Goal: Task Accomplishment & Management: Use online tool/utility

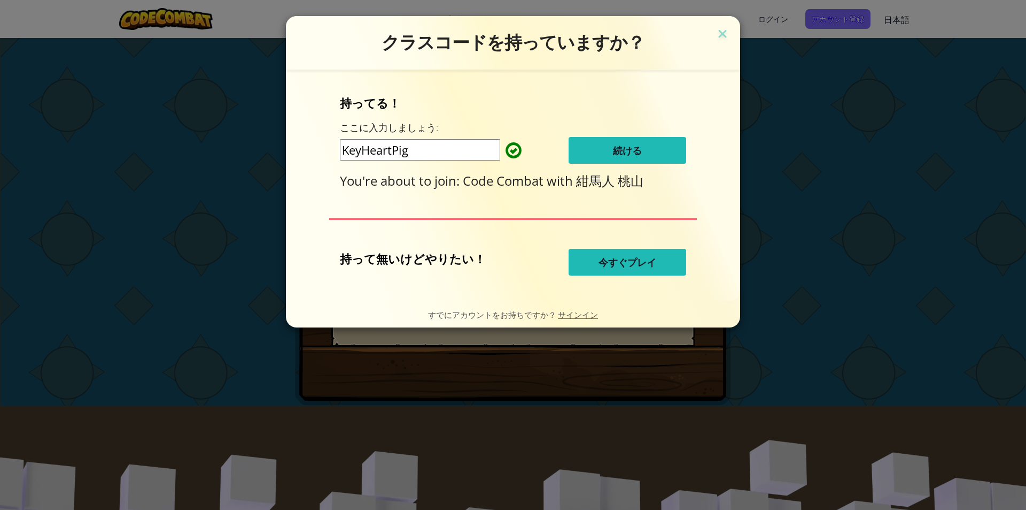
click at [608, 148] on button "続ける" at bounding box center [628, 150] width 118 height 27
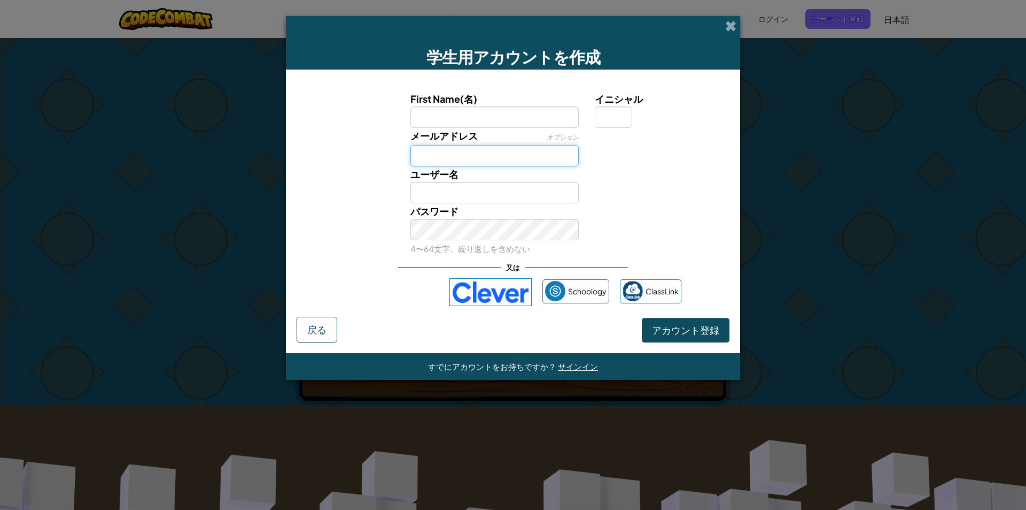
click at [507, 153] on input "メールアドレス" at bounding box center [495, 155] width 169 height 21
click at [504, 109] on input "First Name(名)" at bounding box center [495, 116] width 169 height 21
click at [493, 145] on input "メールアドレス" at bounding box center [495, 155] width 169 height 21
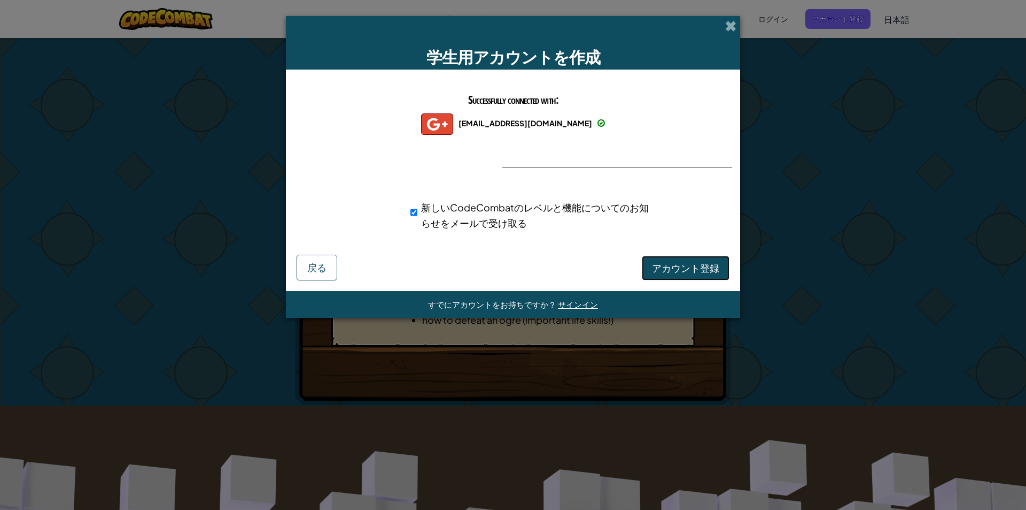
click at [671, 268] on span "アカウント登録" at bounding box center [685, 267] width 67 height 12
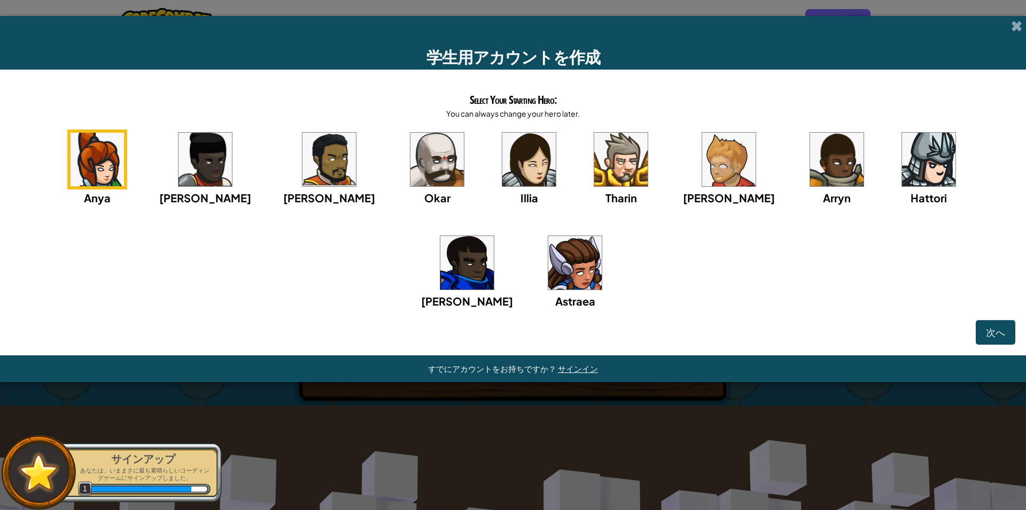
click at [411, 156] on img at bounding box center [437, 159] width 53 height 53
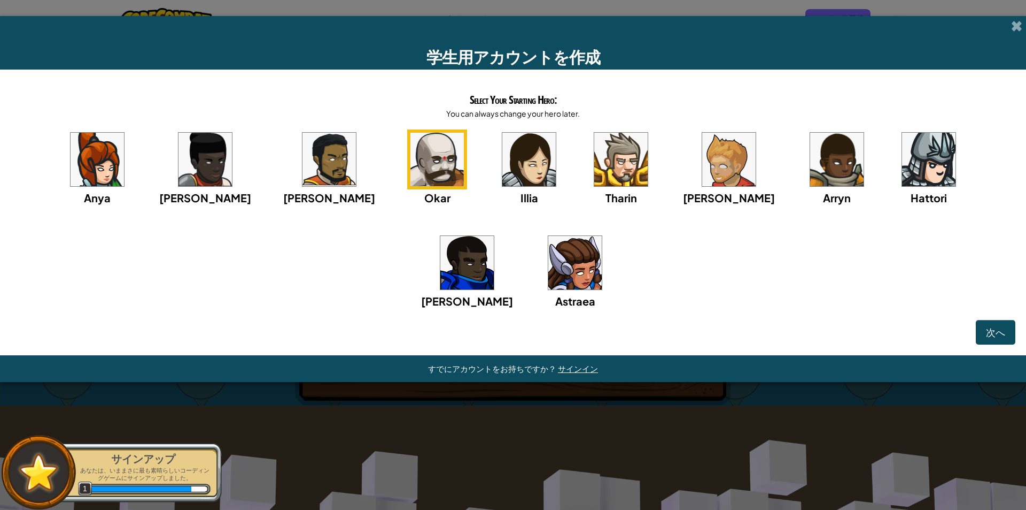
click at [1010, 344] on div "Select Your Starting Hero: You can always change your hero later. Anya Ida Alej…" at bounding box center [513, 212] width 1026 height 285
click at [1002, 344] on div "Select Your Starting Hero: You can always change your hero later. Anya Ida Alej…" at bounding box center [513, 212] width 1026 height 285
click at [1006, 334] on button "次へ" at bounding box center [996, 332] width 40 height 25
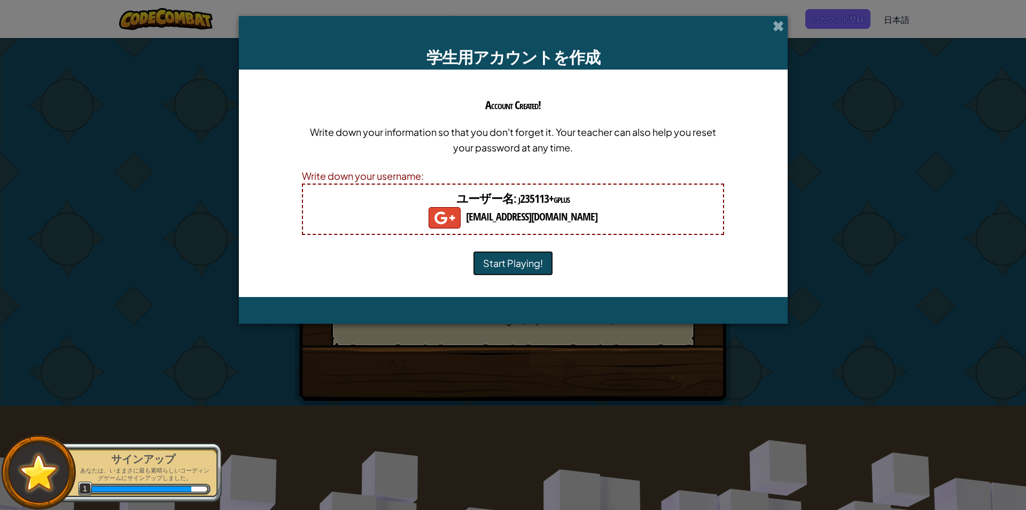
click at [529, 259] on button "Start Playing!" at bounding box center [513, 263] width 80 height 25
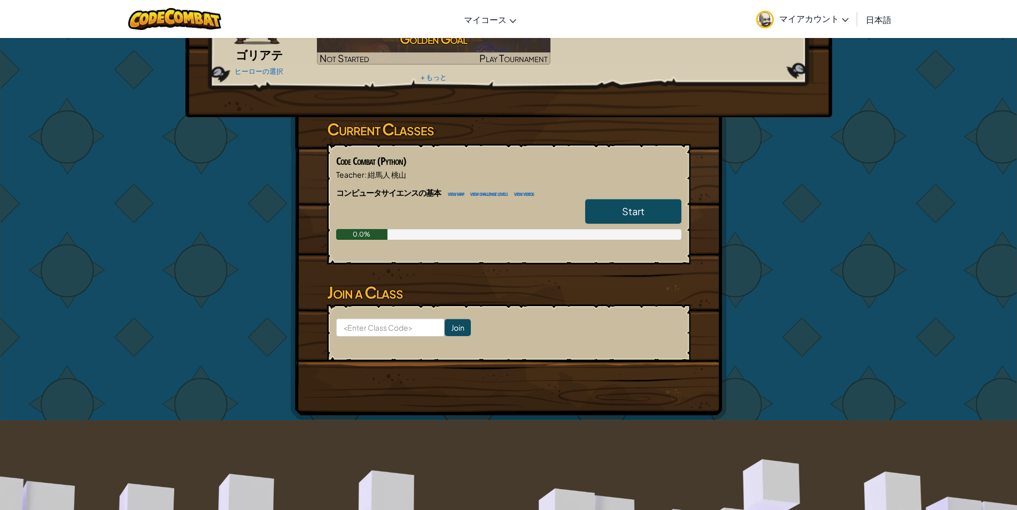
scroll to position [107, 0]
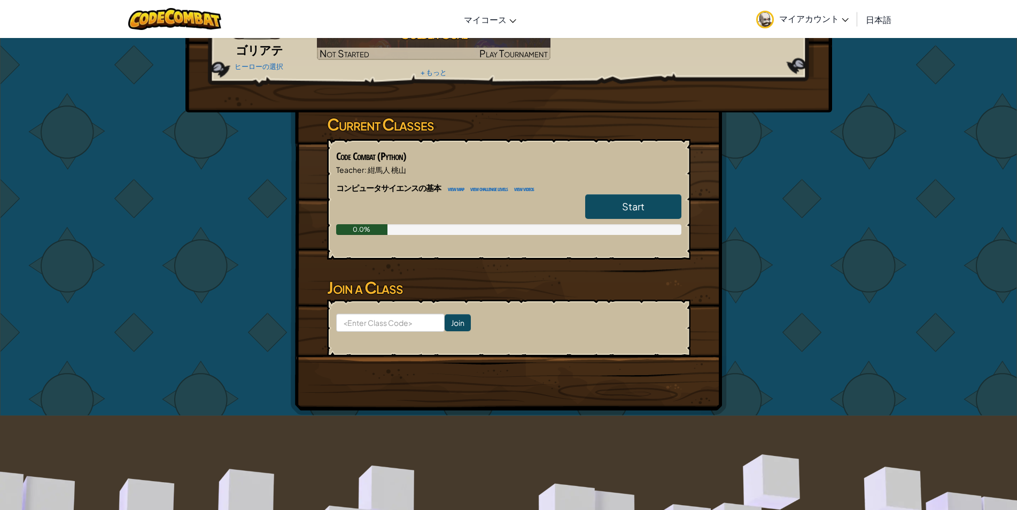
click at [645, 206] on link "Start" at bounding box center [633, 206] width 96 height 25
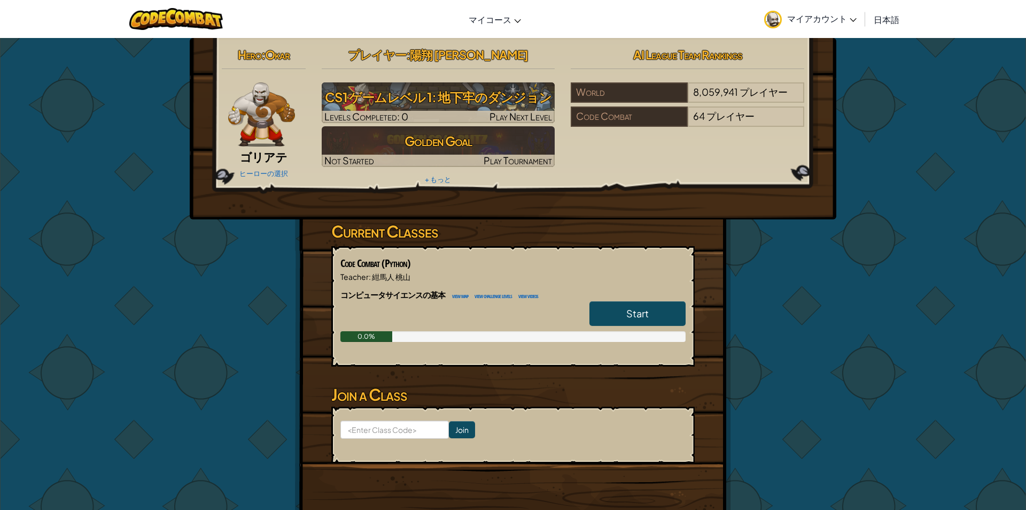
select select "ja"
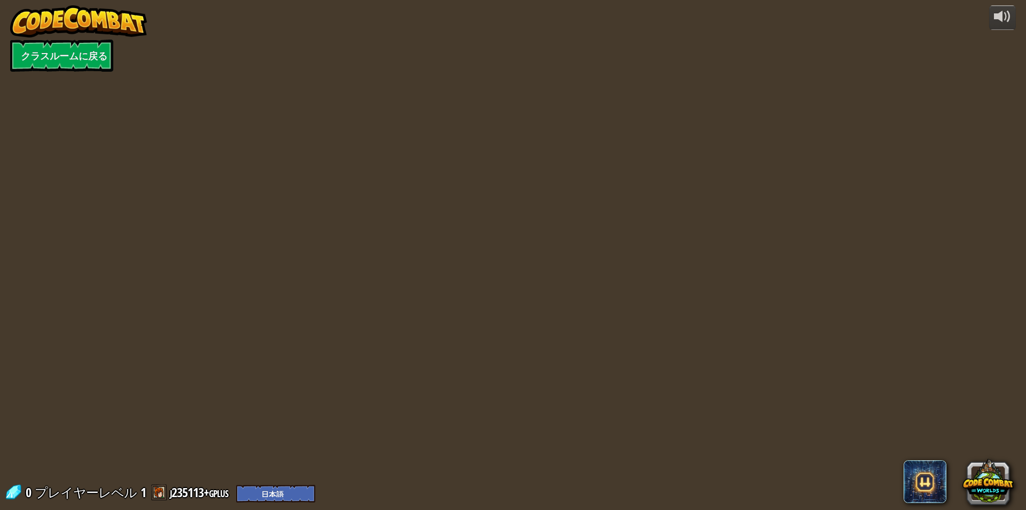
select select "ja"
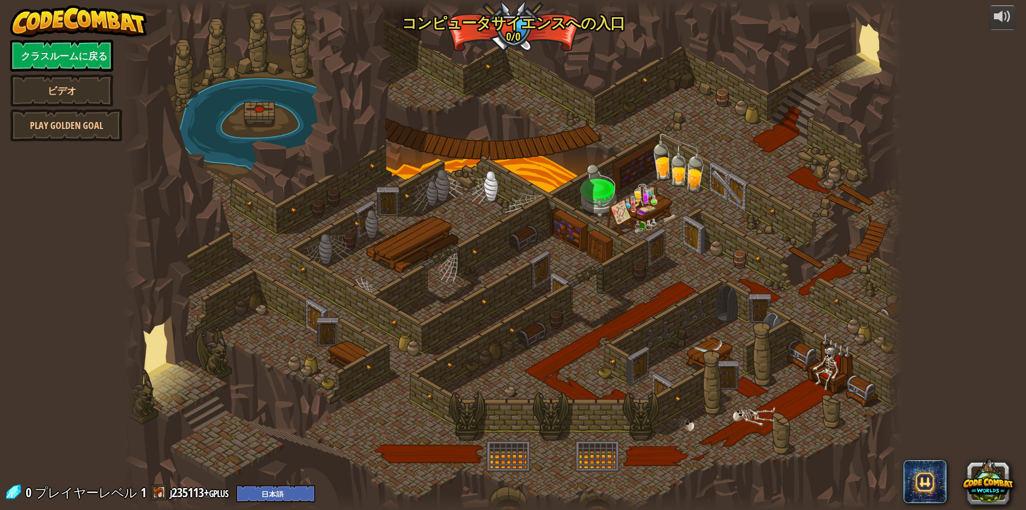
select select "ja"
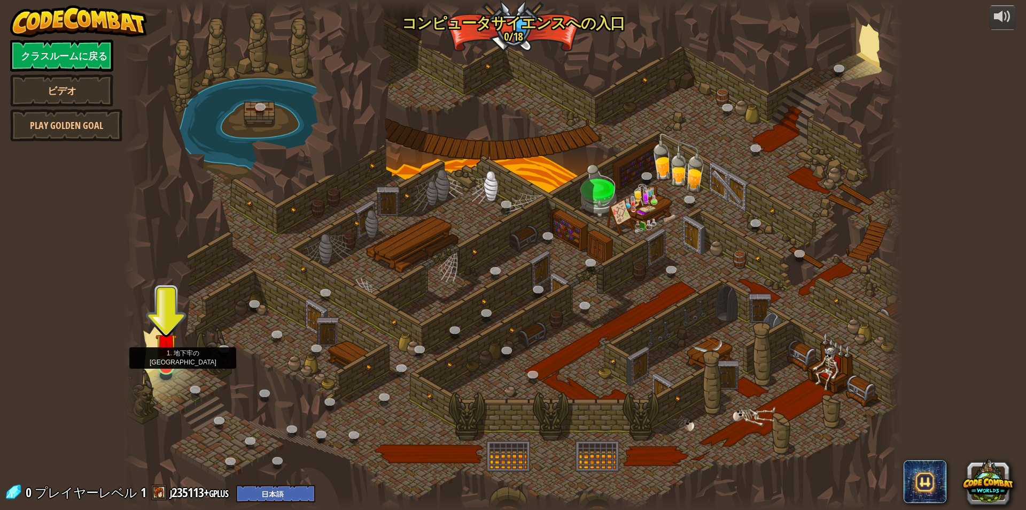
click at [167, 365] on img at bounding box center [166, 344] width 21 height 48
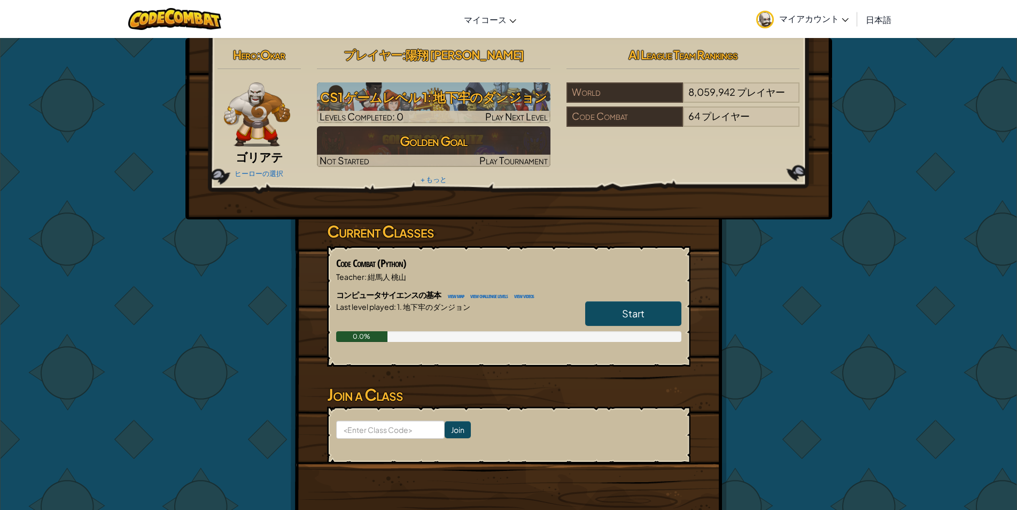
click at [636, 323] on link "Start" at bounding box center [633, 313] width 96 height 25
select select "ja"
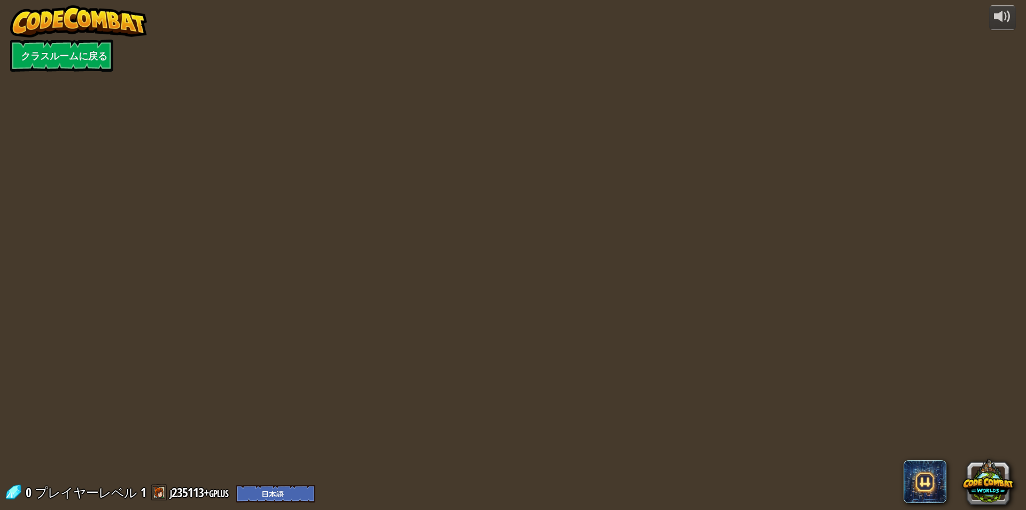
select select "ja"
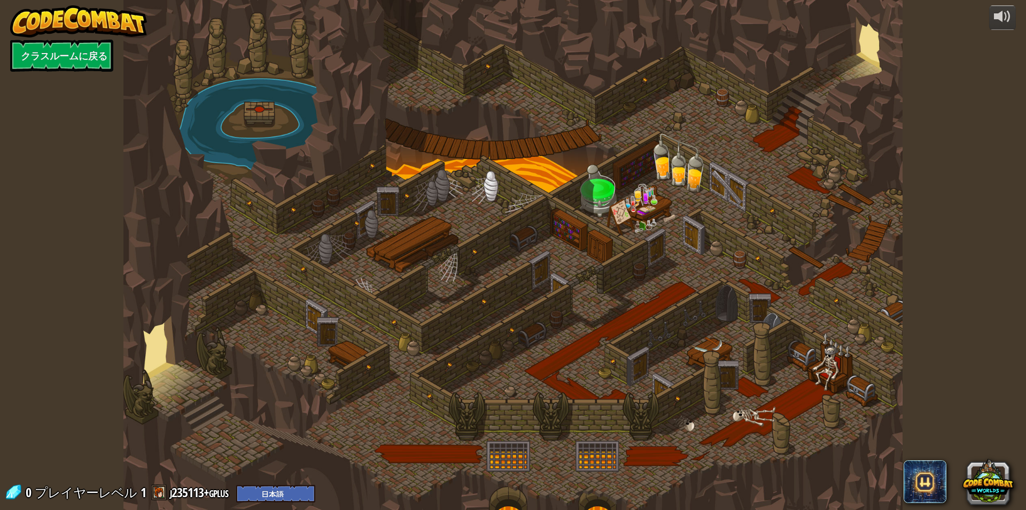
select select "ja"
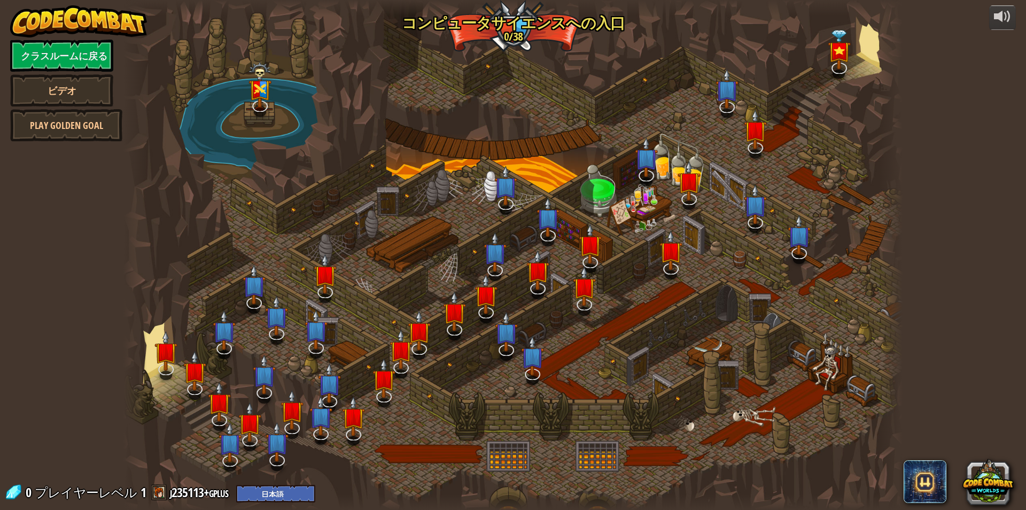
select select "ja"
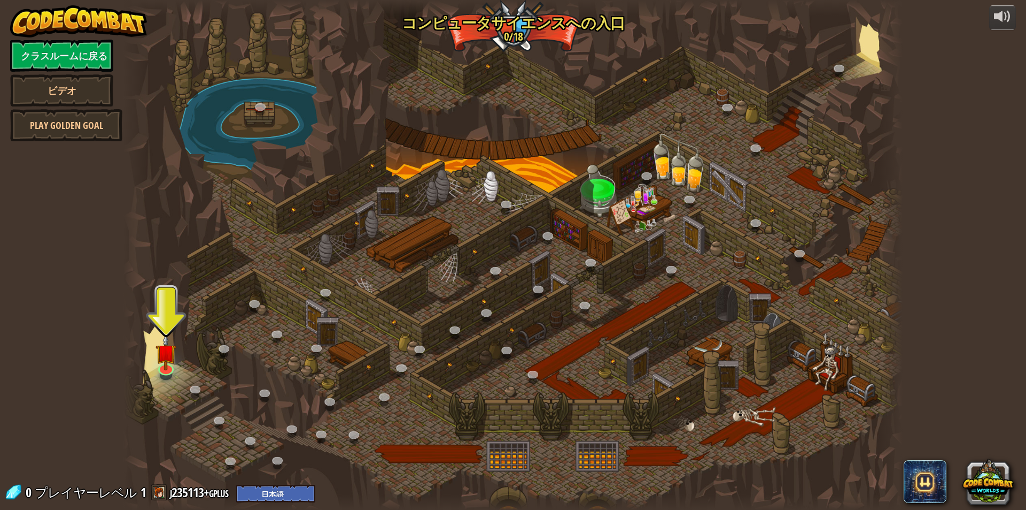
click at [164, 377] on div at bounding box center [166, 374] width 12 height 9
click at [167, 372] on link at bounding box center [165, 365] width 21 height 21
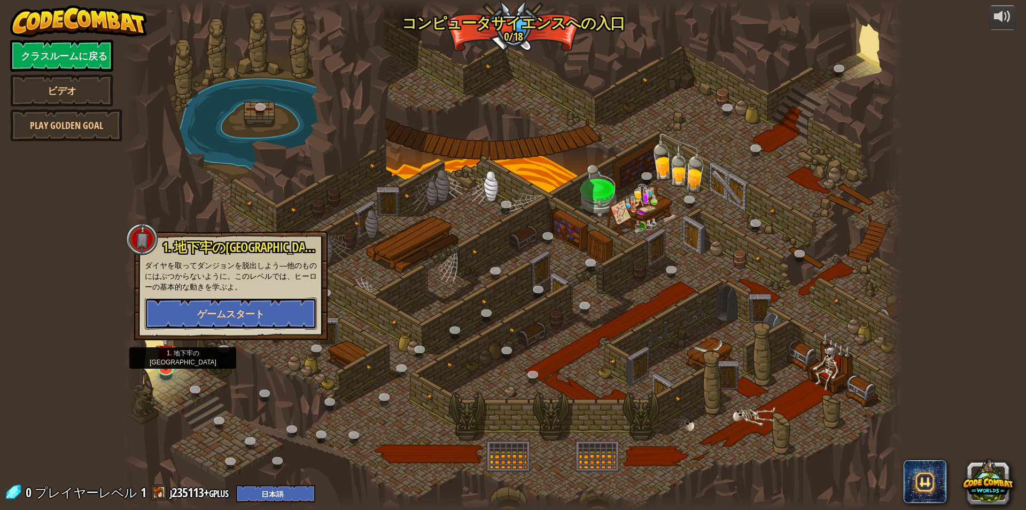
click at [306, 311] on button "ゲームスタート" at bounding box center [231, 313] width 172 height 32
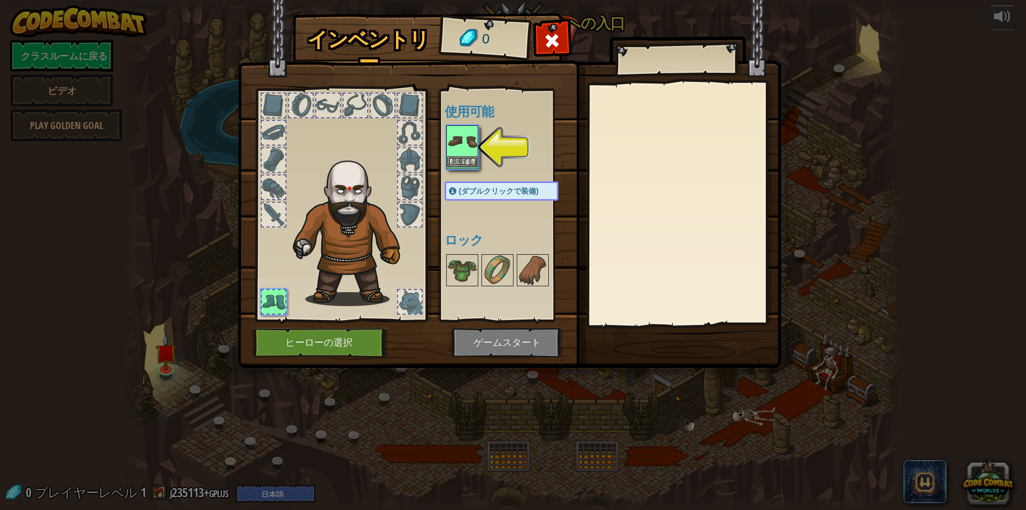
click at [468, 144] on img at bounding box center [462, 141] width 30 height 30
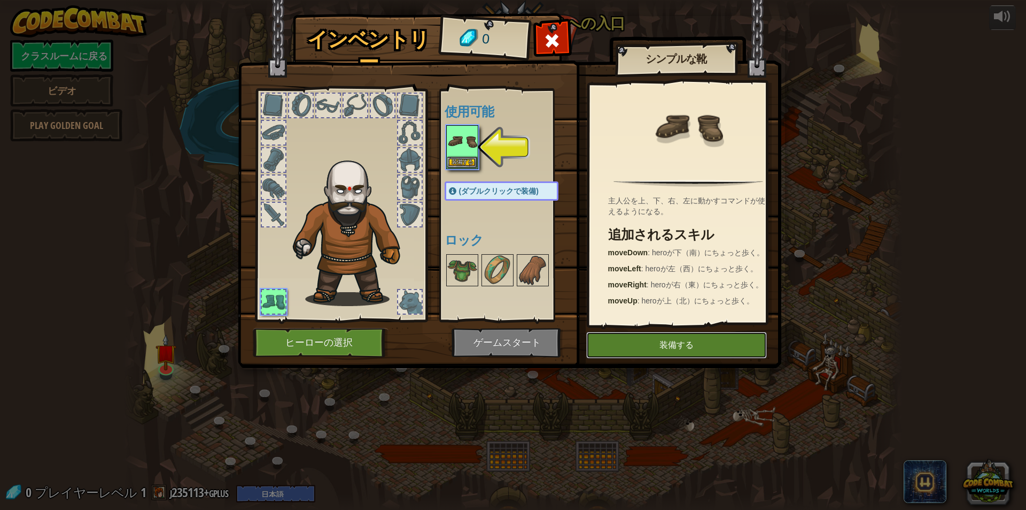
click at [647, 349] on button "装備する" at bounding box center [676, 344] width 181 height 27
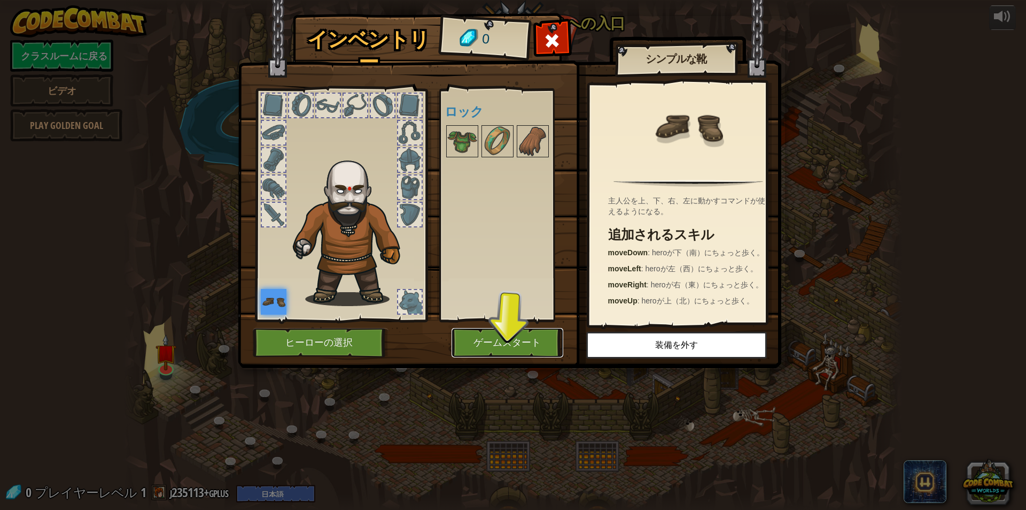
click at [528, 339] on button "ゲームスタート" at bounding box center [508, 342] width 112 height 29
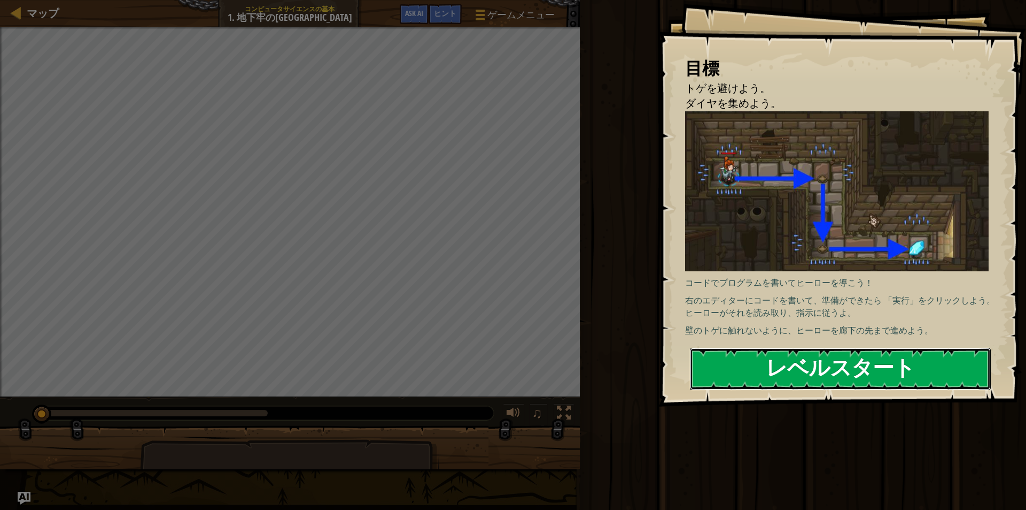
click at [745, 358] on button "レベルスタート" at bounding box center [840, 369] width 301 height 42
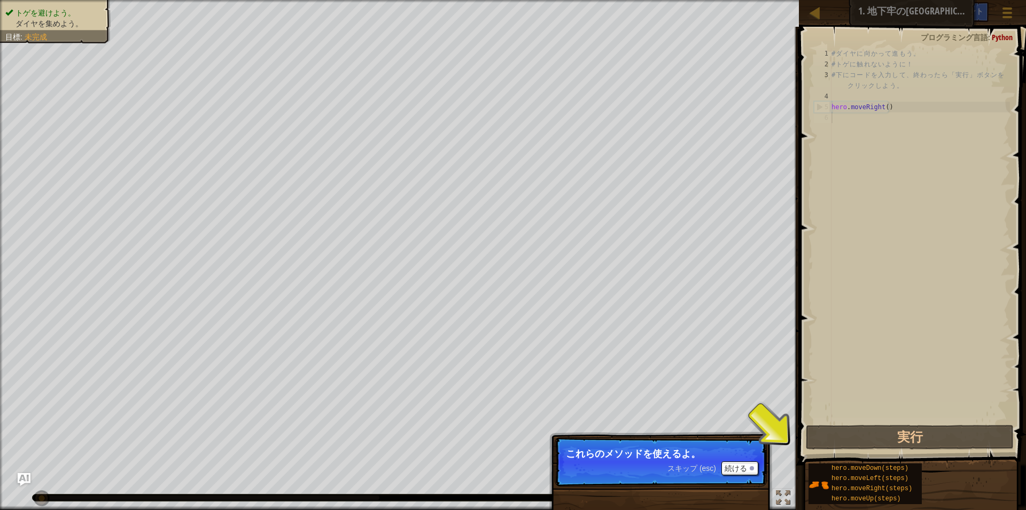
scroll to position [5, 0]
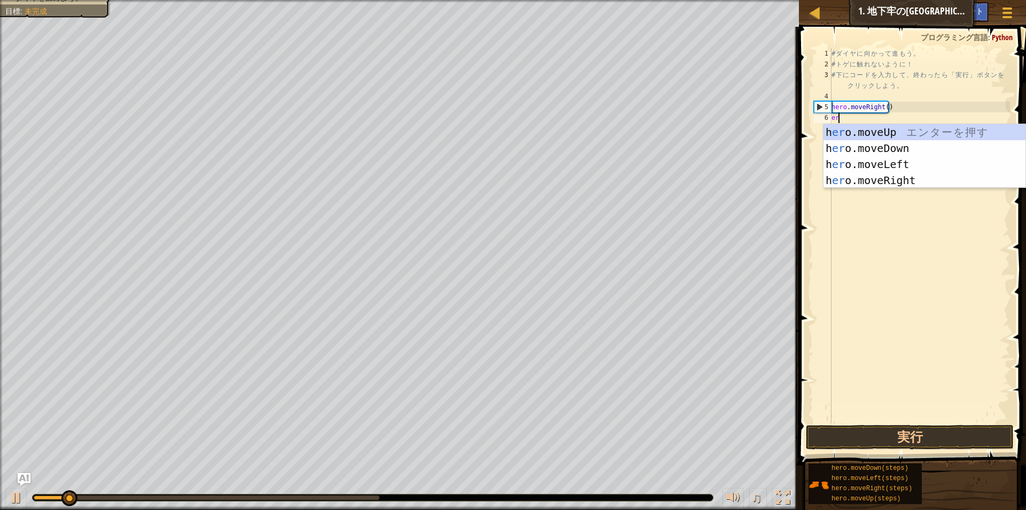
type textarea "ero"
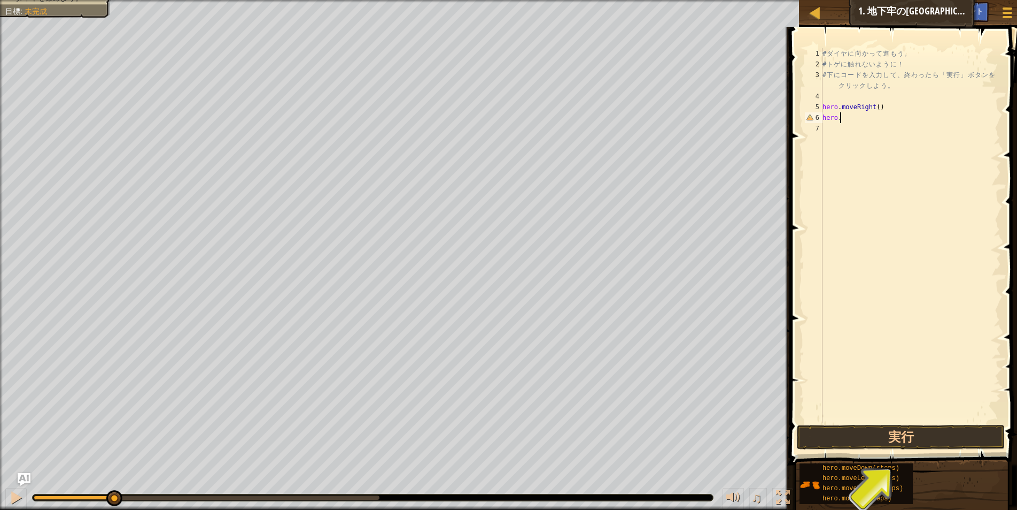
type textarea "h"
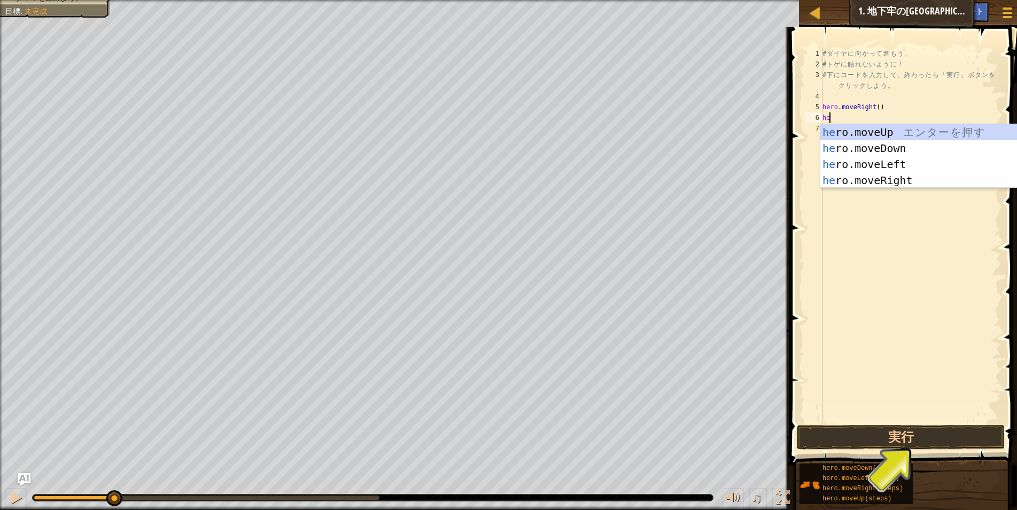
scroll to position [5, 1]
type textarea "hero"
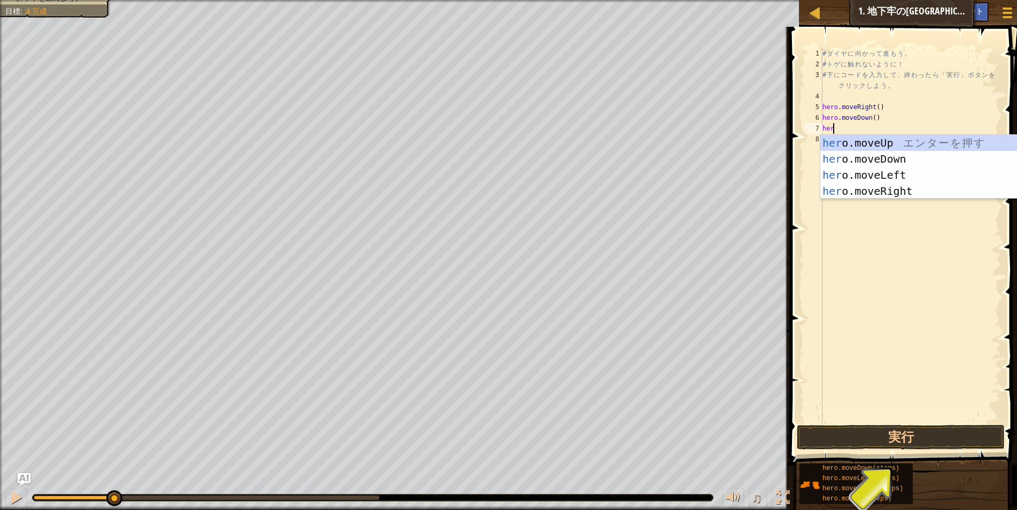
type textarea "hero"
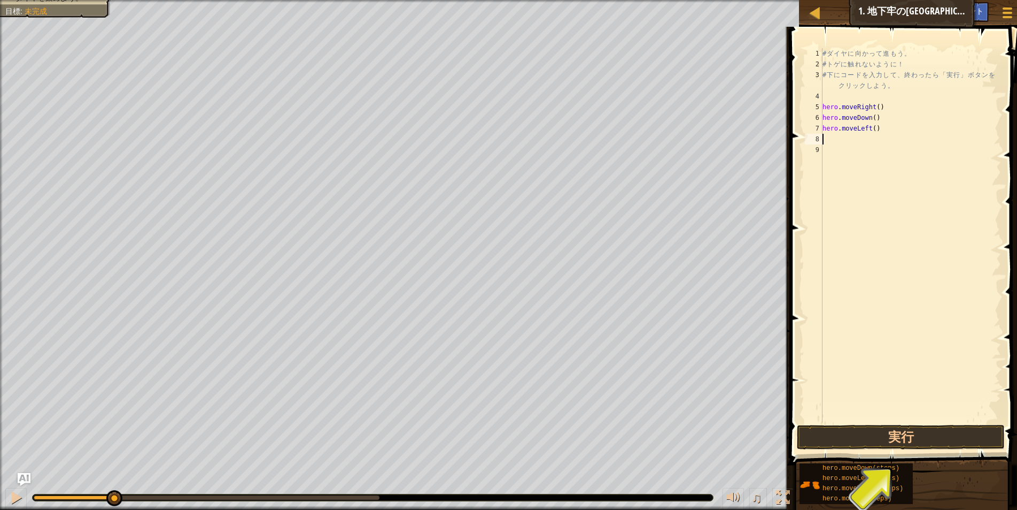
scroll to position [5, 0]
type textarea "h"
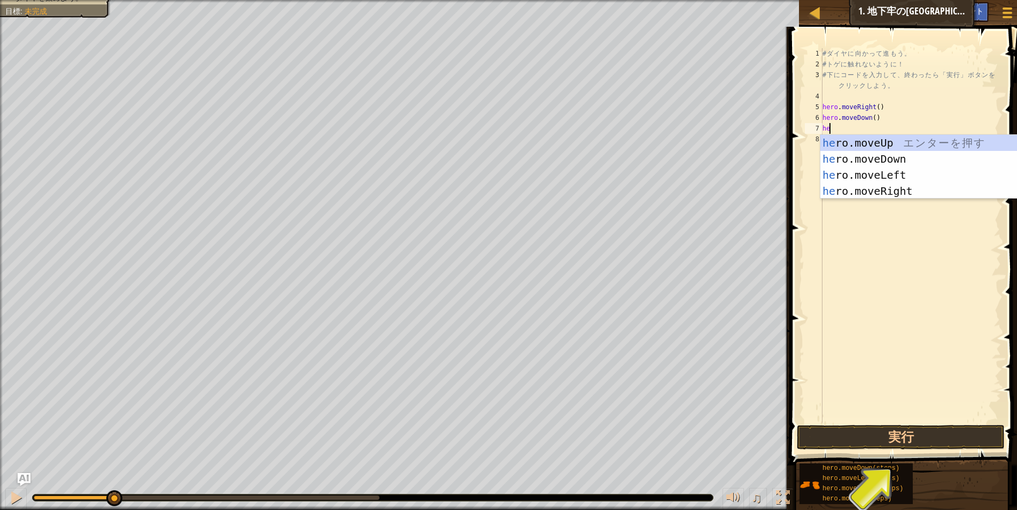
scroll to position [5, 1]
type textarea "hero"
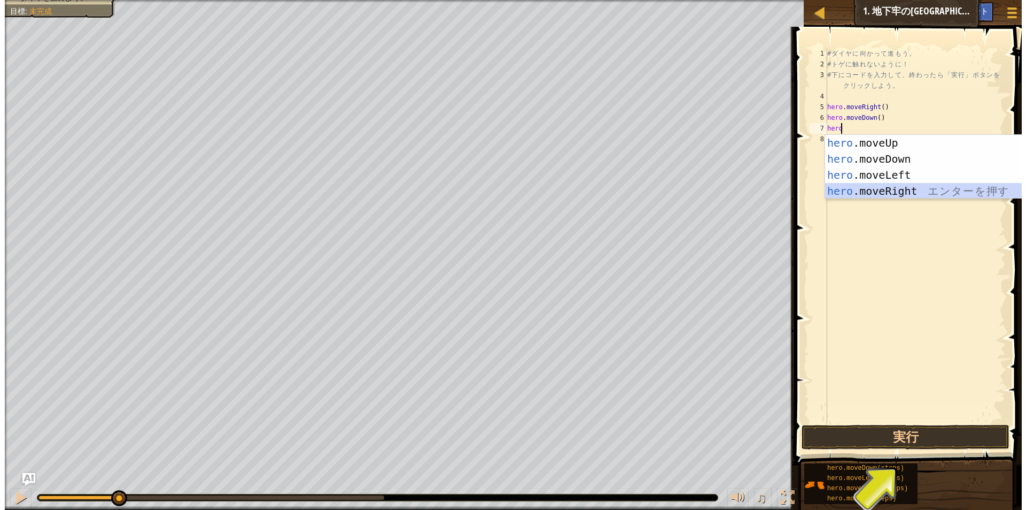
scroll to position [5, 0]
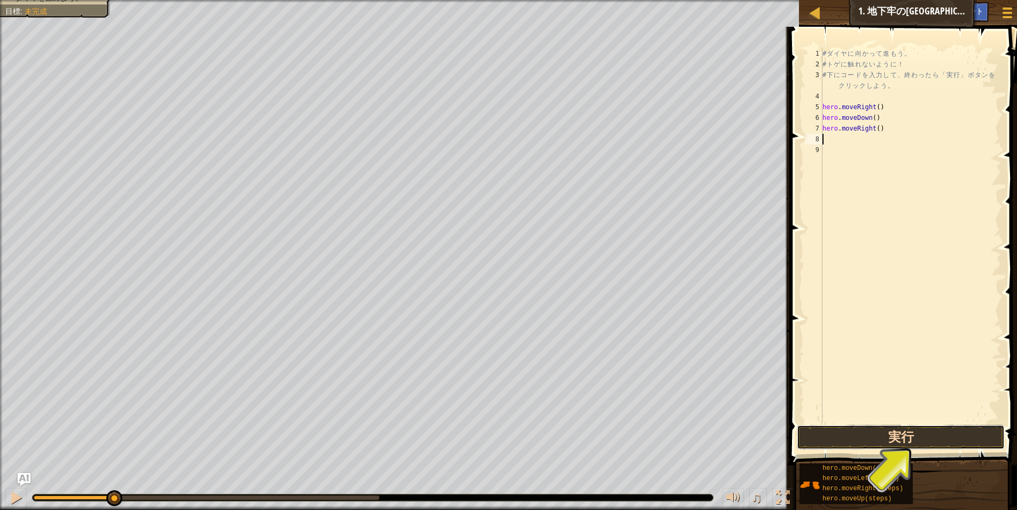
click at [879, 435] on button "実行" at bounding box center [901, 436] width 208 height 25
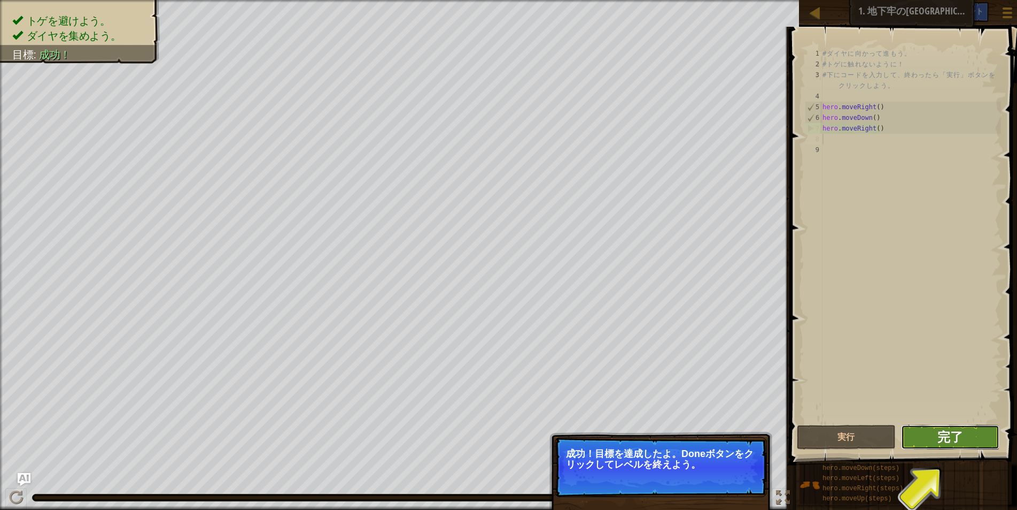
click at [957, 429] on span "完了" at bounding box center [951, 436] width 26 height 17
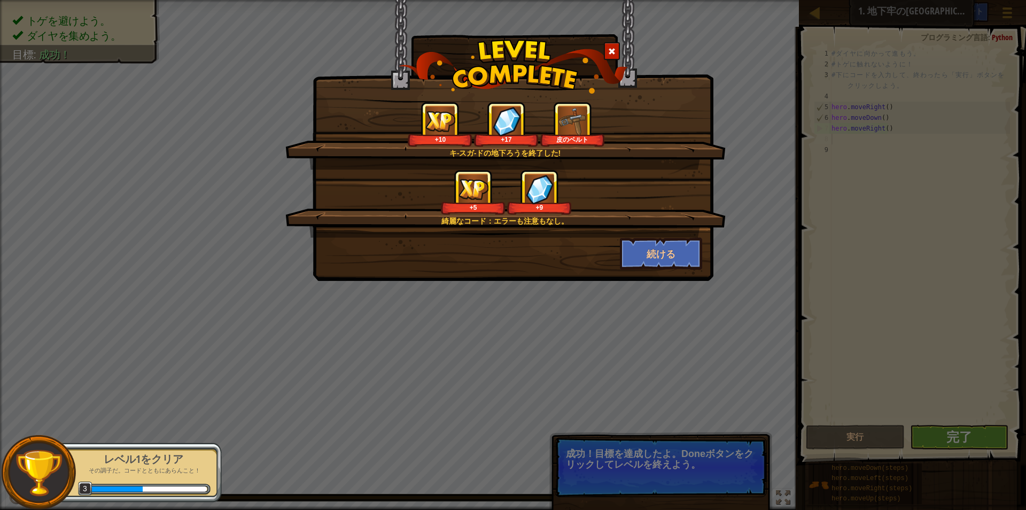
click at [707, 254] on div "続ける" at bounding box center [661, 253] width 99 height 32
click at [691, 255] on button "続ける" at bounding box center [661, 253] width 83 height 32
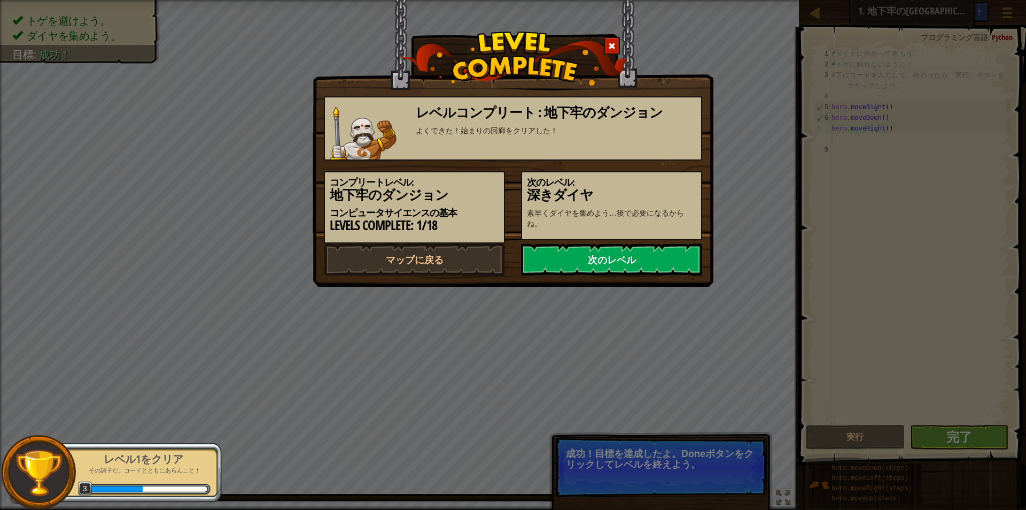
click at [570, 258] on link "次のレベル" at bounding box center [611, 259] width 181 height 32
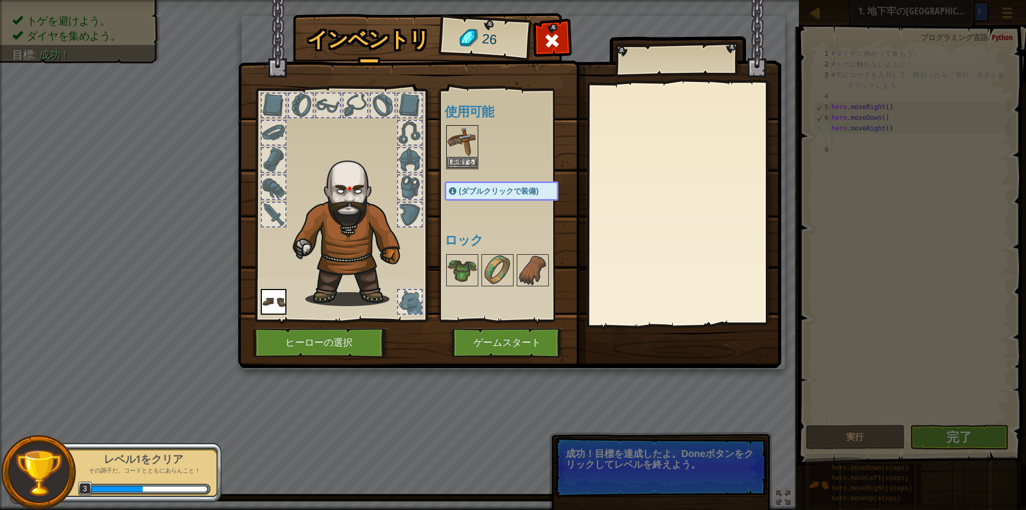
click at [510, 194] on span "(ダブルクリックで装備)" at bounding box center [499, 191] width 80 height 9
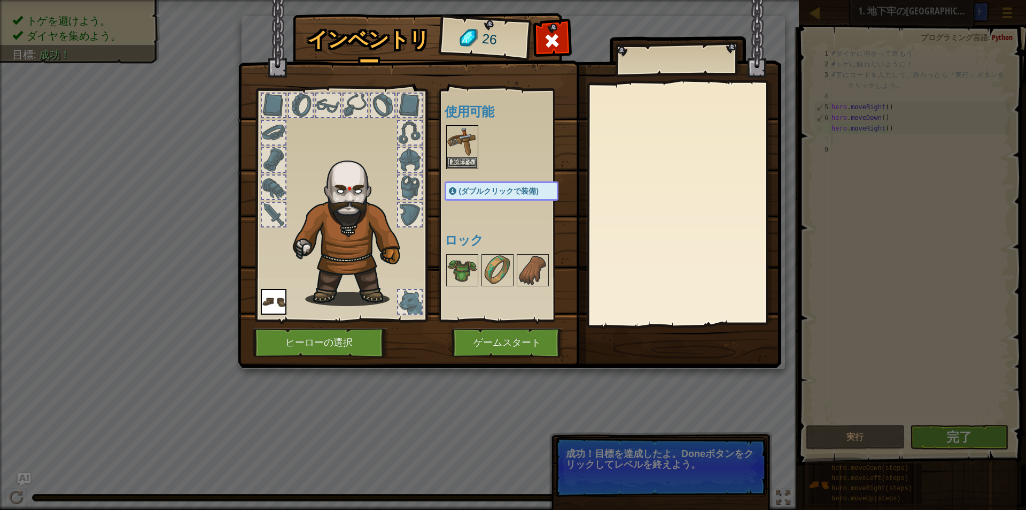
click at [524, 187] on span "(ダブルクリックで装備)" at bounding box center [499, 191] width 80 height 9
click at [526, 187] on span "(ダブルクリックで装備)" at bounding box center [499, 191] width 80 height 9
click at [462, 158] on button "装備する" at bounding box center [462, 161] width 30 height 11
click at [462, 252] on div at bounding box center [512, 269] width 135 height 35
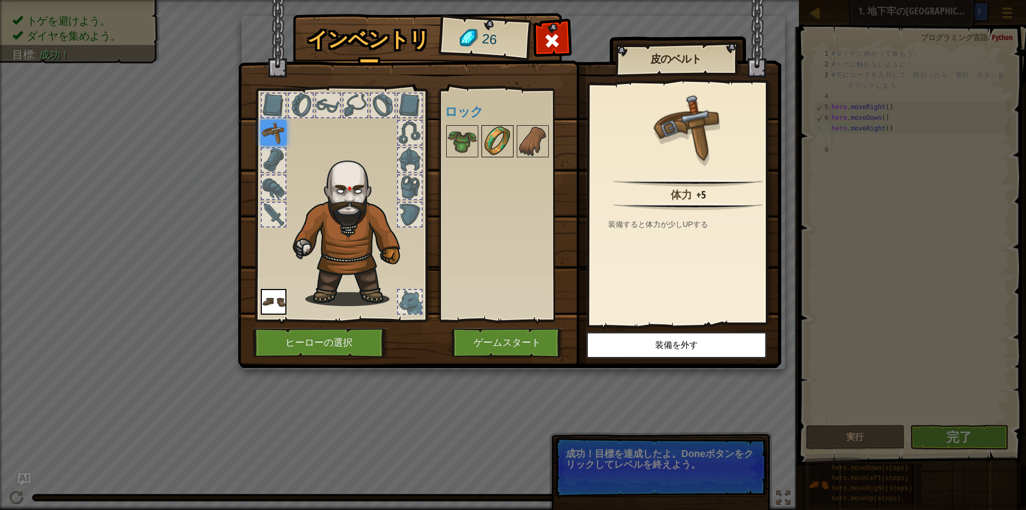
click at [487, 143] on img at bounding box center [498, 141] width 30 height 30
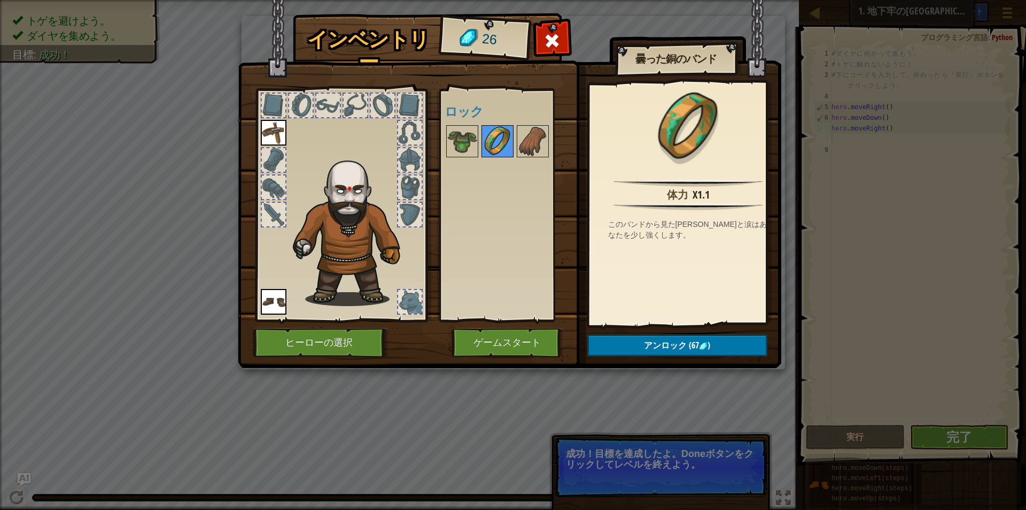
click at [487, 143] on img at bounding box center [498, 141] width 30 height 30
click at [473, 141] on img at bounding box center [462, 141] width 30 height 30
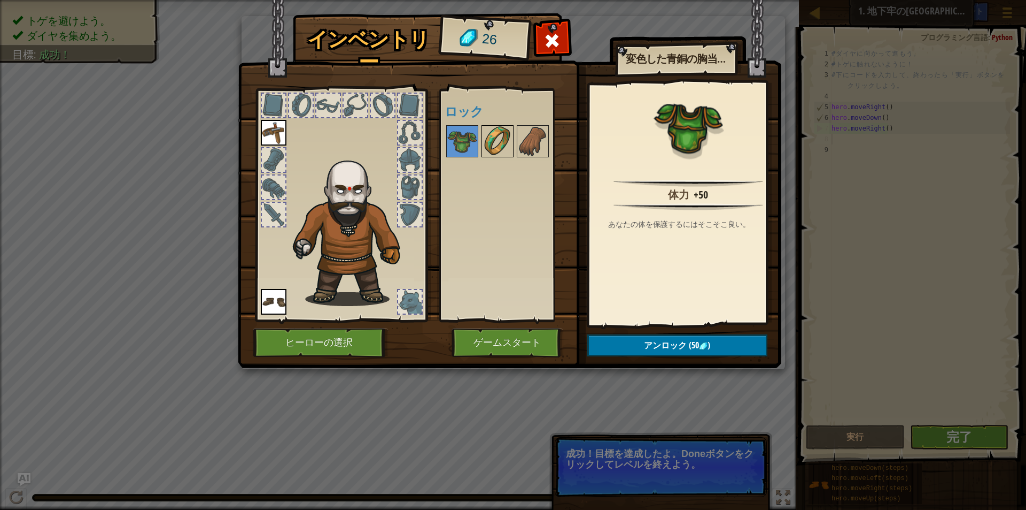
click at [510, 141] on img at bounding box center [498, 141] width 30 height 30
click at [511, 141] on img at bounding box center [498, 141] width 30 height 30
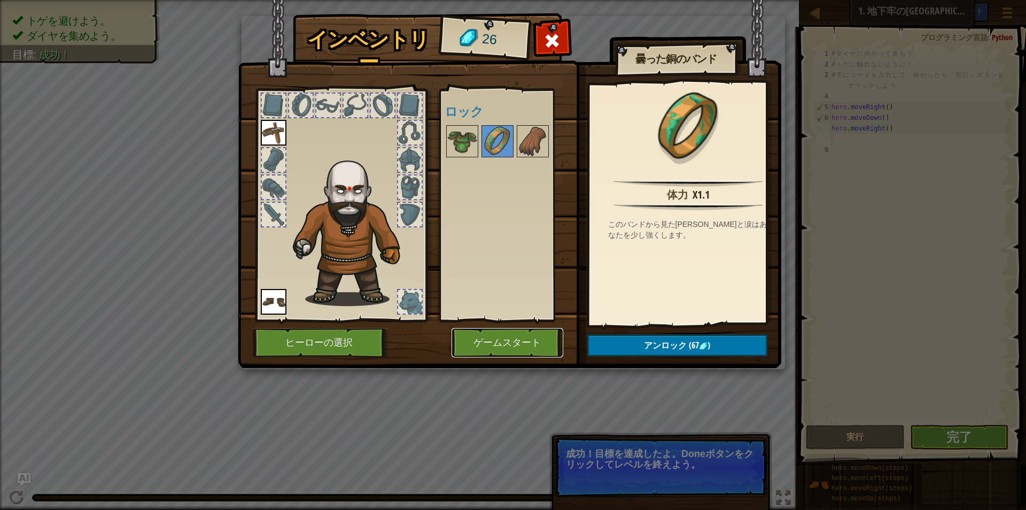
click at [534, 330] on button "ゲームスタート" at bounding box center [508, 342] width 112 height 29
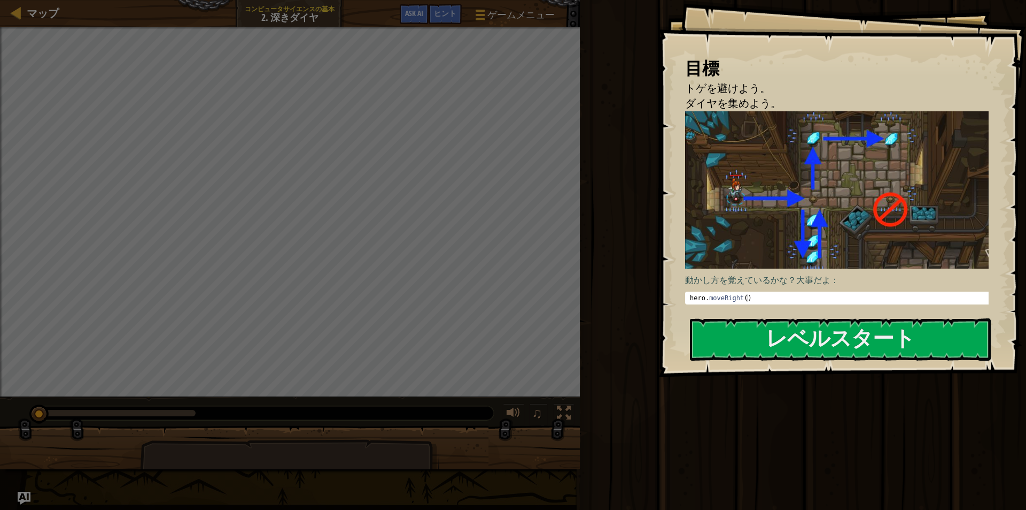
click at [777, 305] on div "動かし方を覚えているかな？大事だよ： 1 hero . moveRight ( ) ההההההההההההההההההההההההההההההההההההה…" at bounding box center [841, 209] width 313 height 196
click at [809, 328] on button "レベルスタート" at bounding box center [840, 339] width 301 height 42
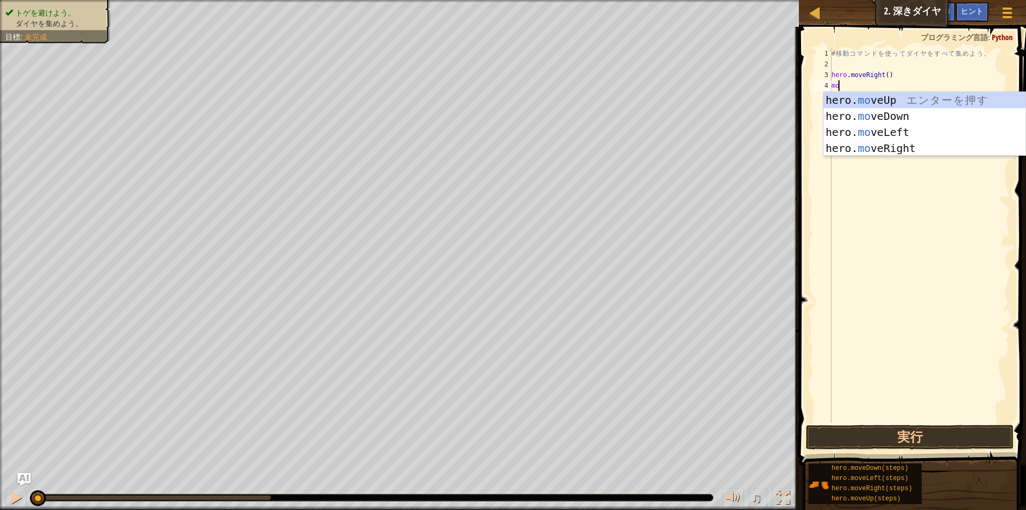
scroll to position [5, 1]
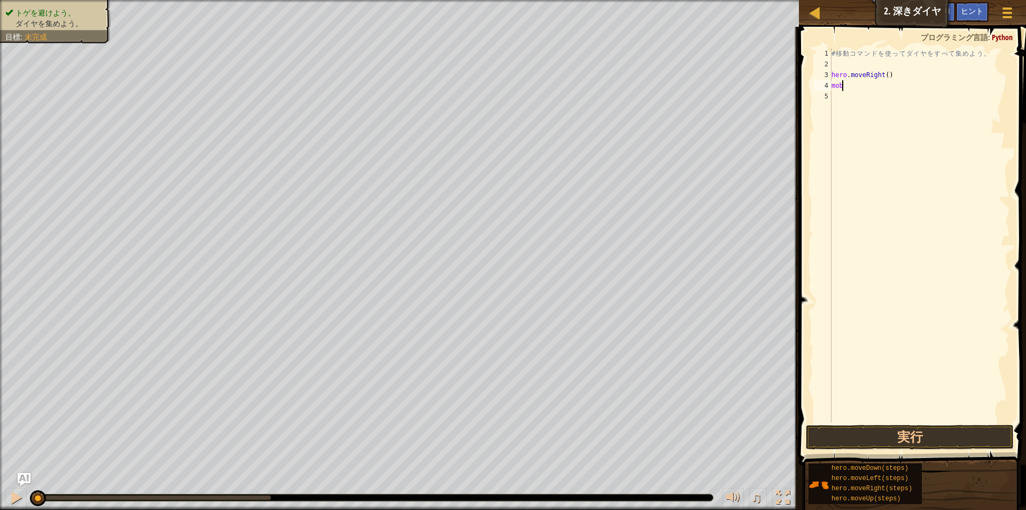
type textarea "mobe"
type textarea "m"
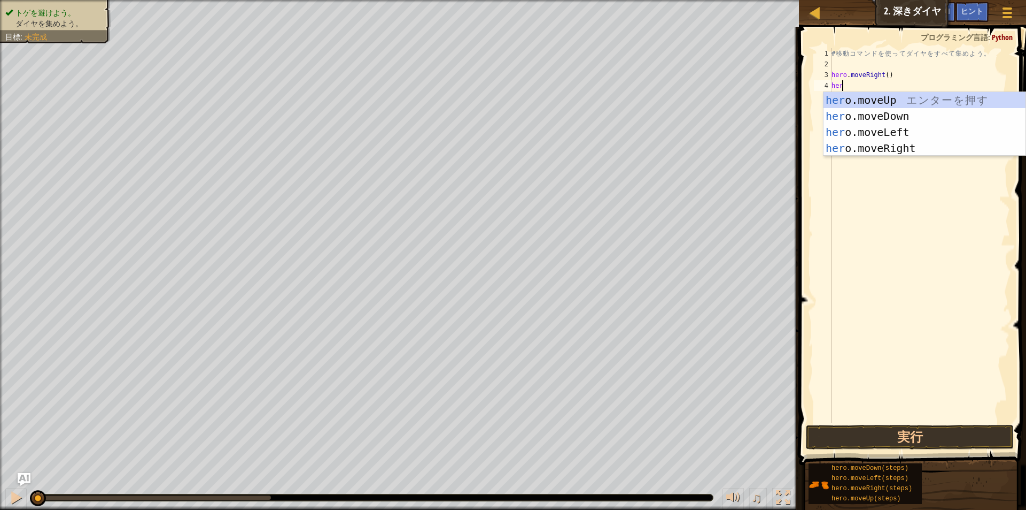
scroll to position [5, 1]
type textarea "hero"
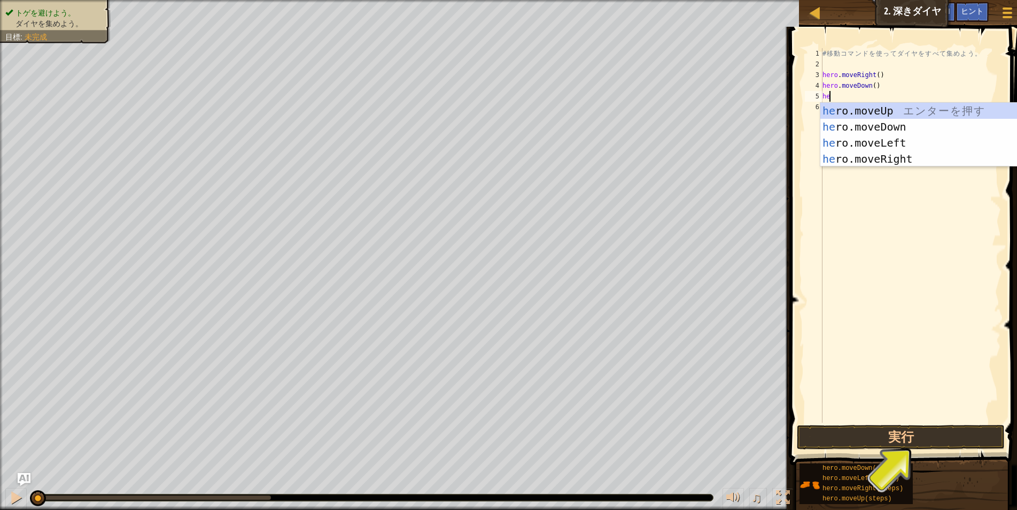
type textarea "hero"
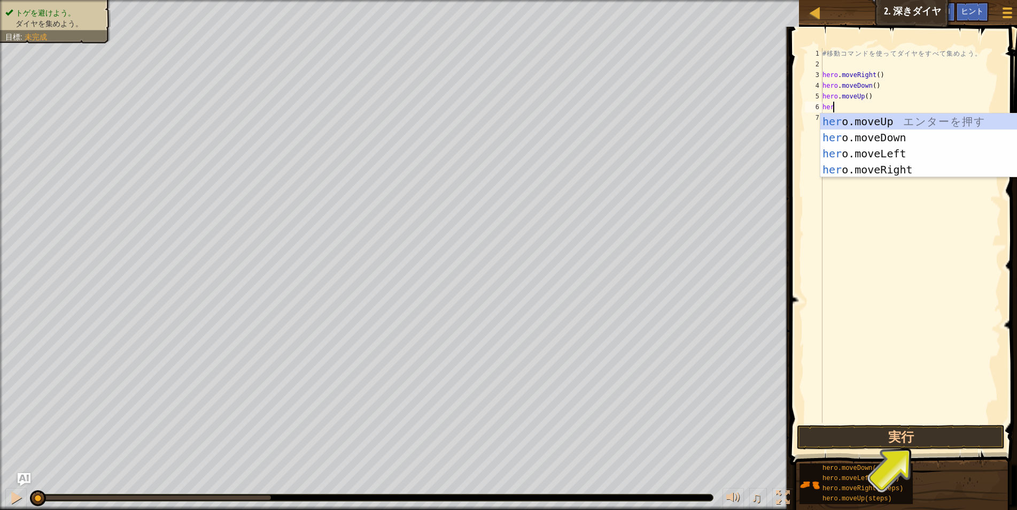
type textarea "hero"
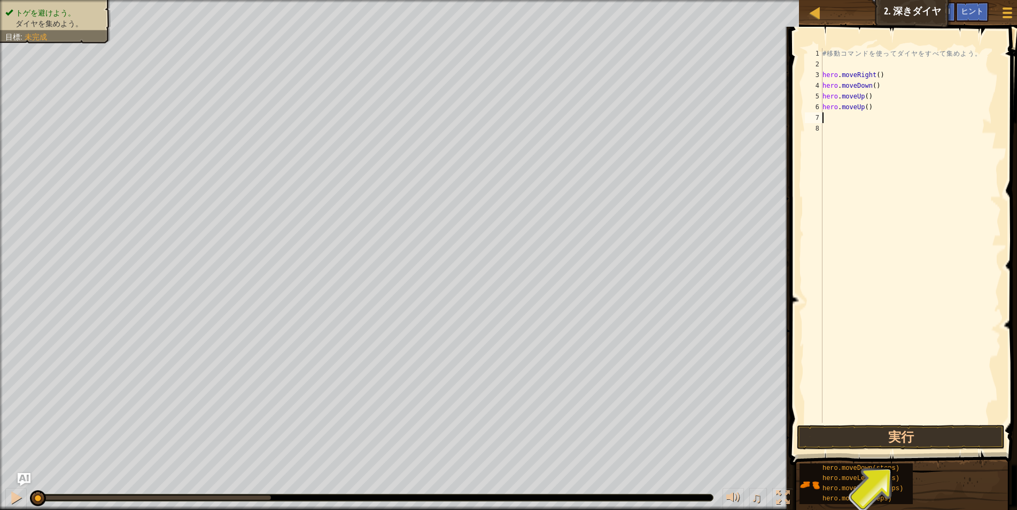
type textarea "j"
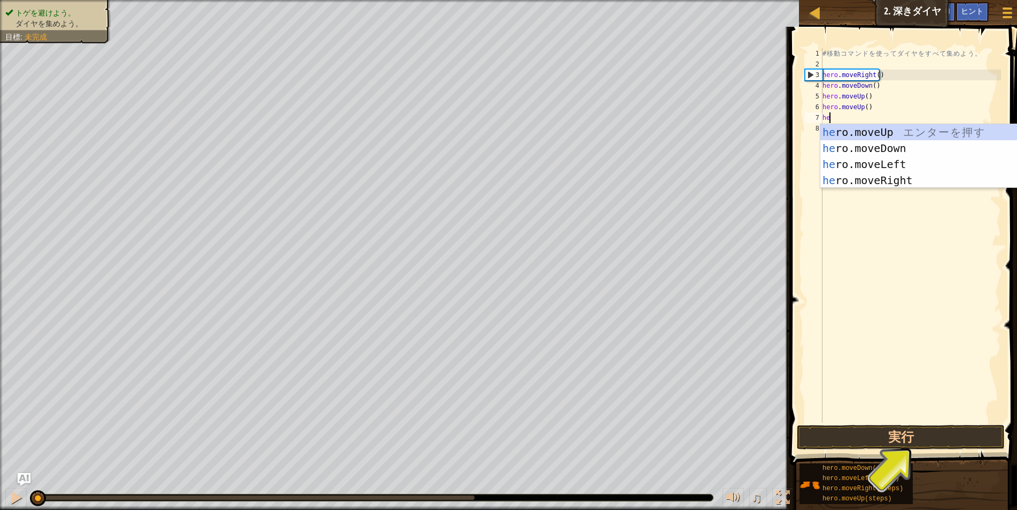
scroll to position [5, 1]
type textarea "hero"
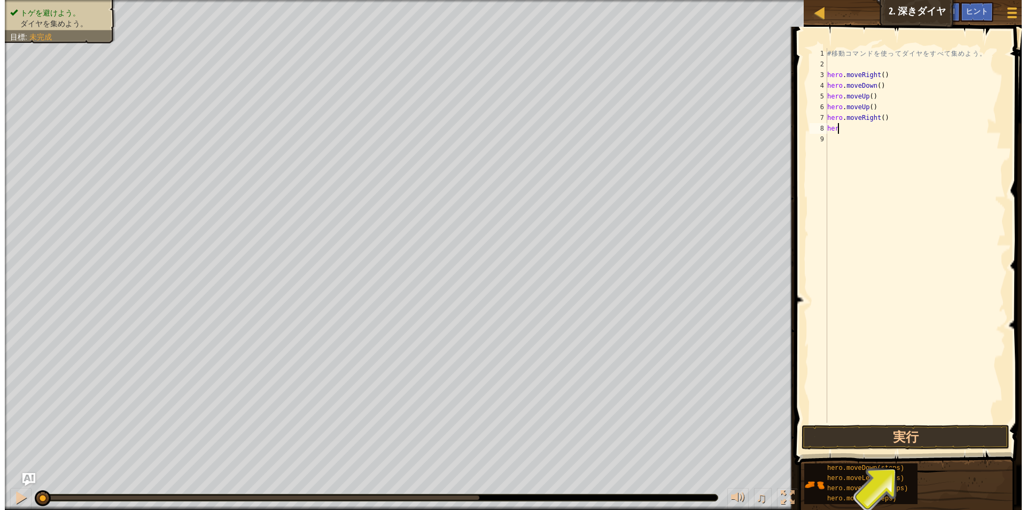
scroll to position [5, 0]
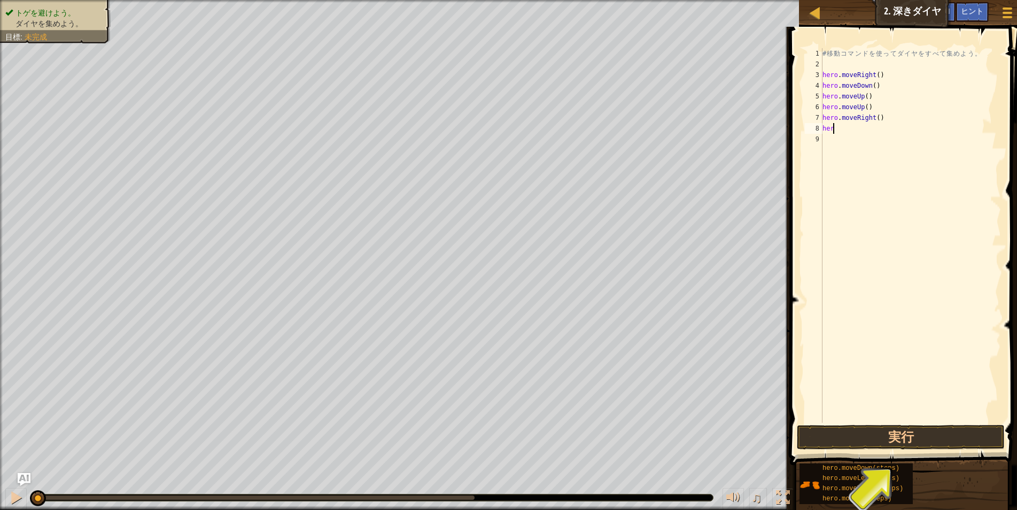
type textarea "h"
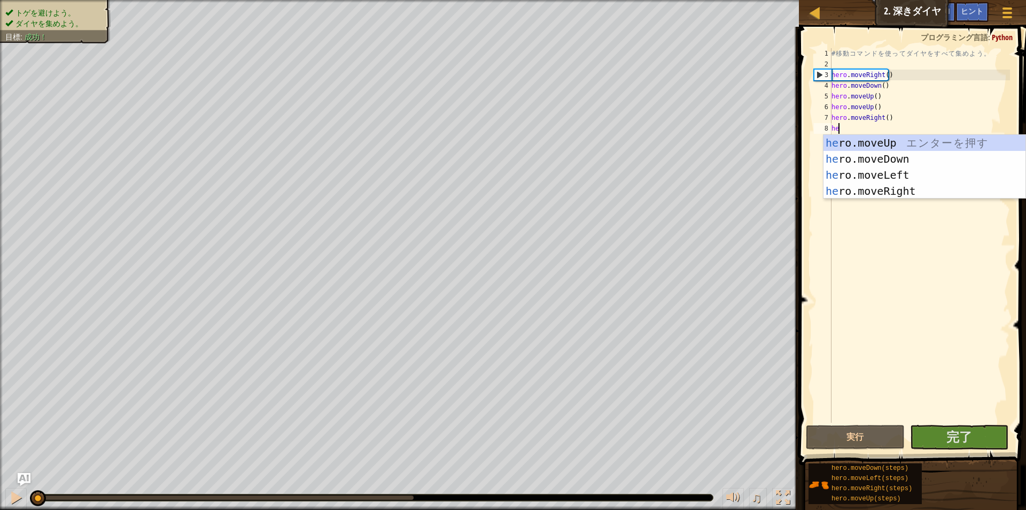
type textarea "her"
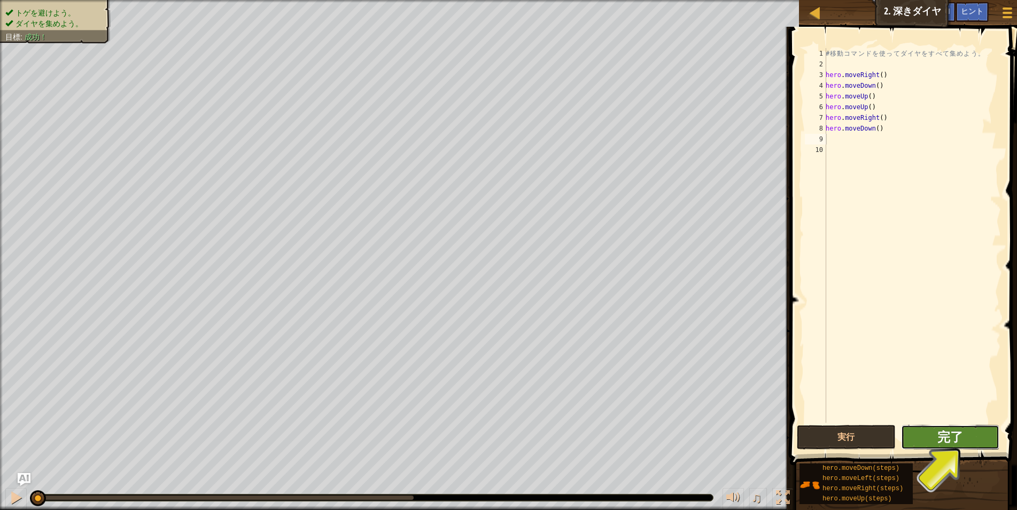
click at [941, 429] on button "完了" at bounding box center [950, 436] width 98 height 25
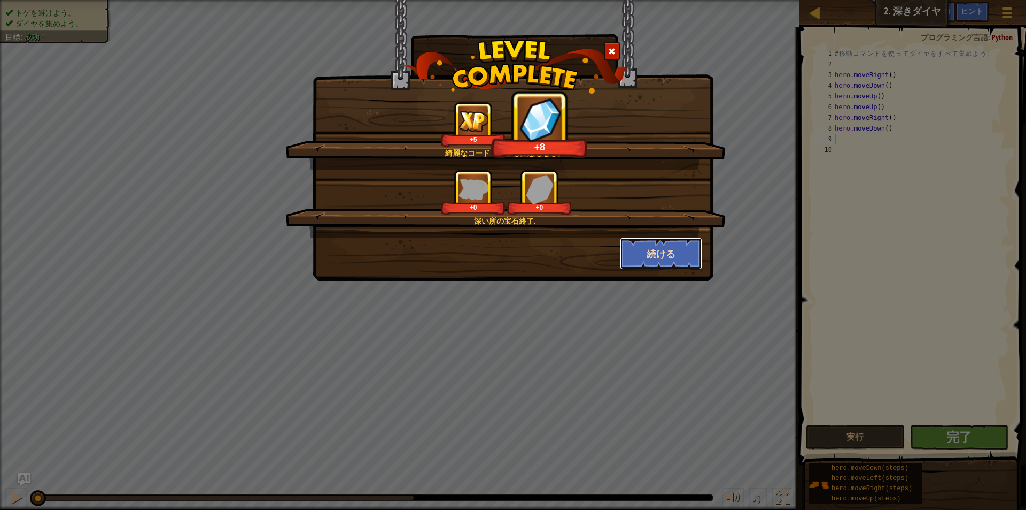
click at [681, 252] on button "続ける" at bounding box center [661, 253] width 83 height 32
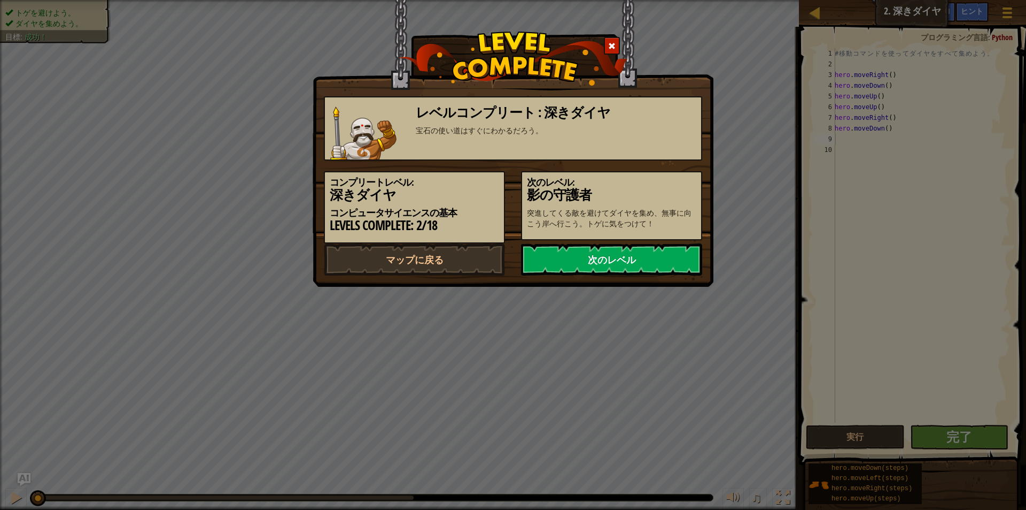
click at [682, 249] on link "次のレベル" at bounding box center [611, 259] width 181 height 32
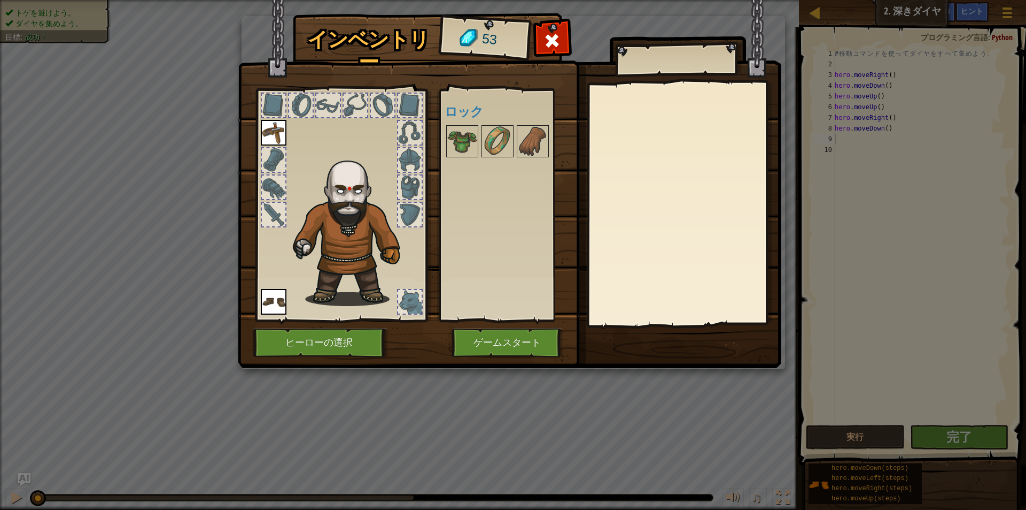
click at [422, 296] on div at bounding box center [410, 302] width 26 height 26
click at [416, 297] on div at bounding box center [410, 302] width 24 height 24
drag, startPoint x: 410, startPoint y: 299, endPoint x: 447, endPoint y: 316, distance: 41.1
click at [403, 307] on div at bounding box center [410, 302] width 24 height 24
drag, startPoint x: 405, startPoint y: 300, endPoint x: 397, endPoint y: 302, distance: 7.6
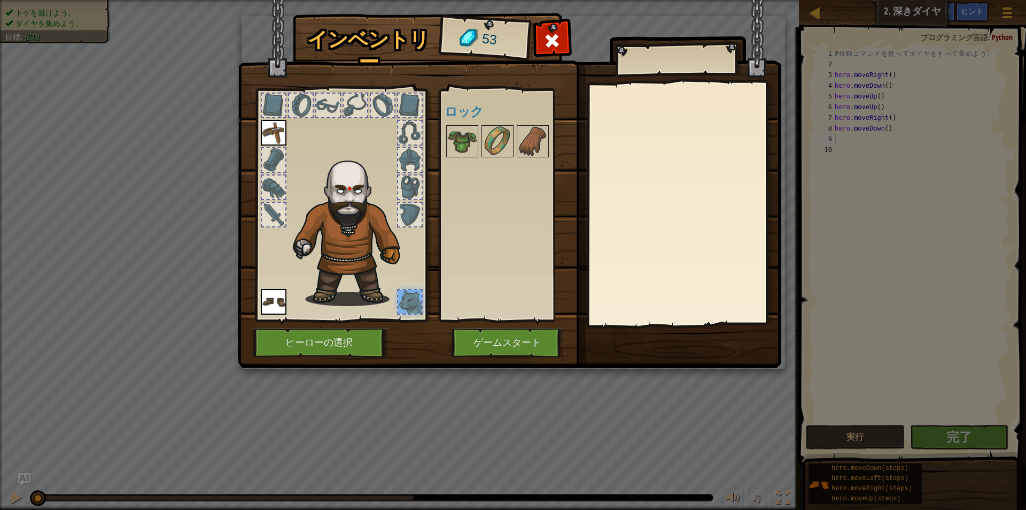
click at [397, 302] on div at bounding box center [410, 302] width 26 height 26
drag, startPoint x: 406, startPoint y: 300, endPoint x: 422, endPoint y: 300, distance: 16.6
click at [422, 300] on div at bounding box center [410, 302] width 26 height 26
drag, startPoint x: 408, startPoint y: 302, endPoint x: 403, endPoint y: 304, distance: 6.0
click at [403, 304] on div at bounding box center [410, 302] width 24 height 24
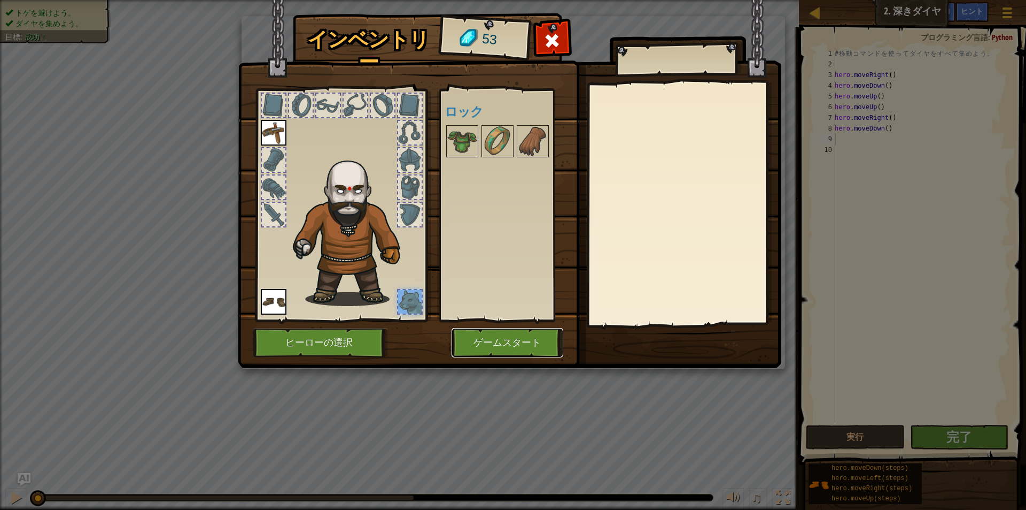
click at [487, 331] on button "ゲームスタート" at bounding box center [508, 342] width 112 height 29
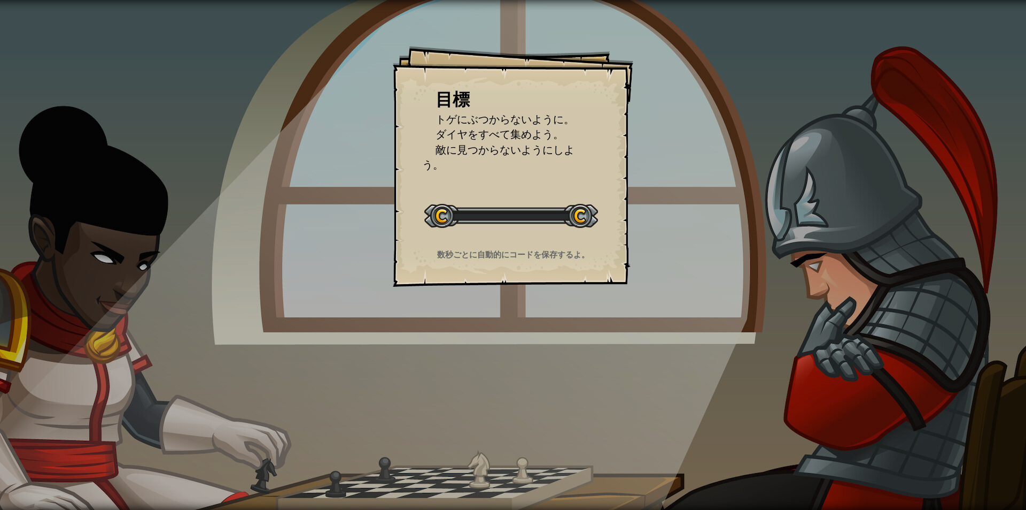
click at [508, 335] on div "目標 トゲにぶつからないように。 ダイヤをすべて集めよう。 敵に見つからないようにしよう。 レベルスタート Error loading from server…" at bounding box center [513, 255] width 1026 height 510
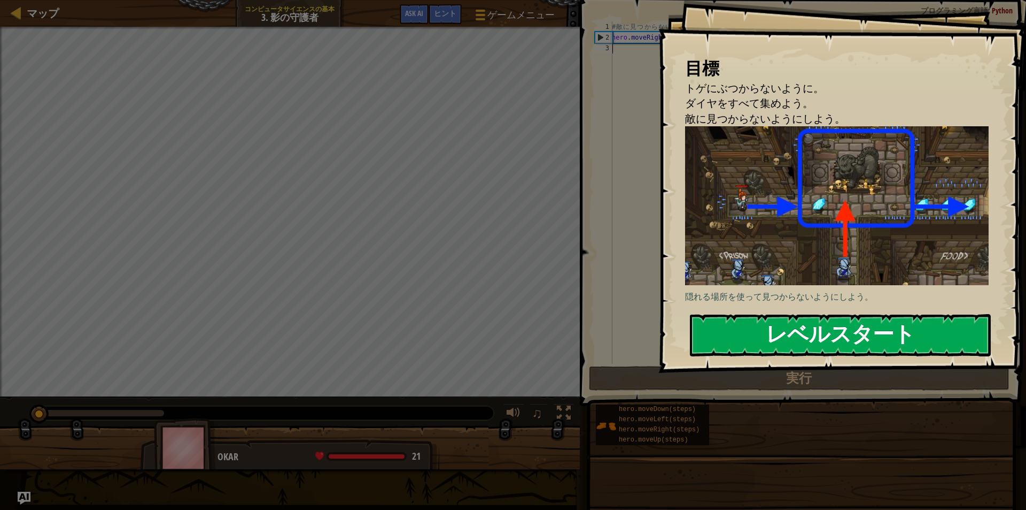
click at [944, 338] on button "レベルスタート" at bounding box center [840, 335] width 301 height 42
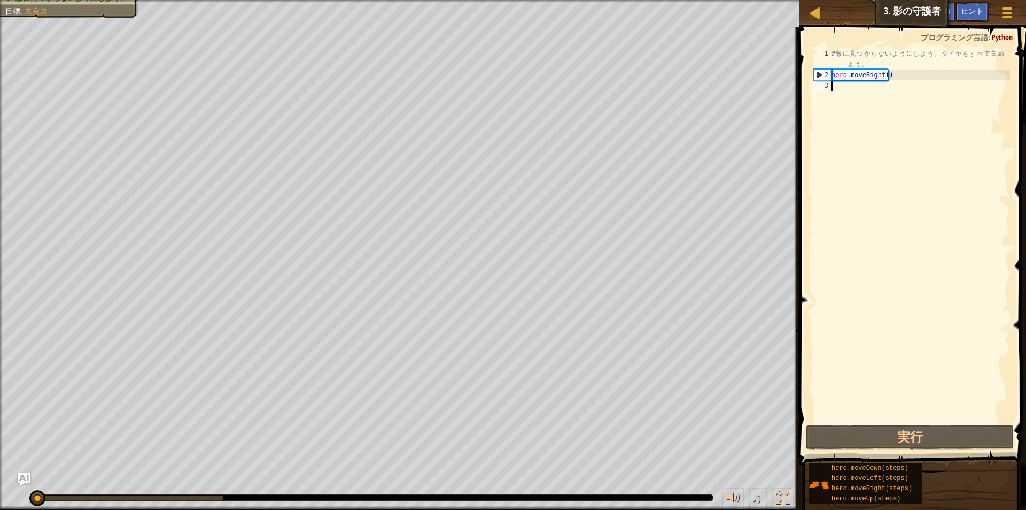
drag, startPoint x: 228, startPoint y: 497, endPoint x: 0, endPoint y: 481, distance: 228.9
click at [0, 481] on div "♫" at bounding box center [399, 494] width 799 height 32
click at [967, 2] on div "ヒント" at bounding box center [972, 12] width 33 height 20
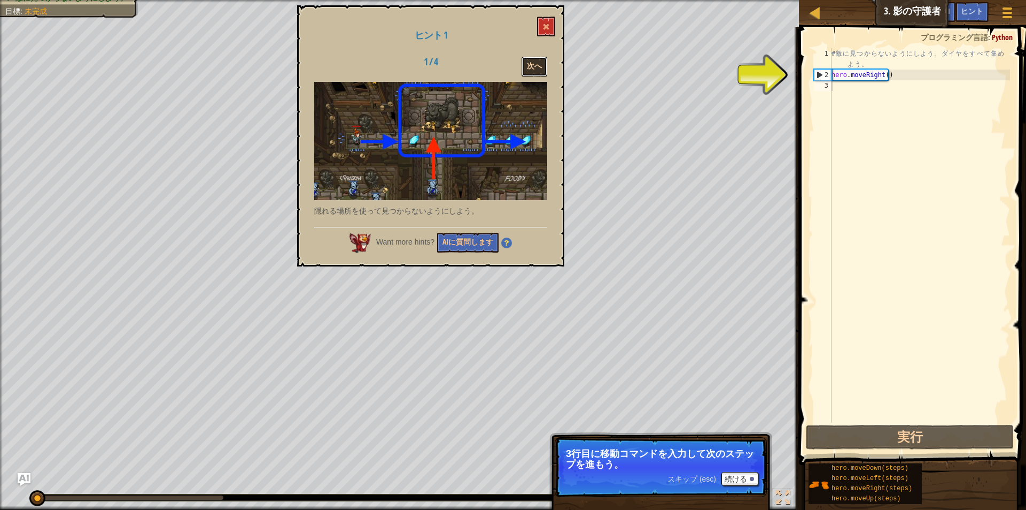
click at [537, 73] on button "次へ" at bounding box center [535, 67] width 26 height 20
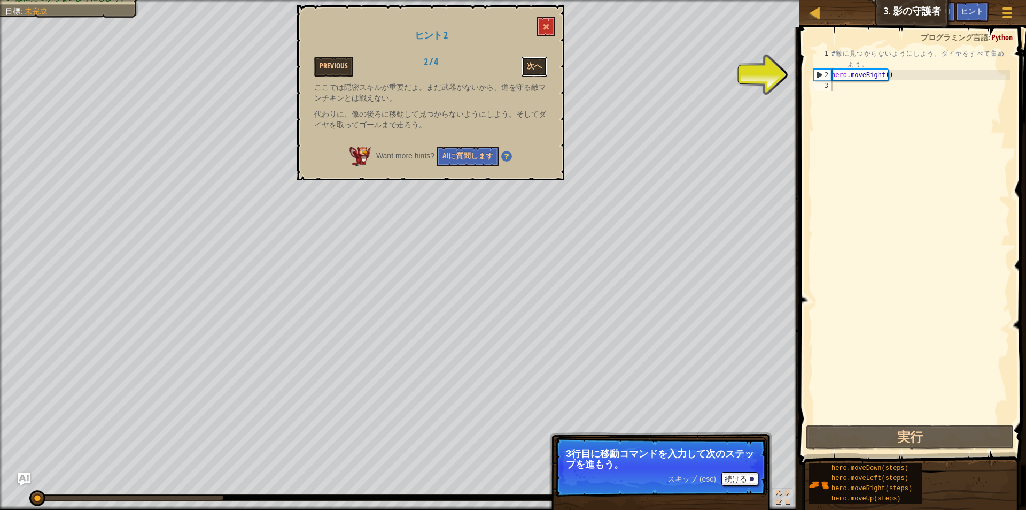
click at [537, 73] on button "次へ" at bounding box center [535, 67] width 26 height 20
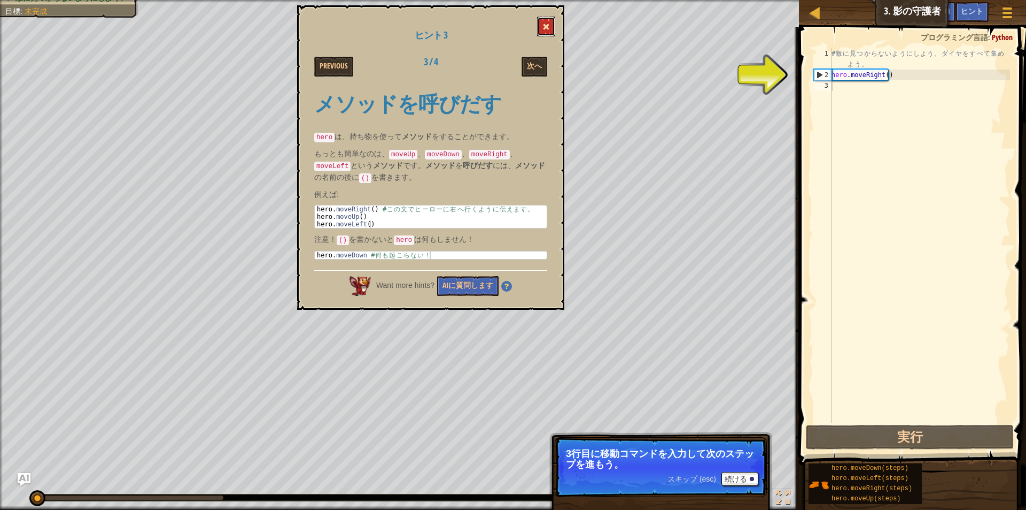
click at [544, 25] on span at bounding box center [546, 26] width 7 height 7
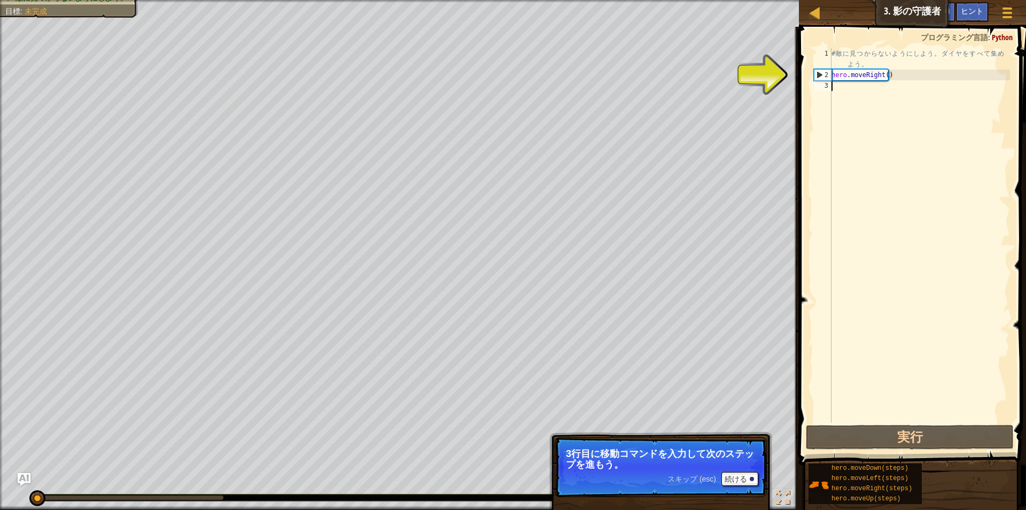
click at [869, 122] on div "# 敵 に 見 つ か ら な い よ う に し よ う 。 ダ イ ヤ を す べ て 集 め よ う 。 hero . moveRight ( )" at bounding box center [920, 251] width 181 height 406
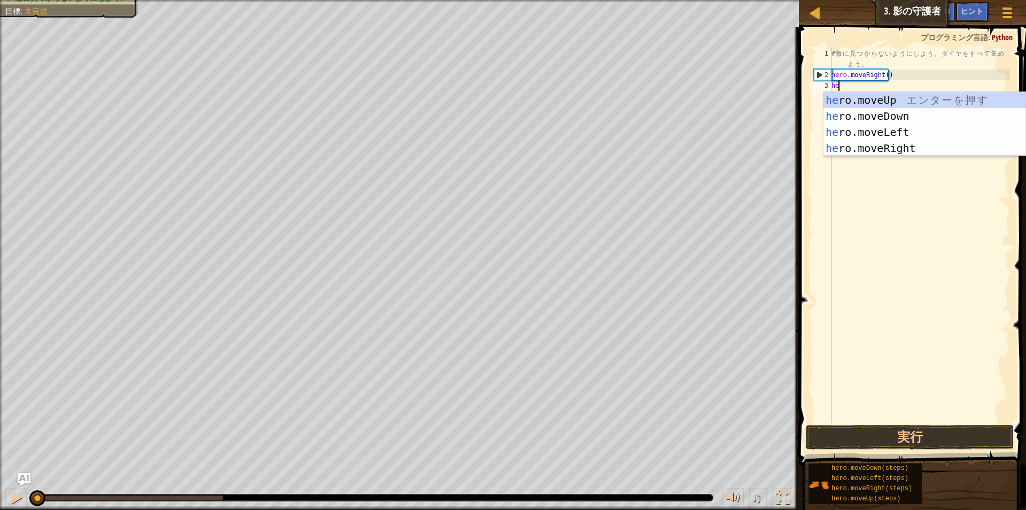
scroll to position [5, 1]
type textarea "here"
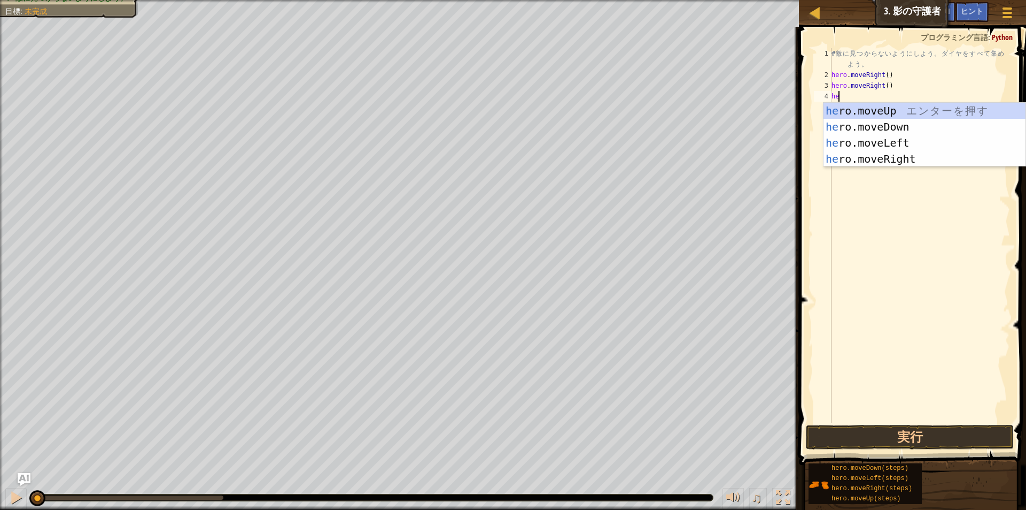
type textarea "hero"
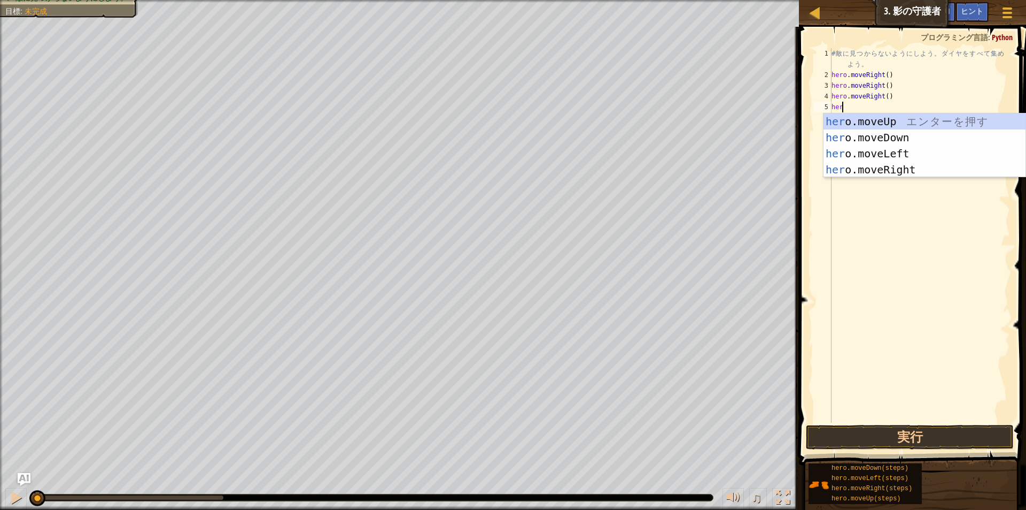
type textarea "hero"
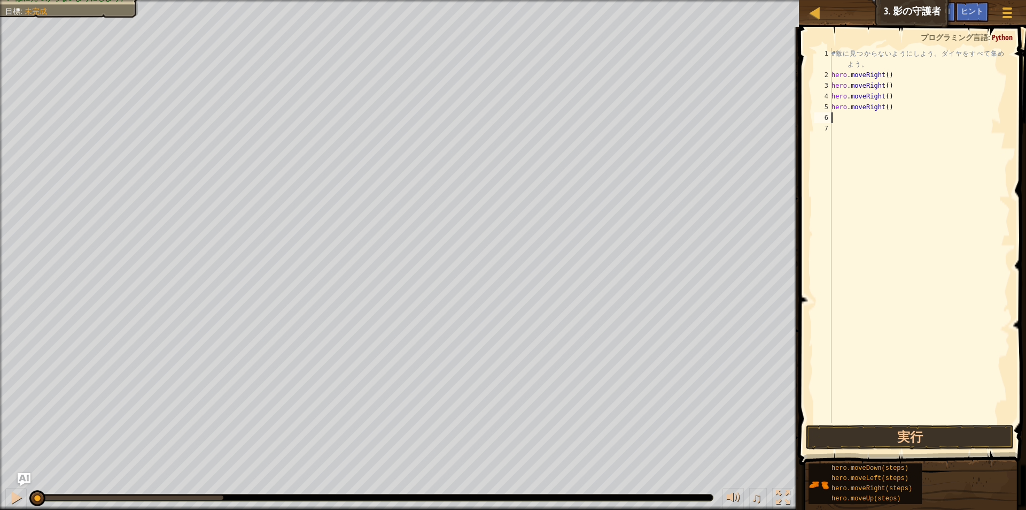
scroll to position [5, 0]
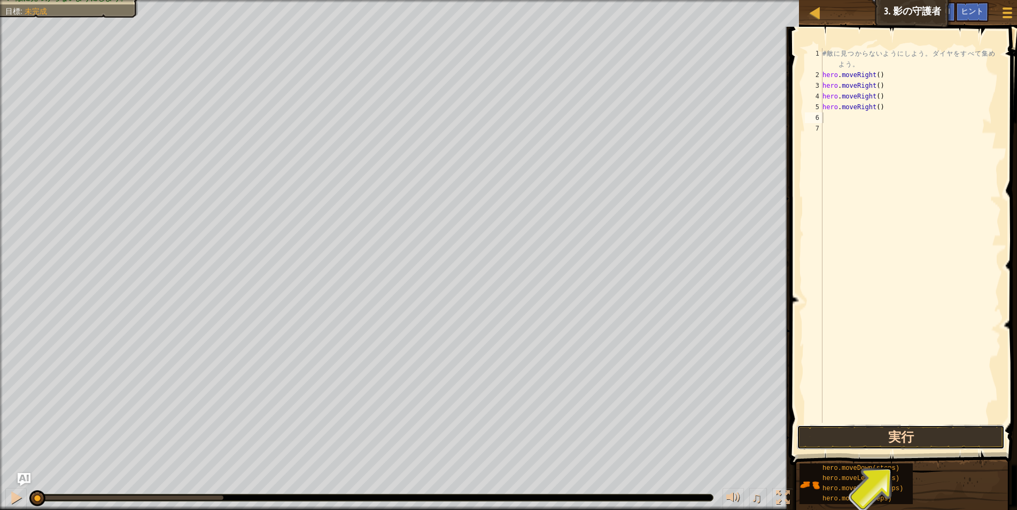
click at [982, 430] on button "実行" at bounding box center [901, 436] width 208 height 25
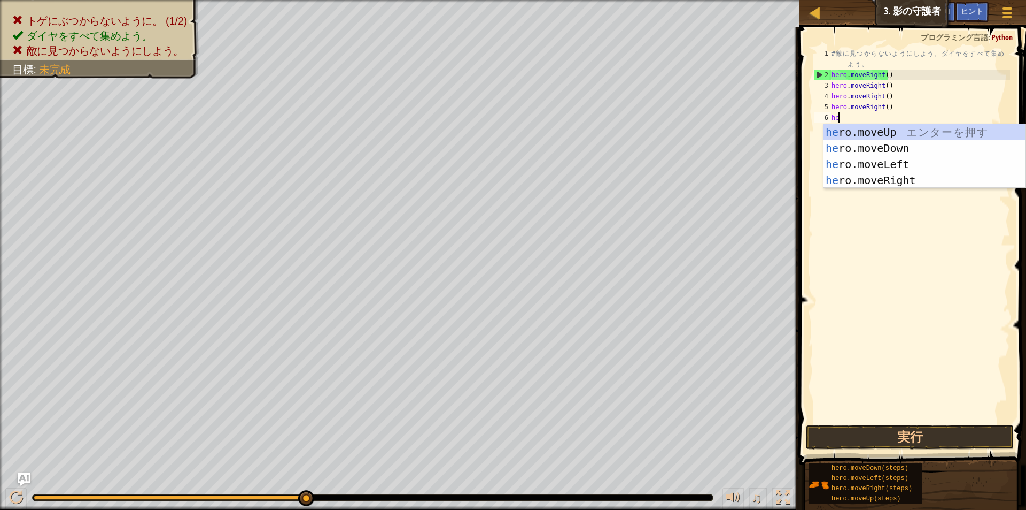
scroll to position [5, 1]
type textarea "hero"
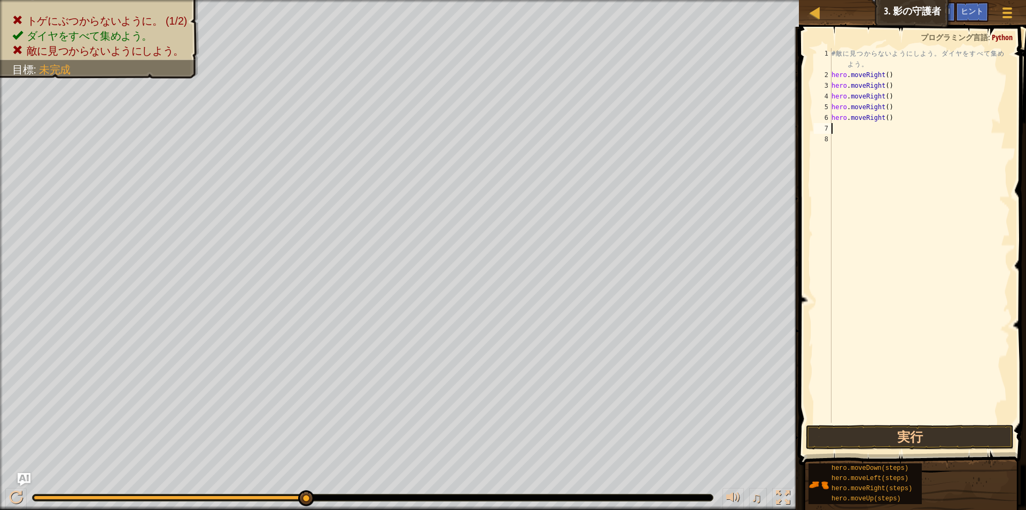
scroll to position [5, 0]
click at [894, 426] on button "実行" at bounding box center [910, 436] width 208 height 25
type textarea "h"
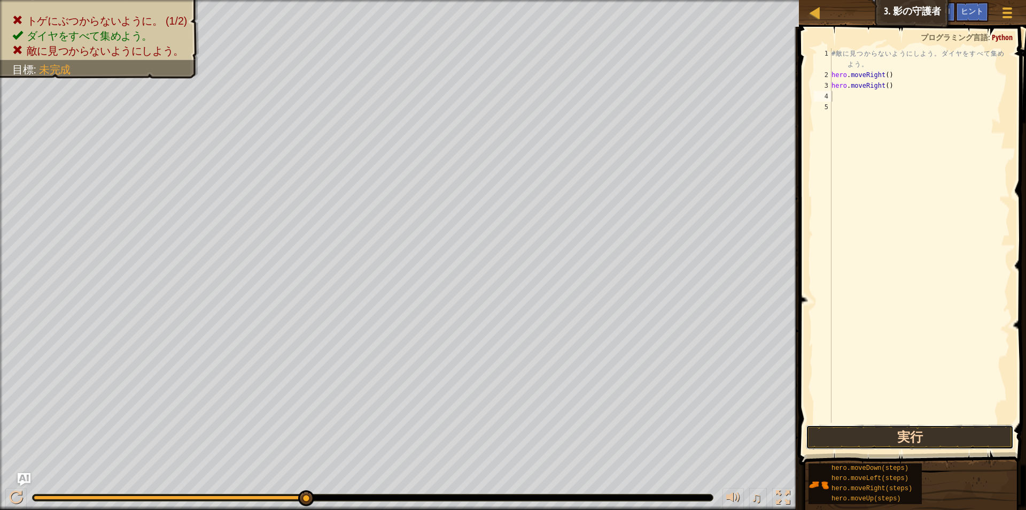
click at [969, 426] on button "実行" at bounding box center [910, 436] width 208 height 25
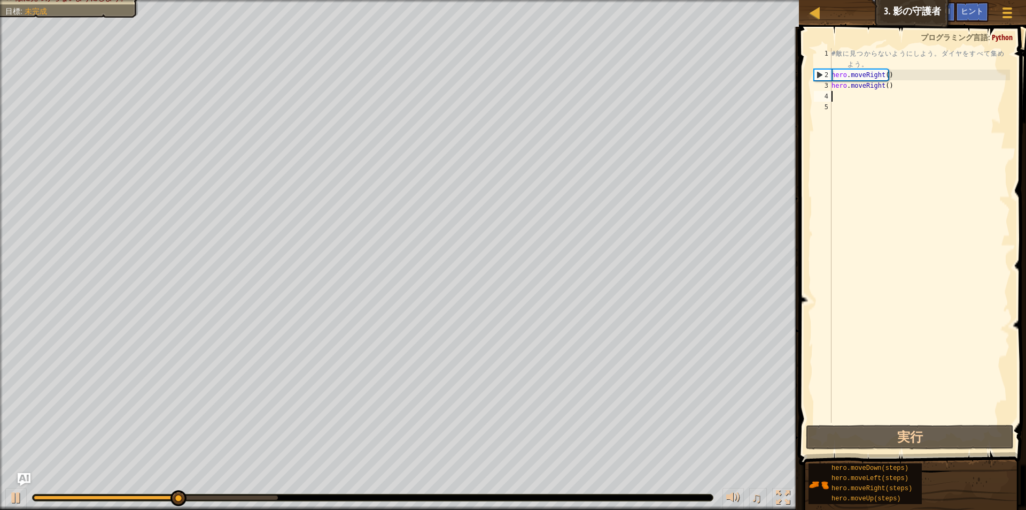
click at [908, 96] on div "# 敵 に 見 つ か ら な い よ う に し よ う 。 ダ イ ヤ を す べ て 集 め よ う 。 hero . moveRight ( ) he…" at bounding box center [920, 251] width 181 height 406
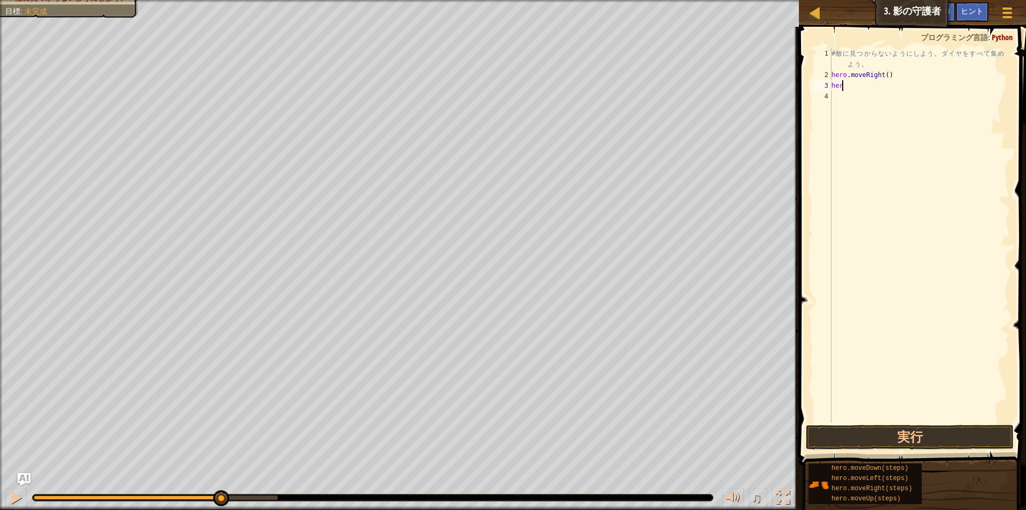
type textarea "h"
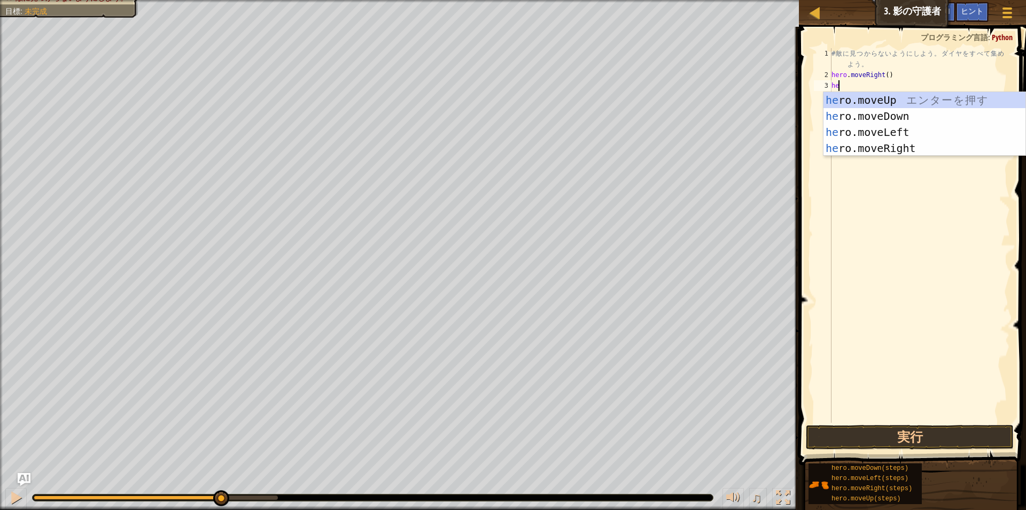
scroll to position [5, 1]
type textarea "hero"
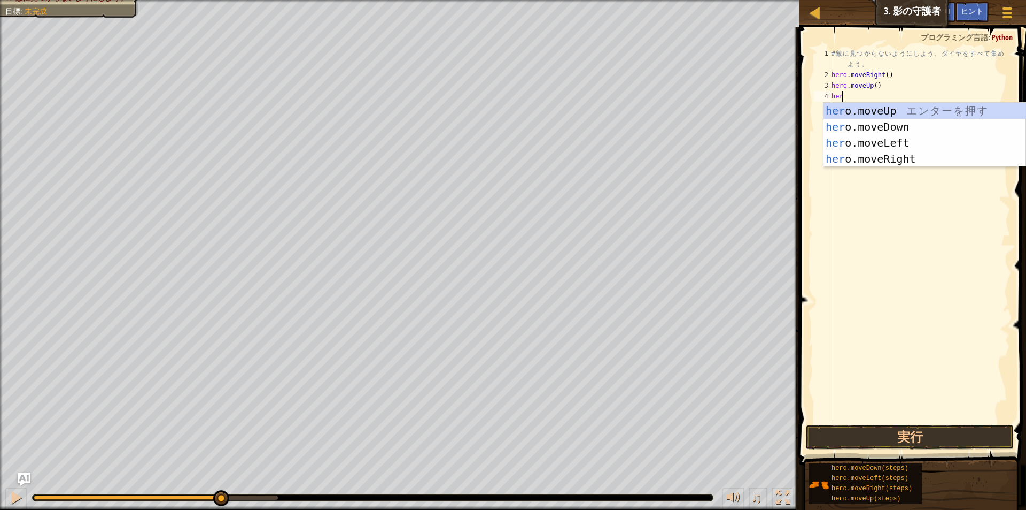
type textarea "here"
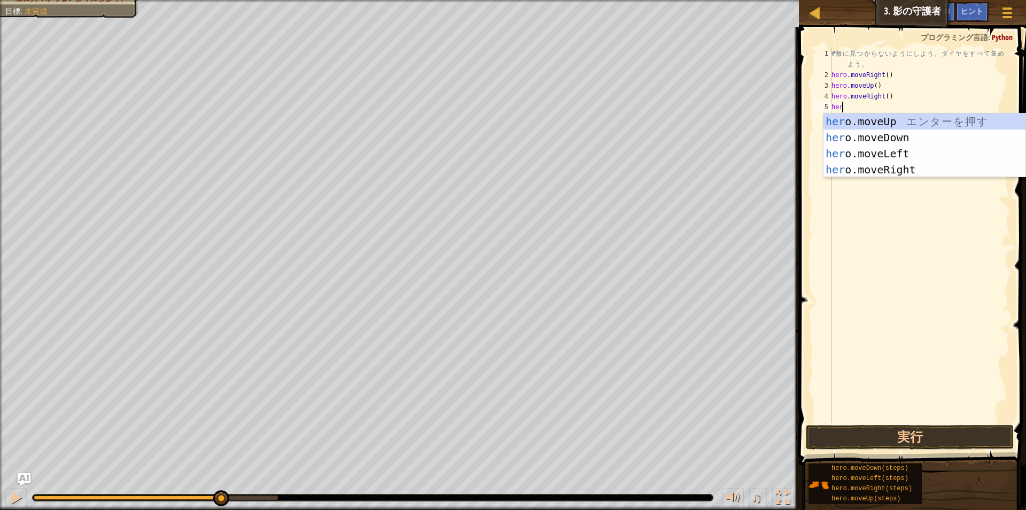
type textarea "here"
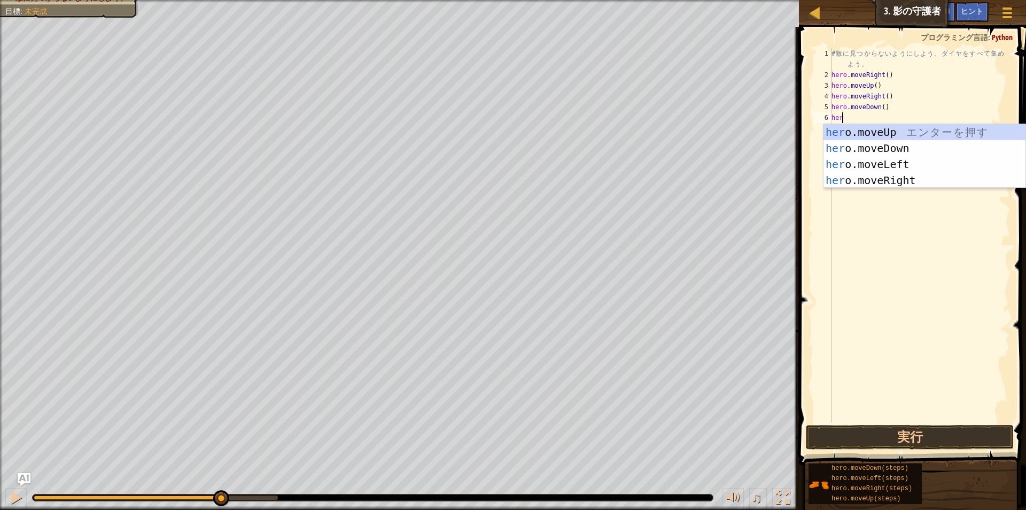
type textarea "here"
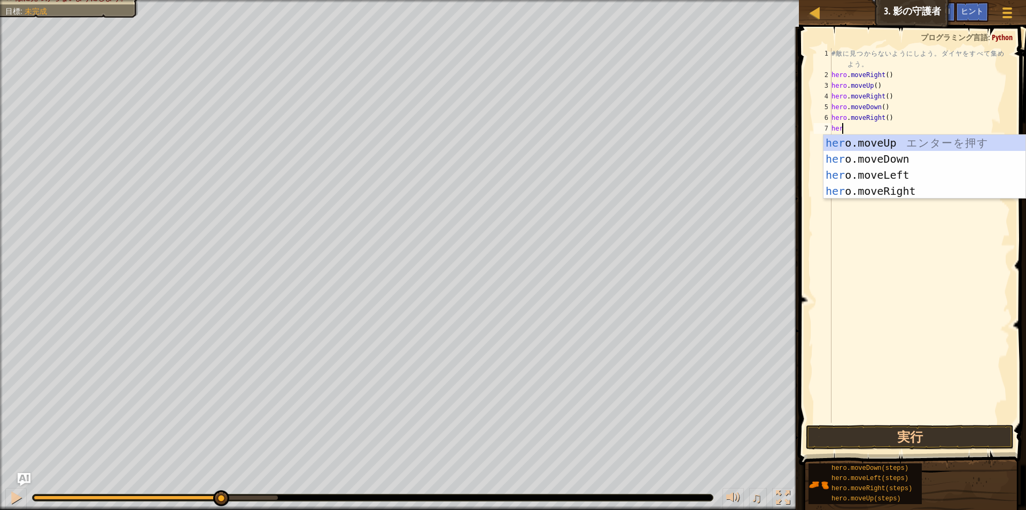
type textarea "here"
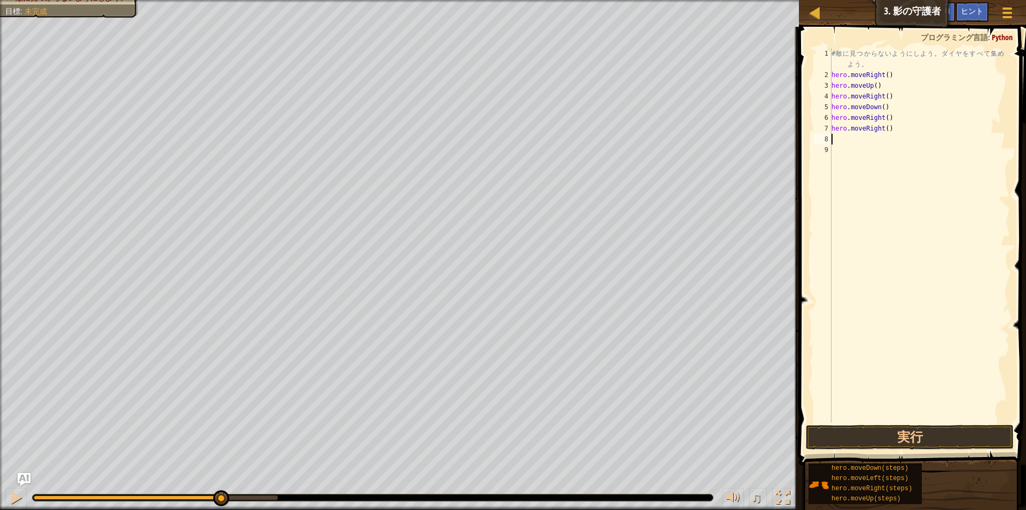
scroll to position [5, 0]
click at [948, 436] on button "実行" at bounding box center [910, 436] width 208 height 25
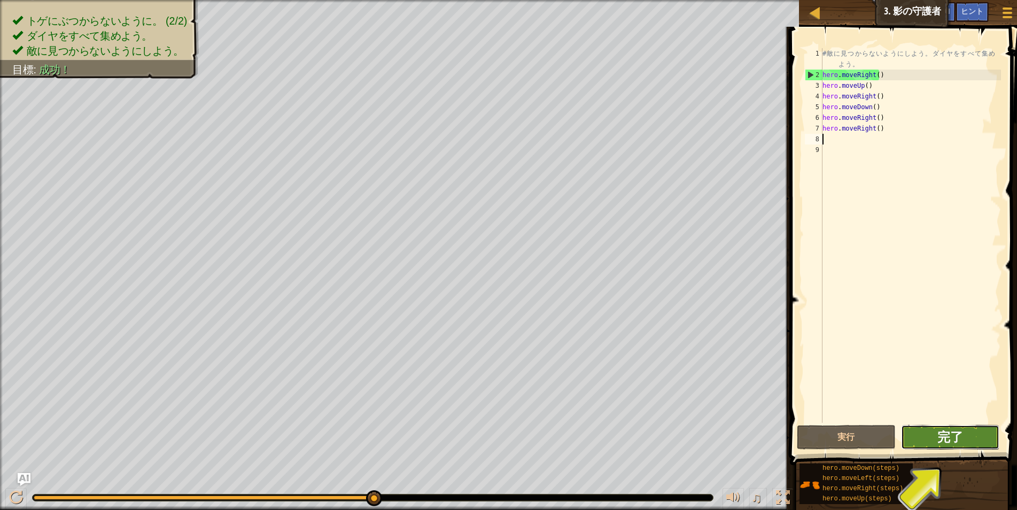
click at [959, 441] on span "完了" at bounding box center [951, 436] width 26 height 17
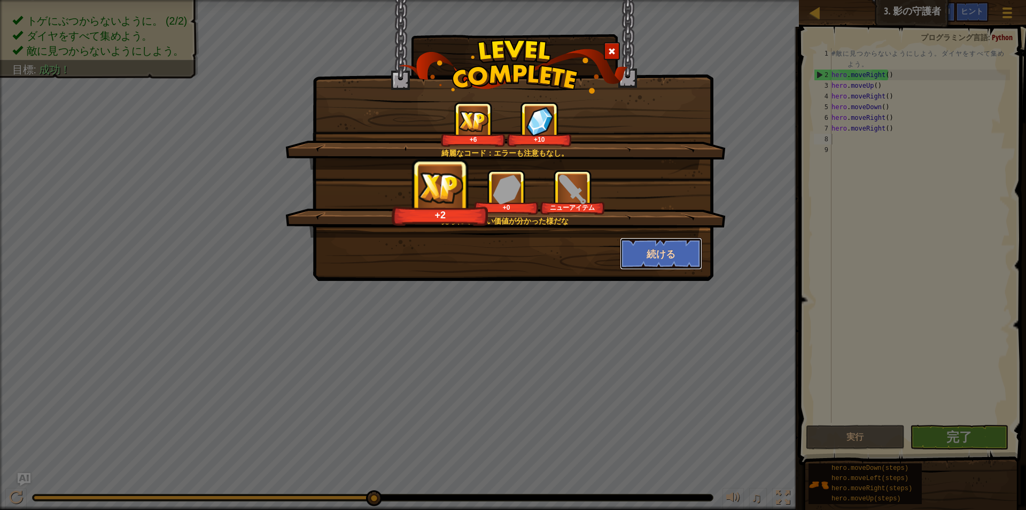
click at [674, 263] on button "続ける" at bounding box center [661, 253] width 83 height 32
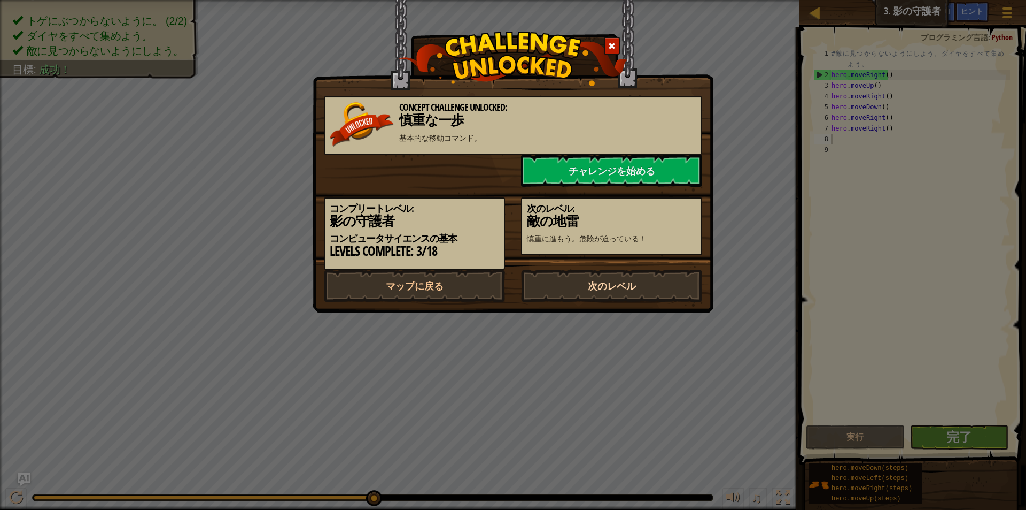
click at [649, 279] on link "次のレベル" at bounding box center [611, 285] width 181 height 32
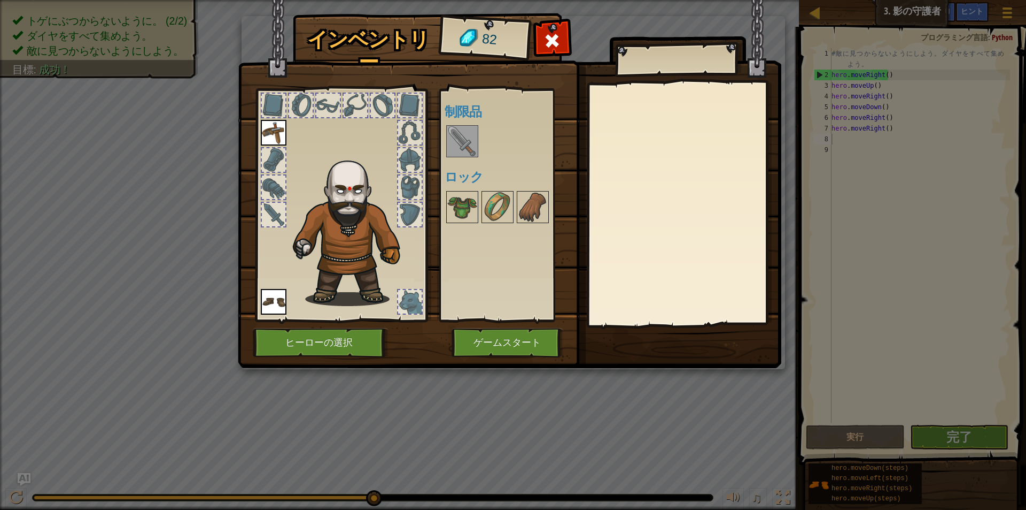
click at [477, 188] on div "使用可能 装備する 装備する (ダブルクリックで装備) 制限品 ロック" at bounding box center [512, 205] width 135 height 223
click at [459, 118] on h4 "制限品" at bounding box center [512, 111] width 135 height 14
click at [456, 125] on div "使用可能 装備する 装備する (ダブルクリックで装備) 制限品 ロック" at bounding box center [512, 205] width 135 height 223
drag, startPoint x: 456, startPoint y: 125, endPoint x: 458, endPoint y: 130, distance: 5.6
click at [457, 126] on div "使用可能 装備する 装備する (ダブルクリックで装備) 制限品 ロック" at bounding box center [512, 205] width 135 height 223
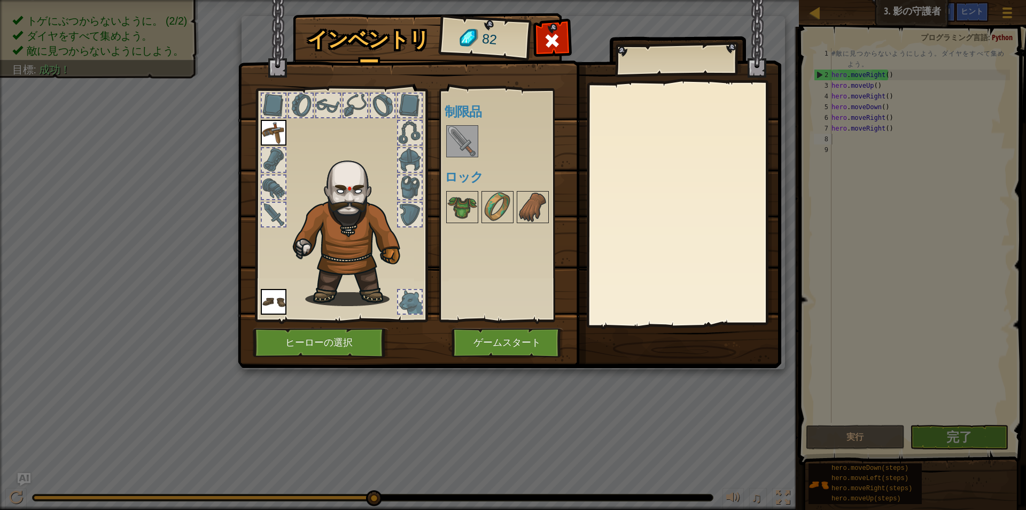
click at [460, 134] on img at bounding box center [462, 141] width 30 height 30
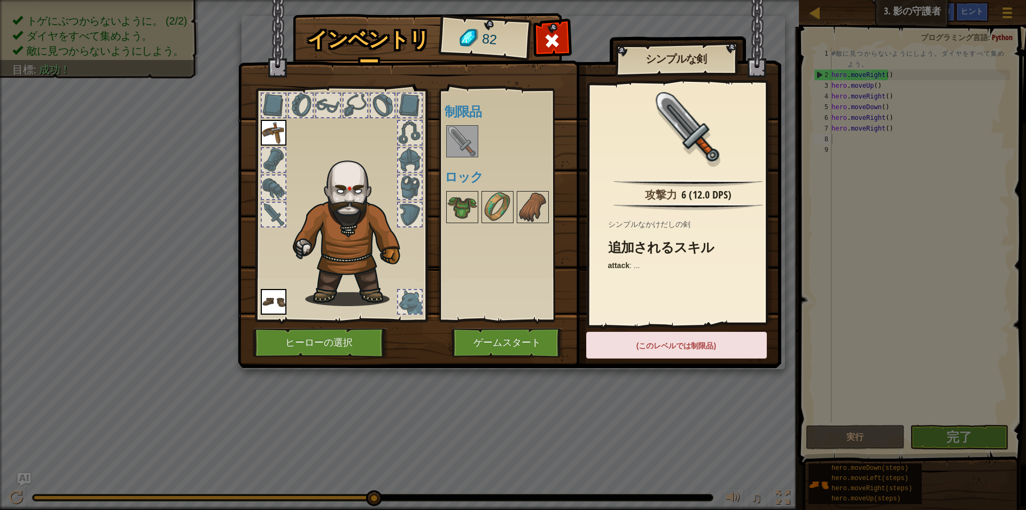
click at [460, 134] on img at bounding box center [462, 141] width 30 height 30
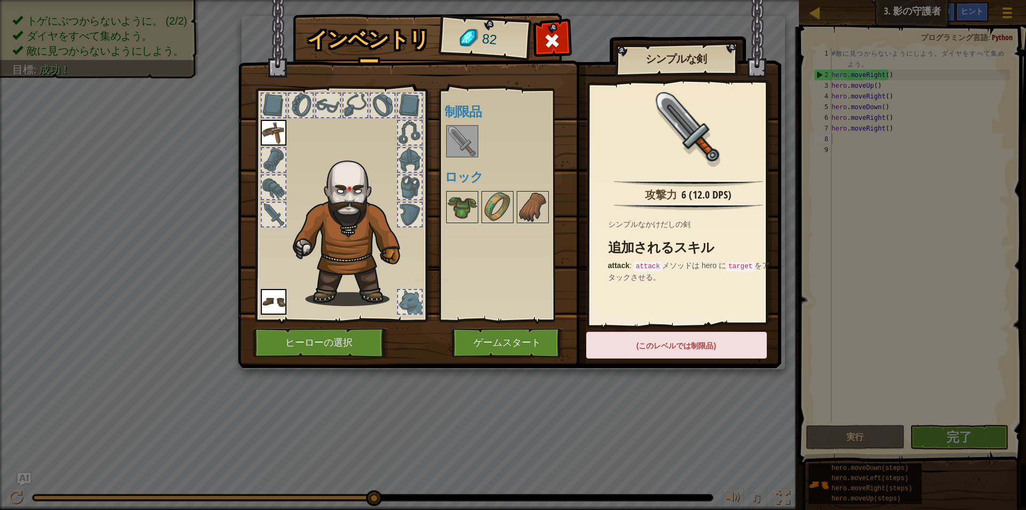
click at [460, 134] on img at bounding box center [462, 141] width 30 height 30
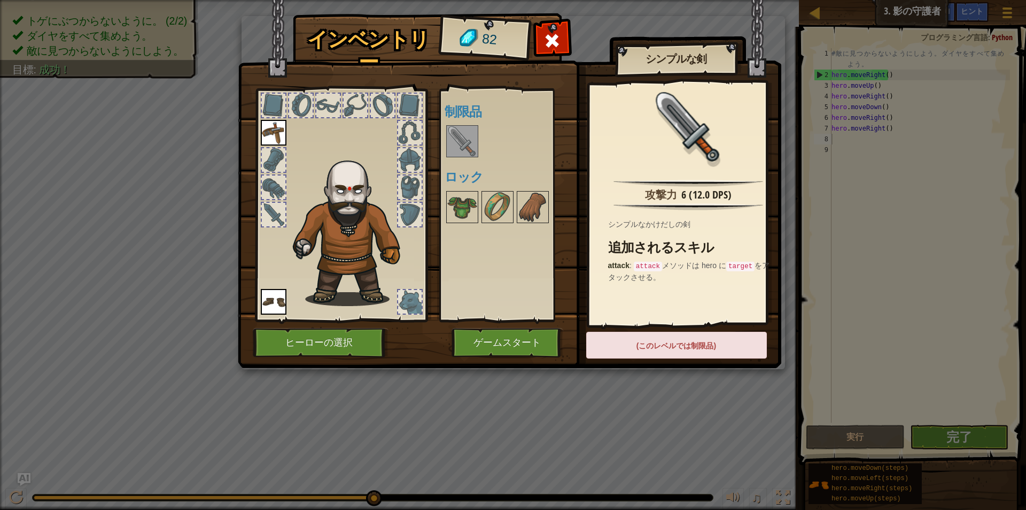
click at [460, 134] on img at bounding box center [462, 141] width 30 height 30
click at [501, 351] on button "ゲームスタート" at bounding box center [508, 342] width 112 height 29
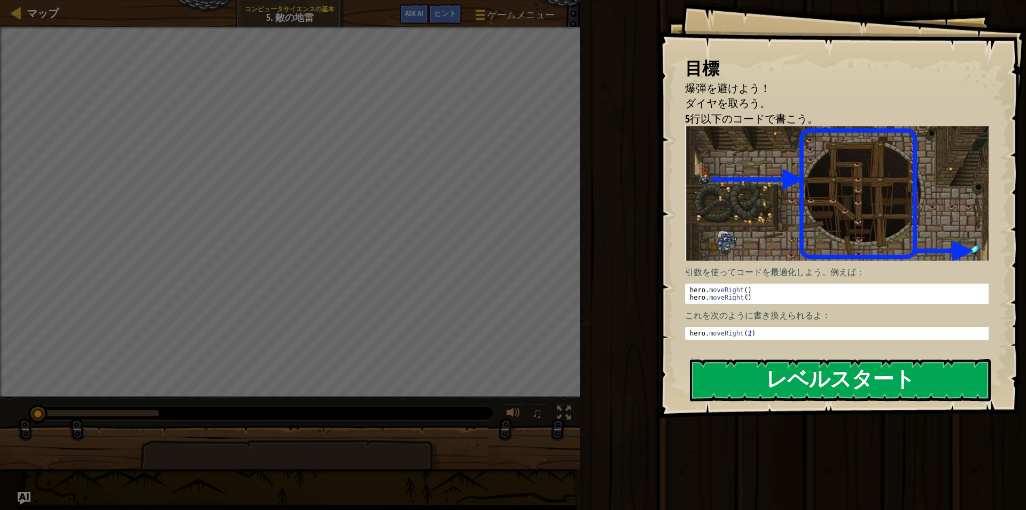
click at [744, 366] on button "レベルスタート" at bounding box center [840, 380] width 301 height 42
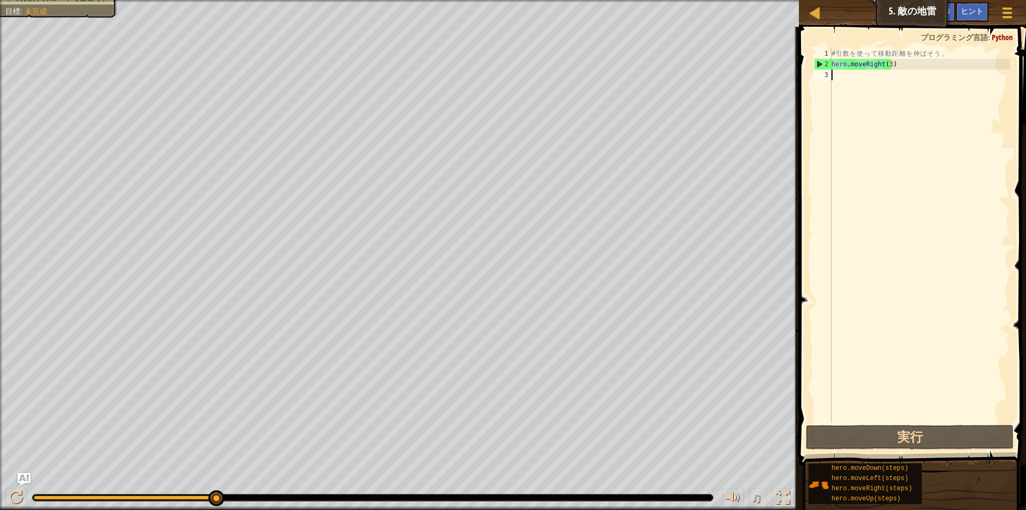
drag, startPoint x: 198, startPoint y: 490, endPoint x: 223, endPoint y: 501, distance: 28.0
click at [223, 504] on div at bounding box center [217, 498] width 16 height 16
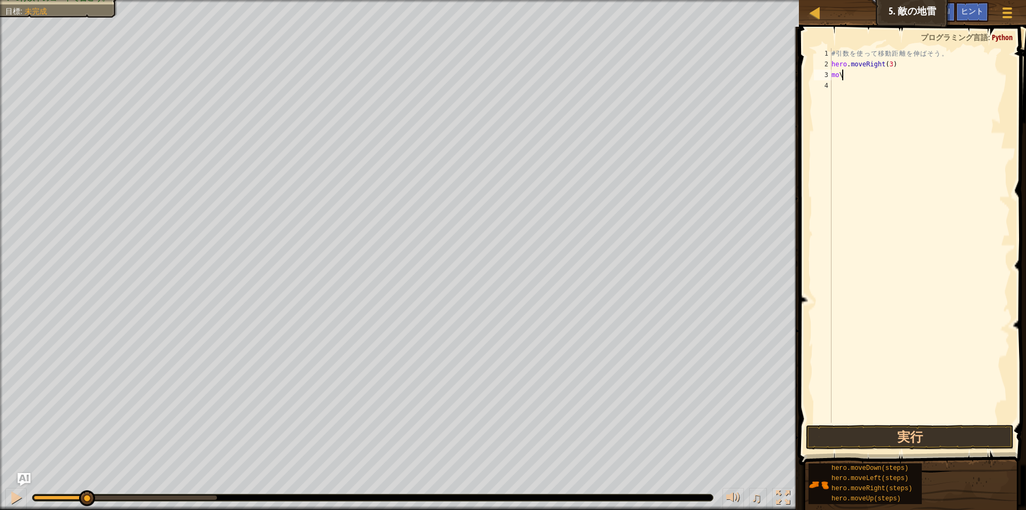
scroll to position [5, 0]
type textarea "m"
type textarea "h"
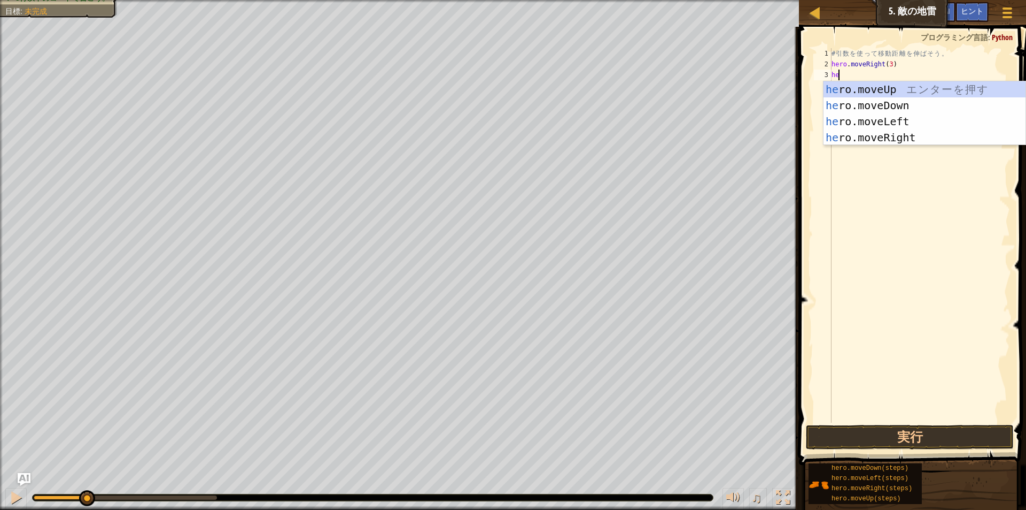
scroll to position [5, 1]
type textarea "hero"
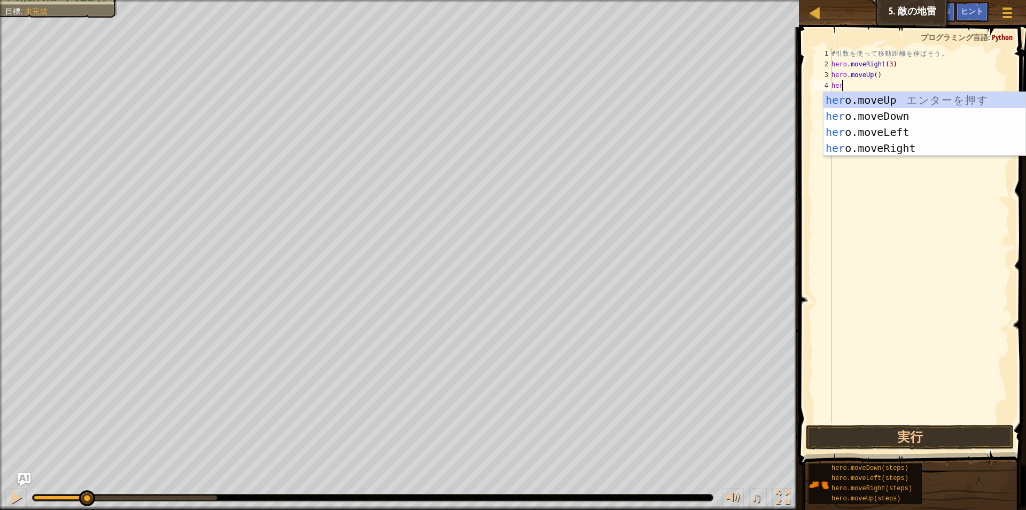
type textarea "hero"
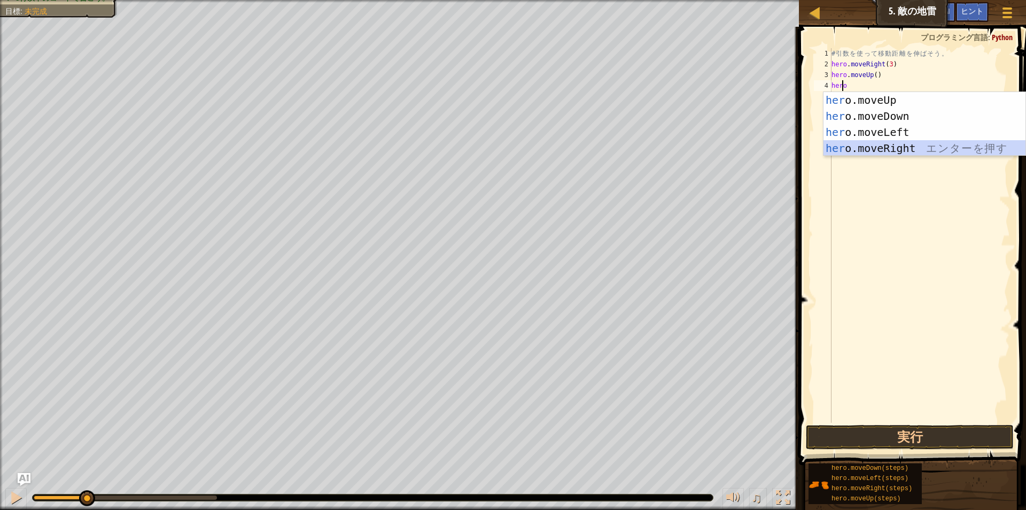
scroll to position [5, 0]
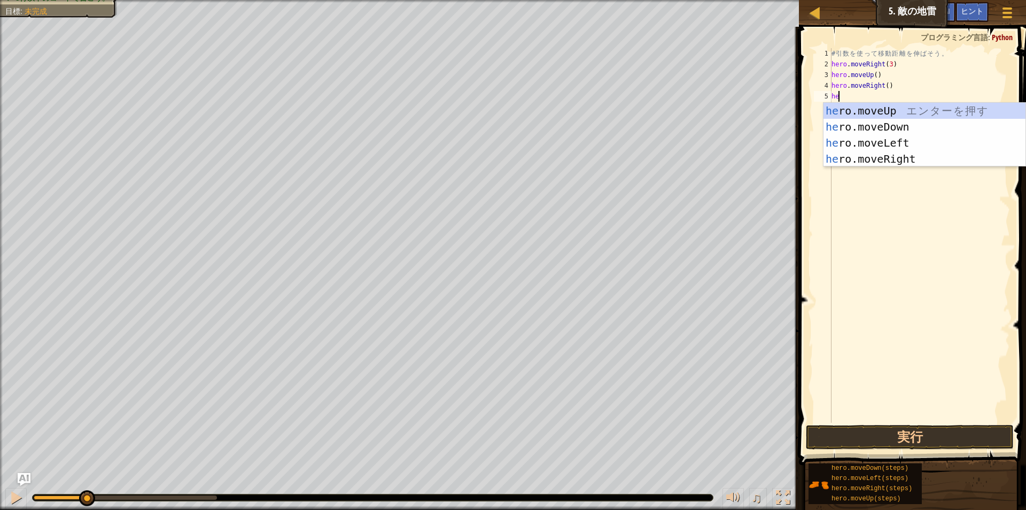
type textarea "her"
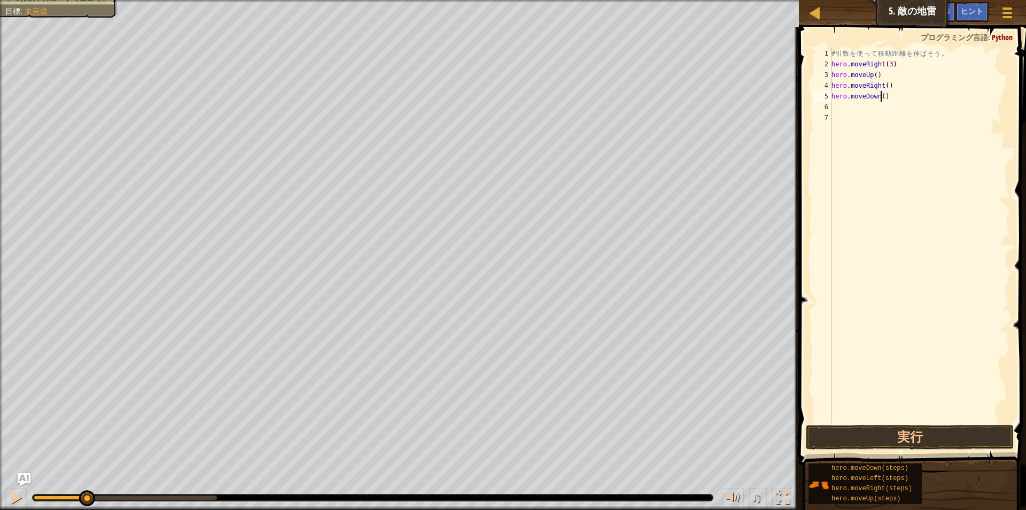
type textarea "hero.moveDown(3)"
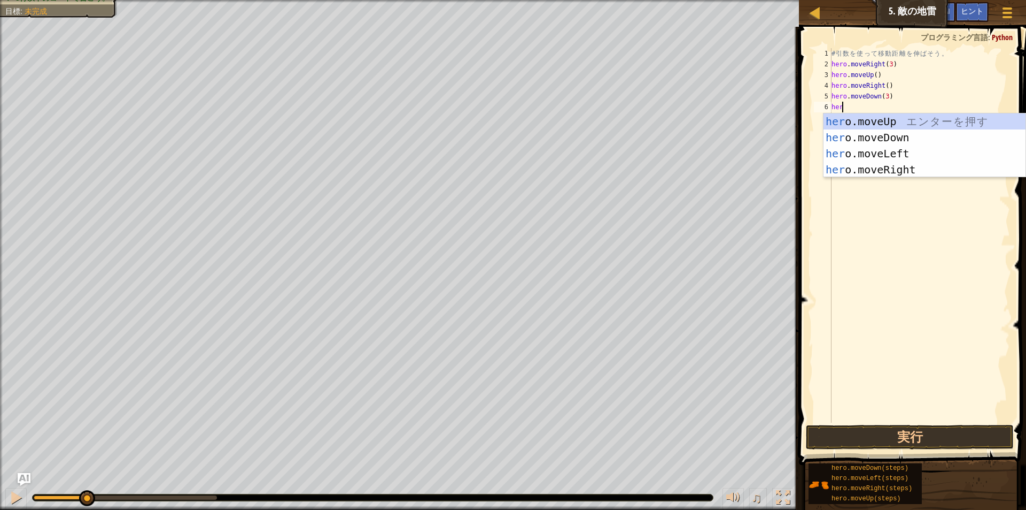
scroll to position [5, 1]
type textarea "here"
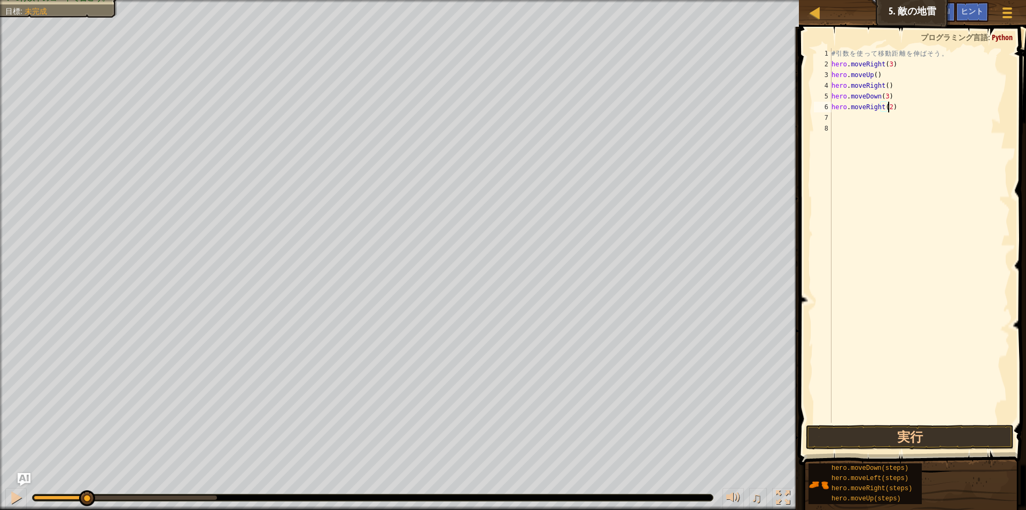
scroll to position [5, 4]
type textarea "hero.moveRight(2)"
click at [865, 433] on button "実行" at bounding box center [910, 436] width 208 height 25
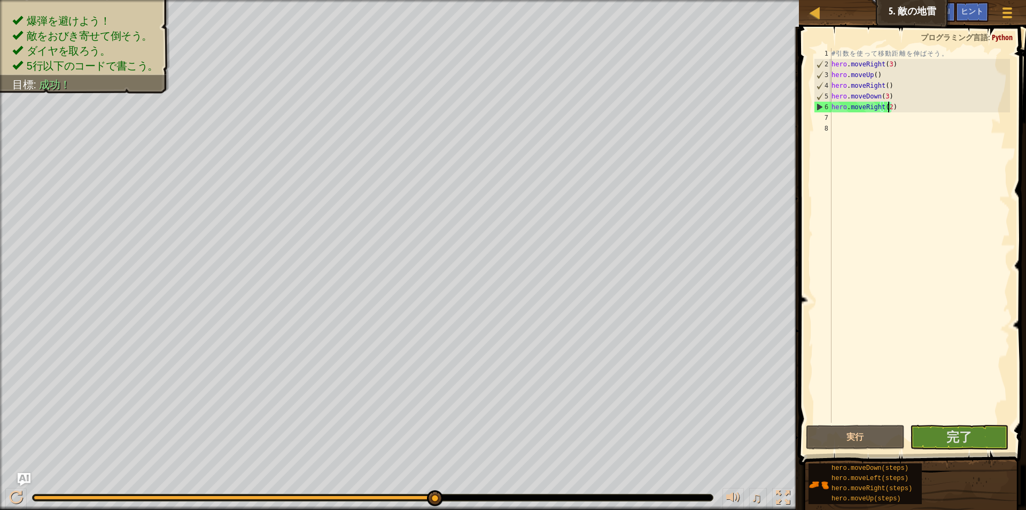
drag, startPoint x: 195, startPoint y: 498, endPoint x: 446, endPoint y: 513, distance: 251.7
click at [446, 0] on html "マップ コンピュータサイエンスの基本 5. 敵の地雷 ゲームメニュー 完了 ヒント Ask AI 1 הההההההההההההההההההההההההההה…" at bounding box center [513, 0] width 1026 height 0
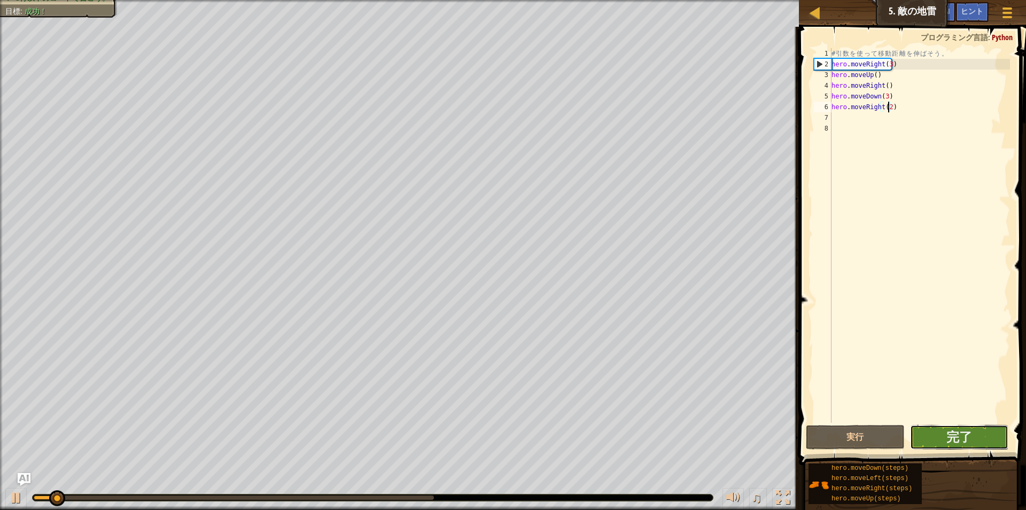
click at [941, 444] on button "完了" at bounding box center [959, 436] width 98 height 25
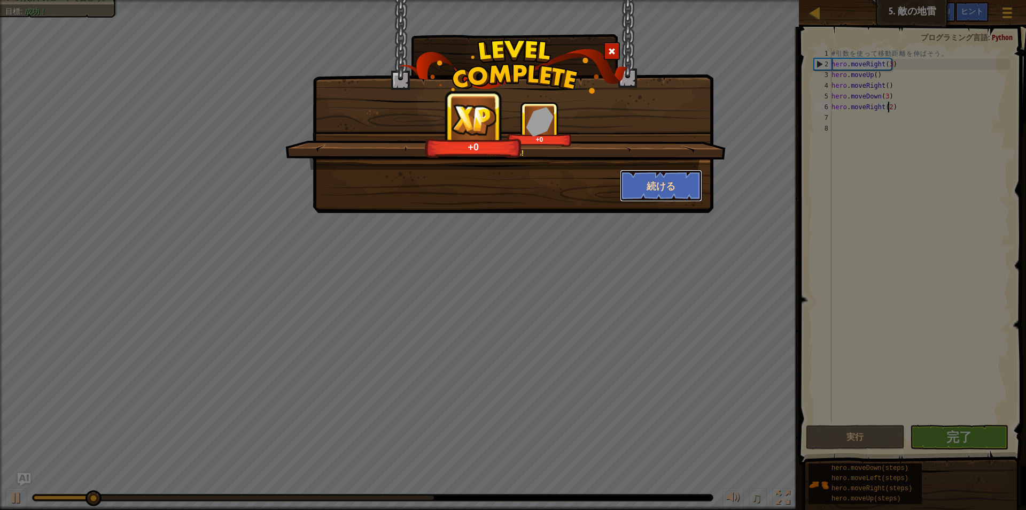
click at [682, 184] on button "続ける" at bounding box center [661, 185] width 83 height 32
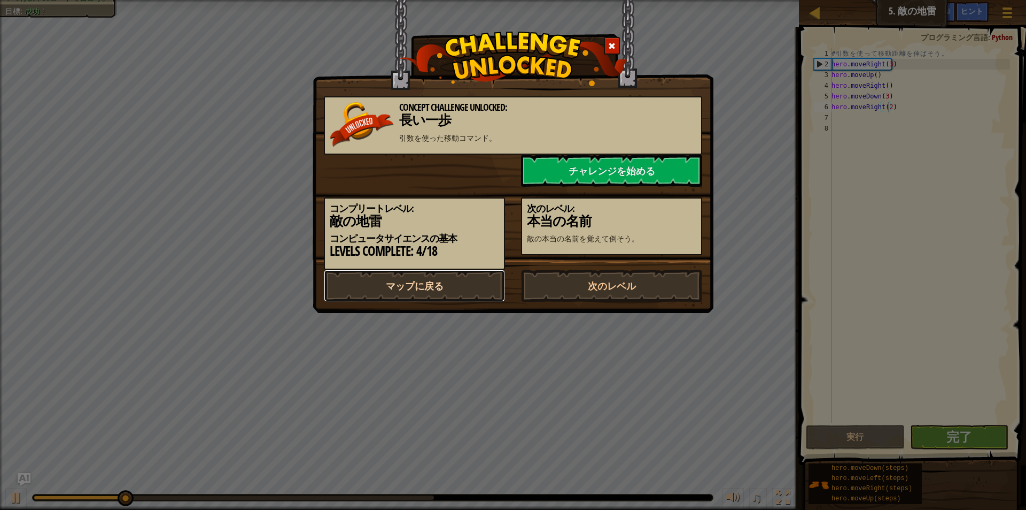
click at [473, 285] on link "マップに戻る" at bounding box center [414, 285] width 181 height 32
select select "ja"
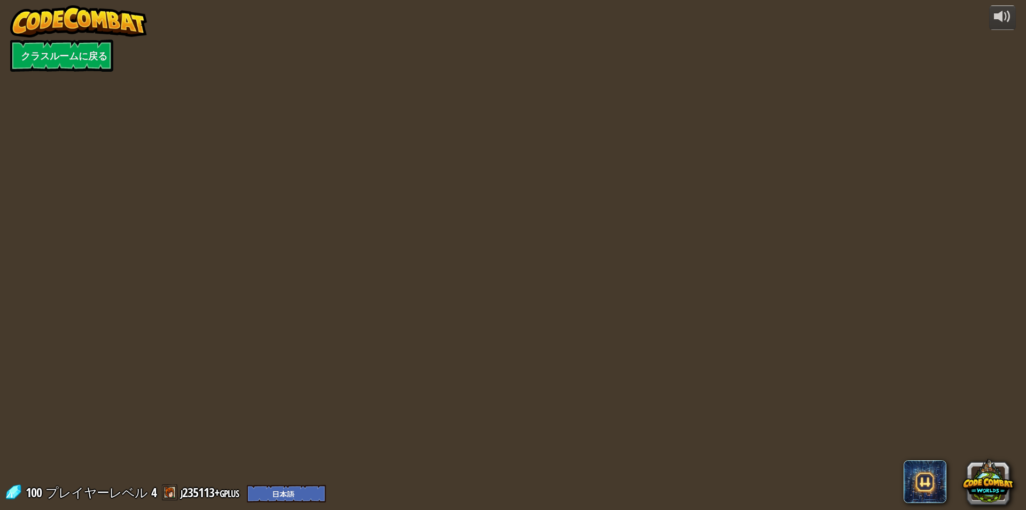
select select "ja"
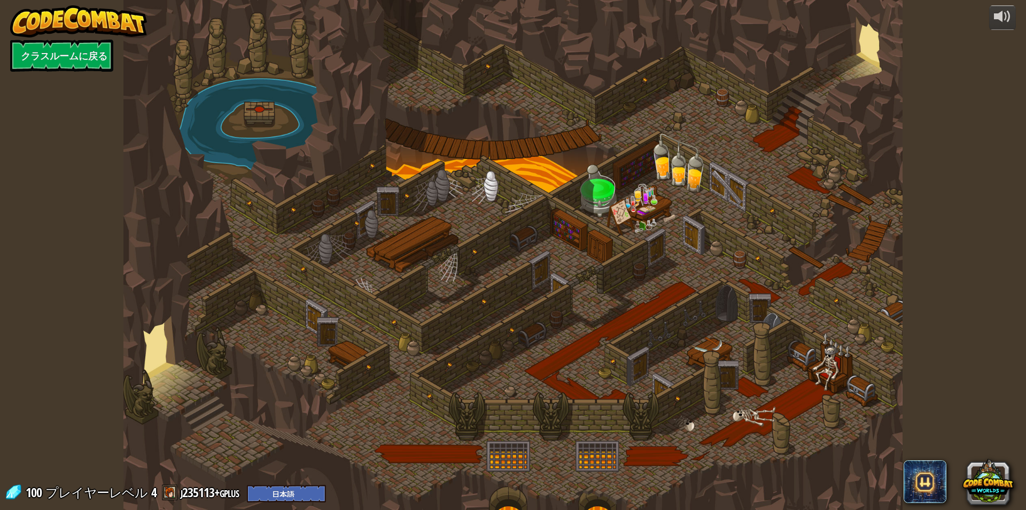
select select "ja"
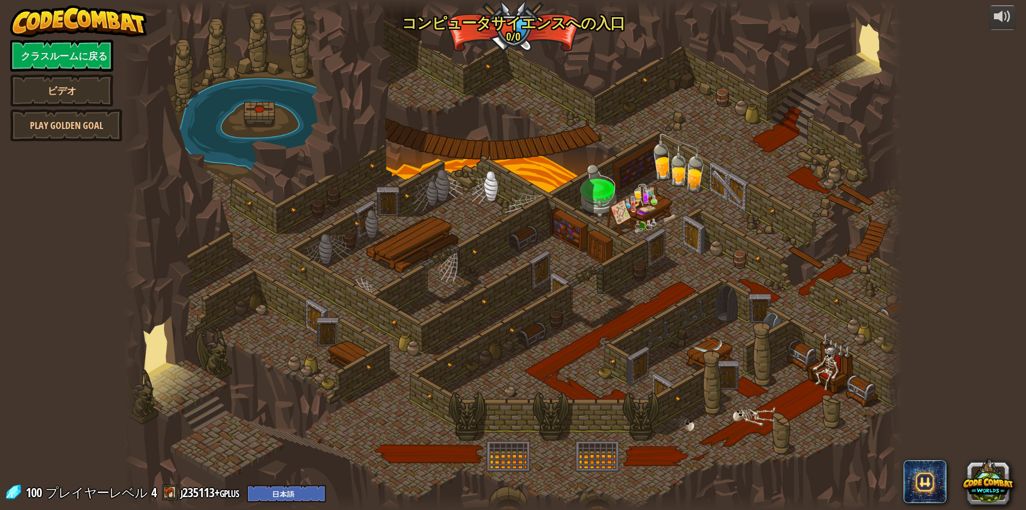
select select "ja"
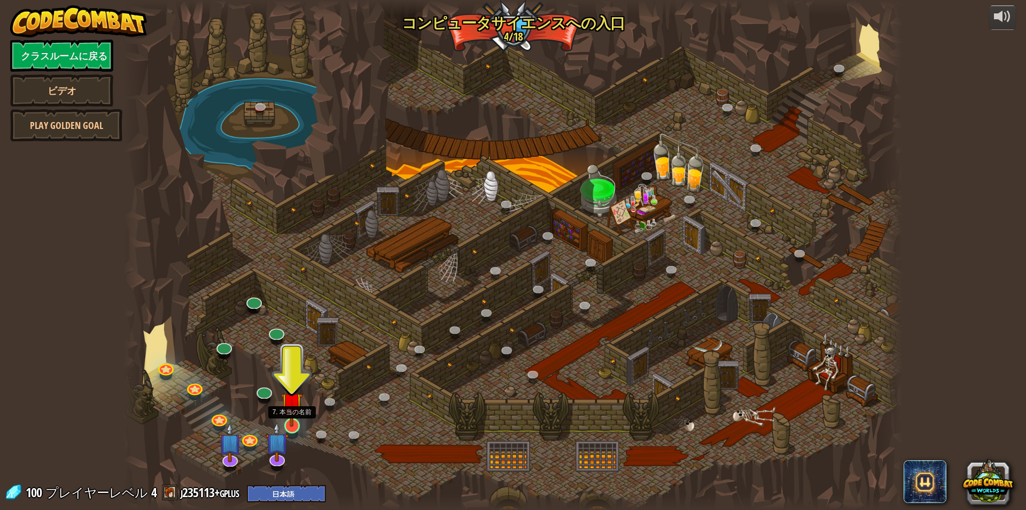
click at [291, 423] on img at bounding box center [291, 403] width 21 height 48
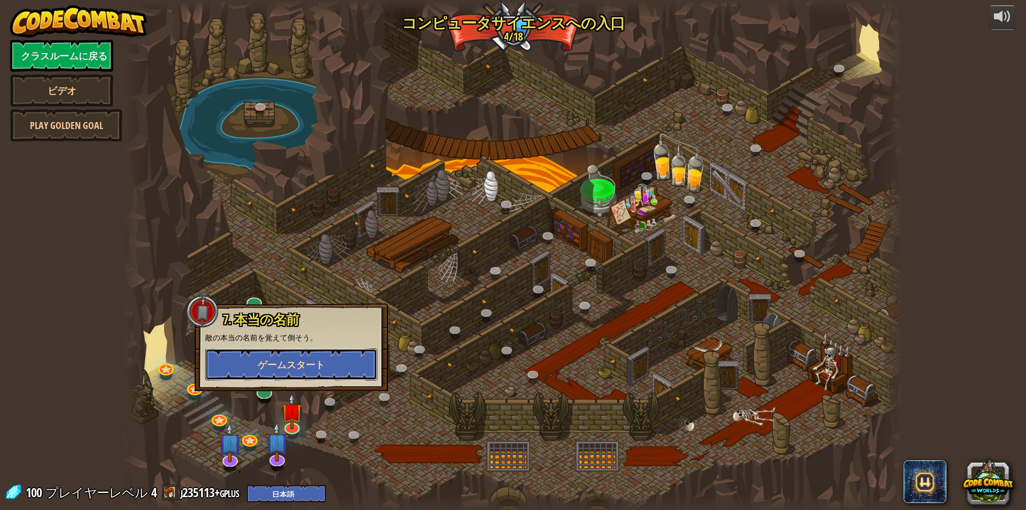
click at [251, 353] on button "ゲームスタート" at bounding box center [291, 364] width 172 height 32
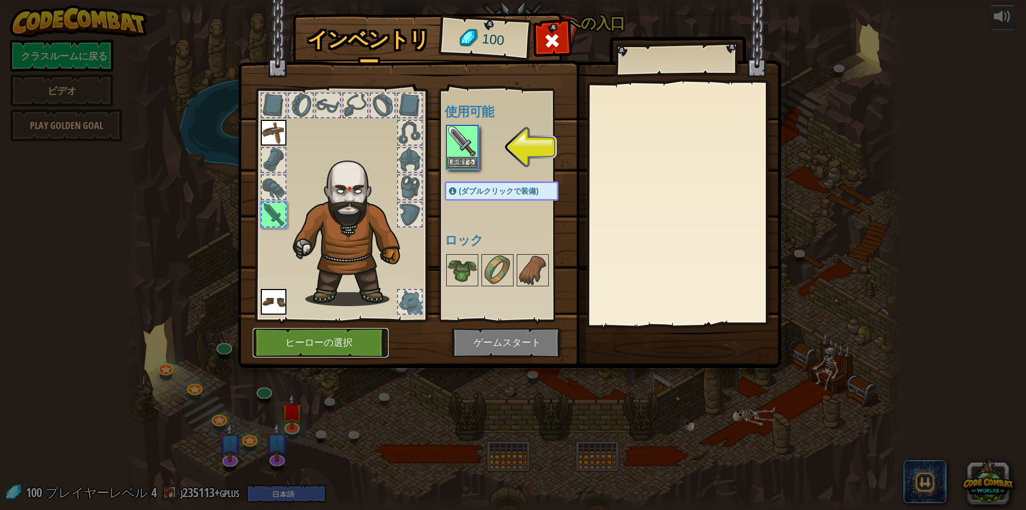
click at [314, 349] on button "ヒーローの選択" at bounding box center [321, 342] width 136 height 29
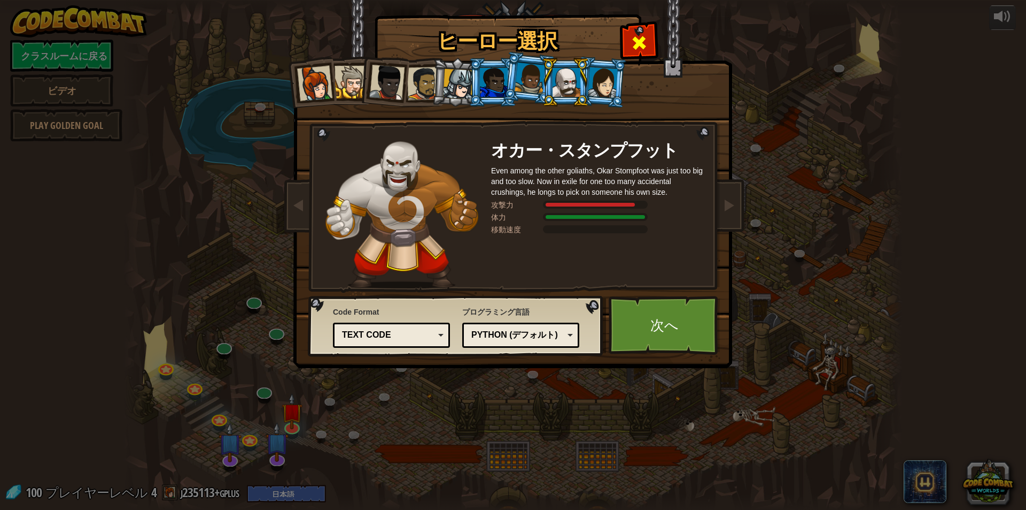
click at [642, 34] on span at bounding box center [639, 42] width 17 height 17
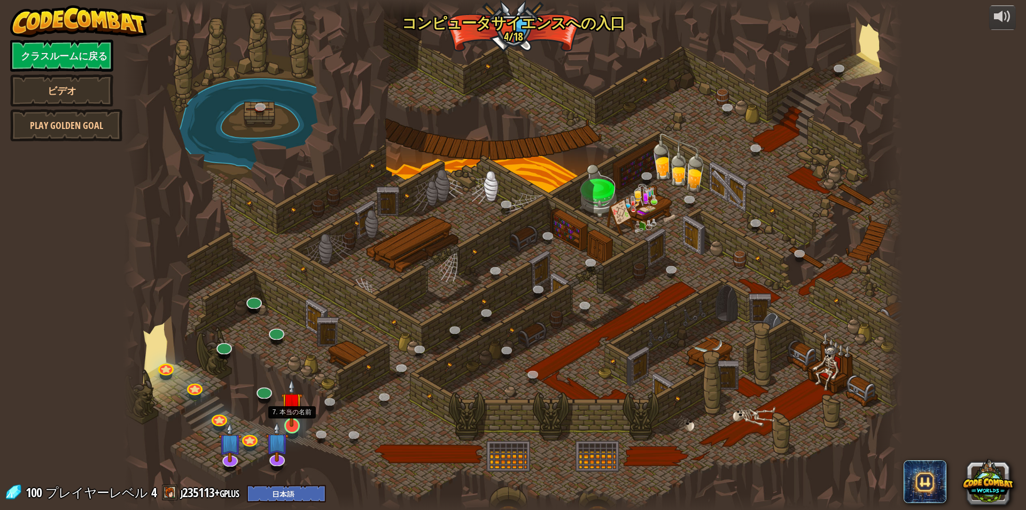
click at [284, 417] on img at bounding box center [291, 403] width 21 height 48
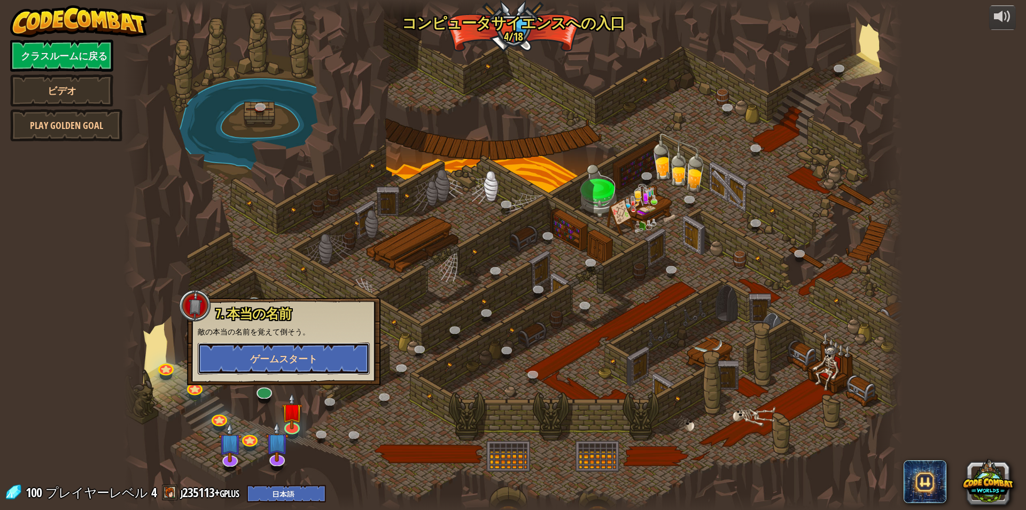
click at [308, 366] on button "ゲームスタート" at bounding box center [284, 358] width 172 height 32
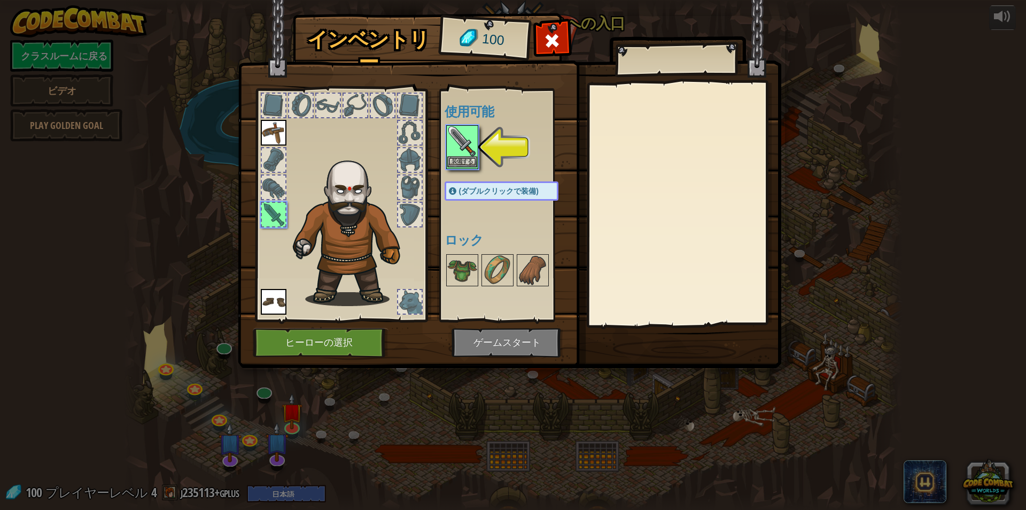
click at [454, 139] on img at bounding box center [462, 141] width 30 height 30
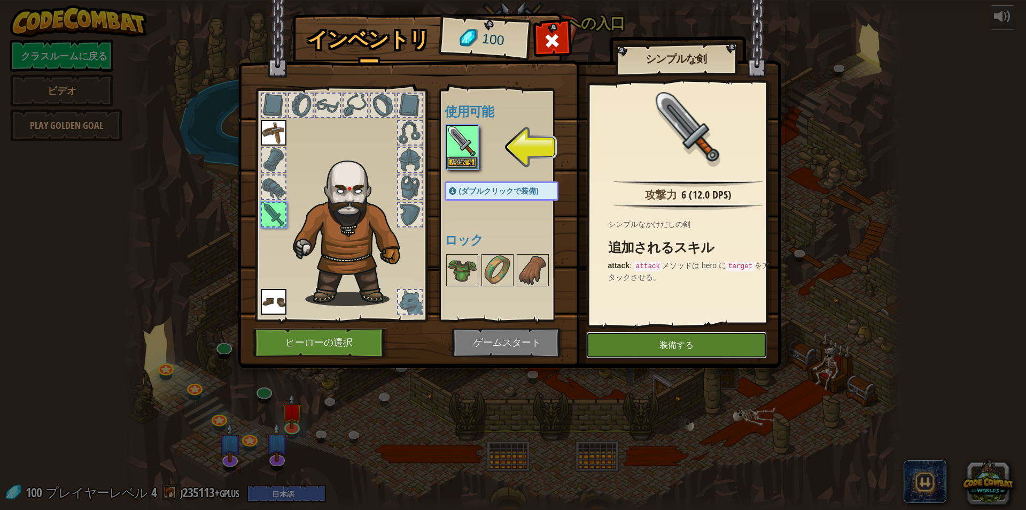
click at [646, 351] on button "装備する" at bounding box center [676, 344] width 181 height 27
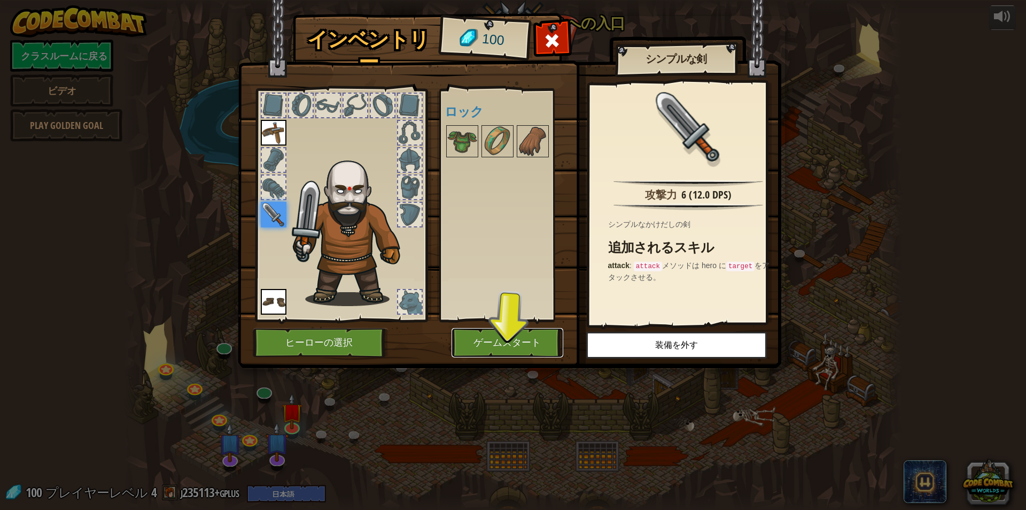
click at [520, 328] on button "ゲームスタート" at bounding box center [508, 342] width 112 height 29
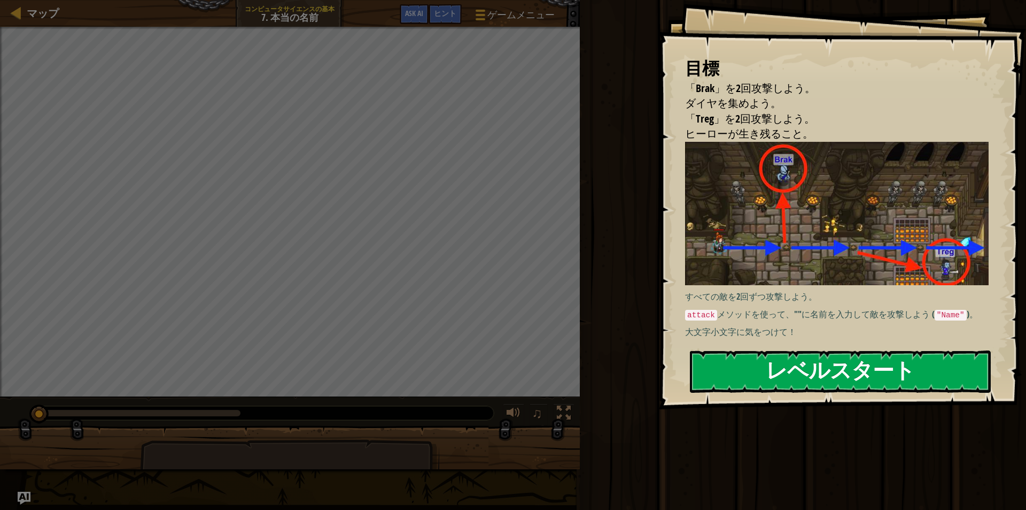
click at [831, 362] on button "レベルスタート" at bounding box center [840, 371] width 301 height 42
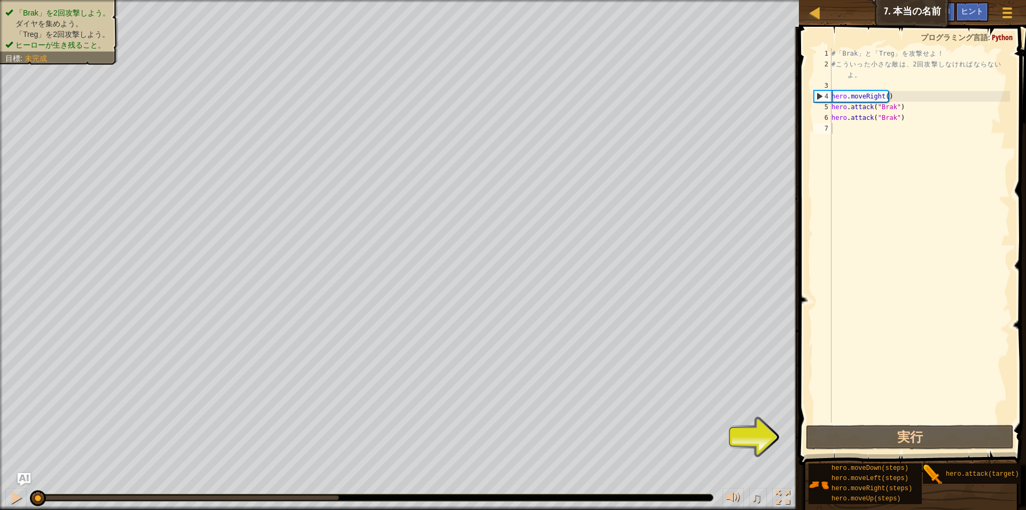
click at [0, 492] on div "♫" at bounding box center [399, 494] width 799 height 32
click at [21, 497] on div at bounding box center [16, 497] width 14 height 14
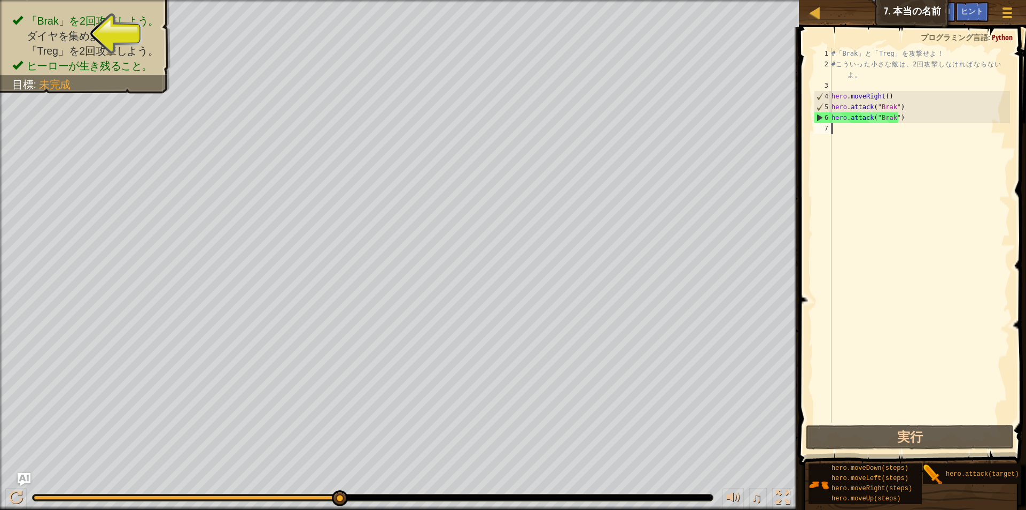
scroll to position [5, 0]
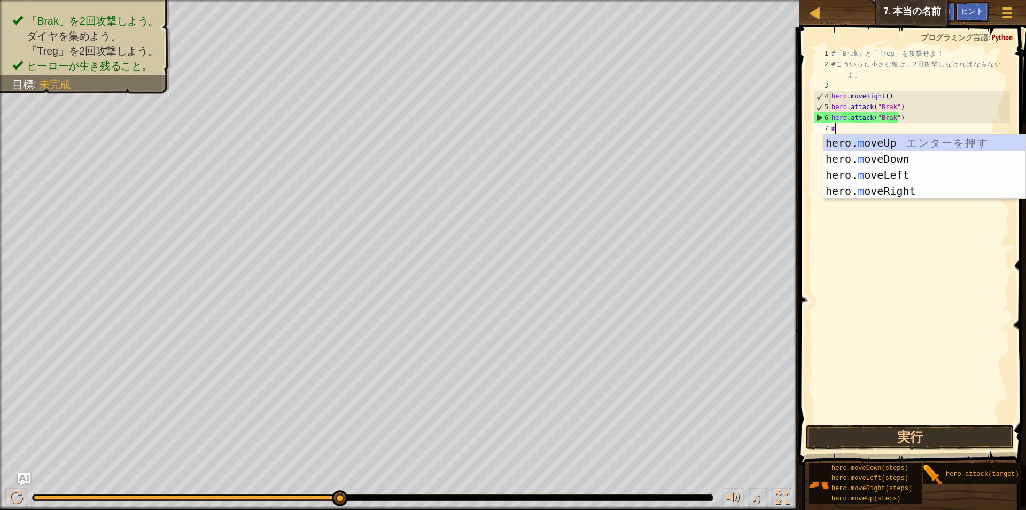
type textarea "mo"
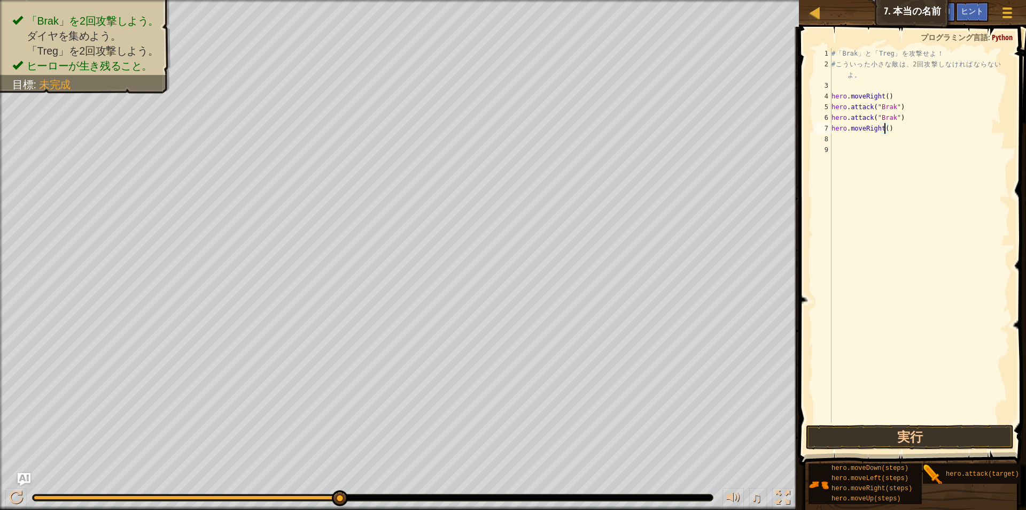
type textarea "hero.moveRight(2)"
click at [901, 441] on button "実行" at bounding box center [910, 436] width 208 height 25
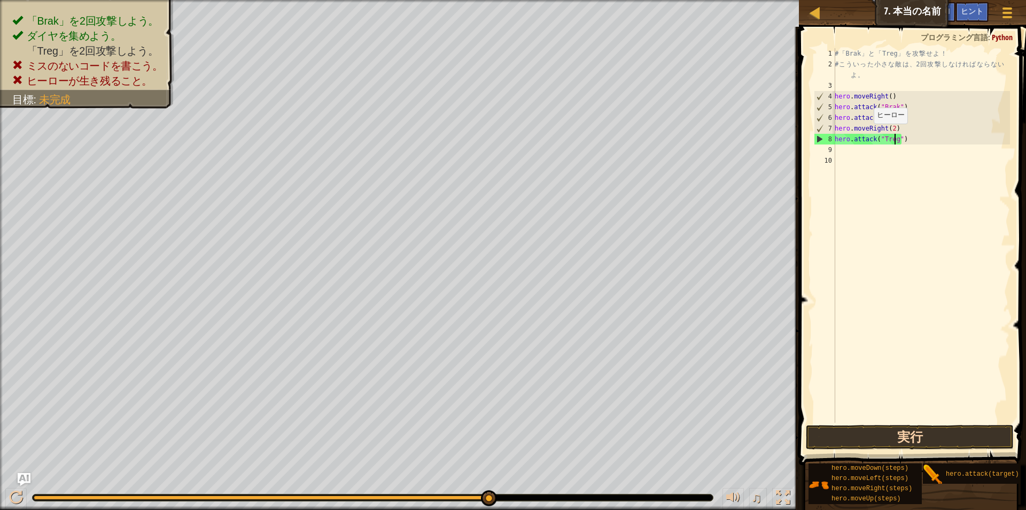
type textarea "hero.attack("Treg")"
click at [940, 442] on button "実行" at bounding box center [910, 436] width 208 height 25
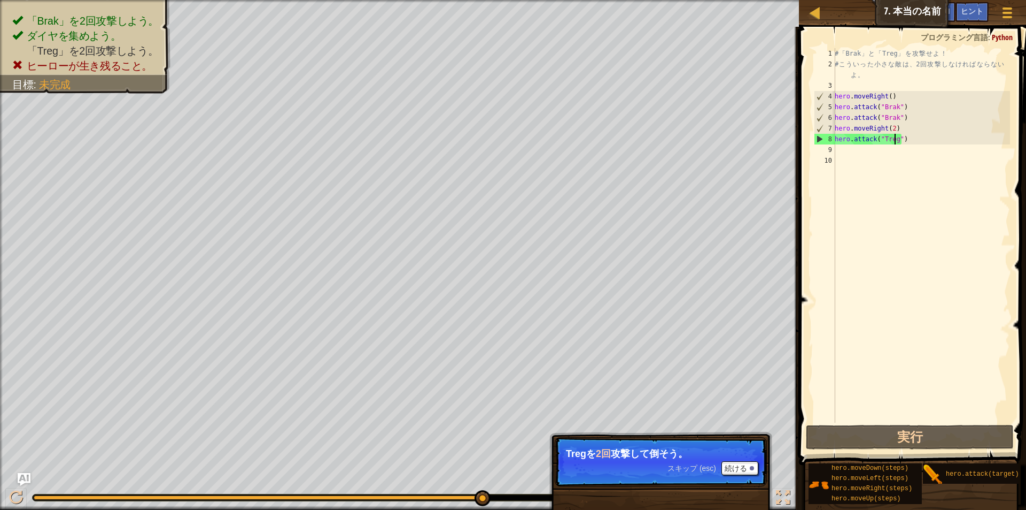
click at [909, 156] on div "# 「 Brak 」 と 「 Treg 」 を 攻 撃 せ よ ！ # こ う い っ た 小 さ な 敵 は 、 2 回 攻 撃 し な け れ ば な ら…" at bounding box center [921, 246] width 177 height 396
drag, startPoint x: 913, startPoint y: 146, endPoint x: 835, endPoint y: 142, distance: 78.2
click at [835, 142] on div "1 2 3 4 5 6 7 8 9 10 # 「 Brak 」 と 「 Treg 」 を 攻 撃 せ よ ！ # こ う い っ た 小 さ な 敵 は 、 …" at bounding box center [911, 235] width 198 height 374
type textarea "hero.attack("Treg")"
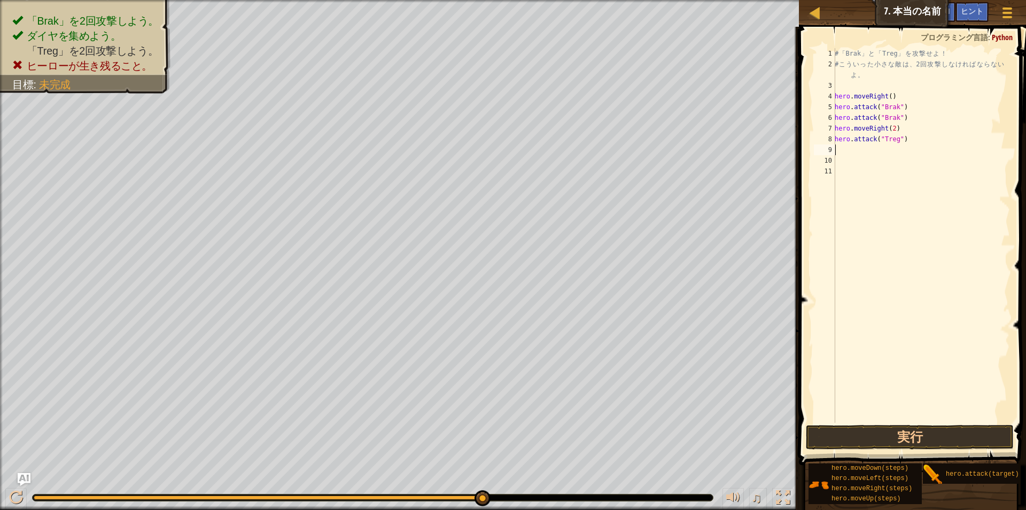
paste textarea
click at [955, 449] on button "実行" at bounding box center [910, 436] width 208 height 25
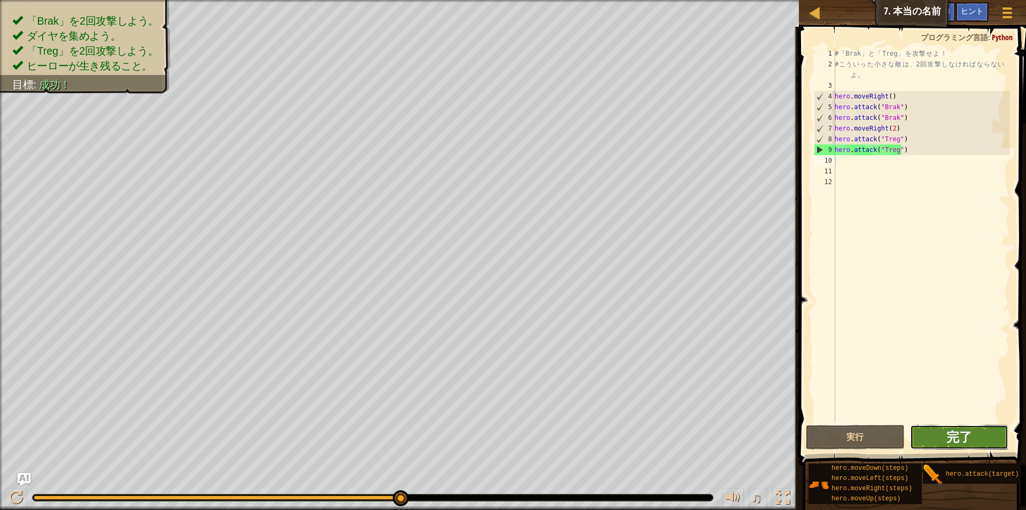
click at [966, 433] on span "完了" at bounding box center [960, 436] width 26 height 17
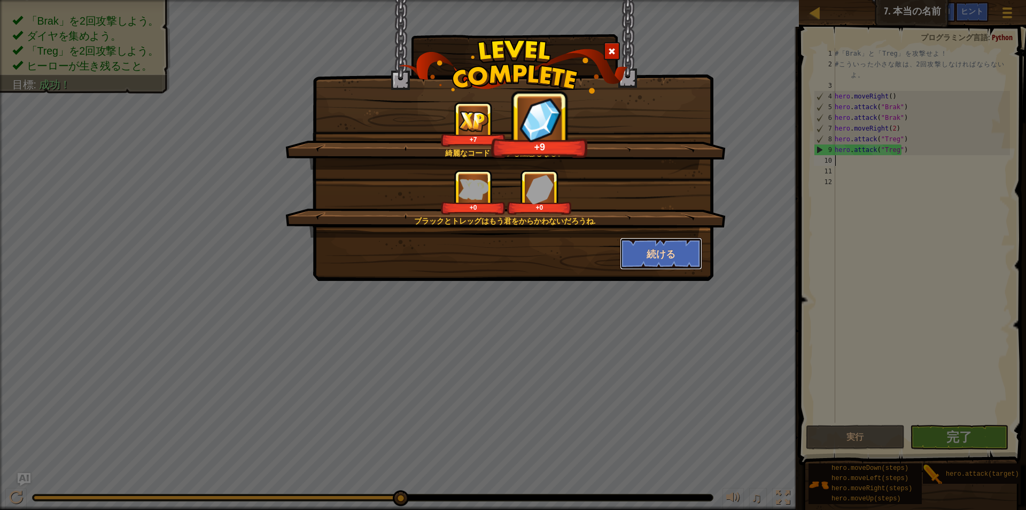
click at [650, 260] on button "続ける" at bounding box center [661, 253] width 83 height 32
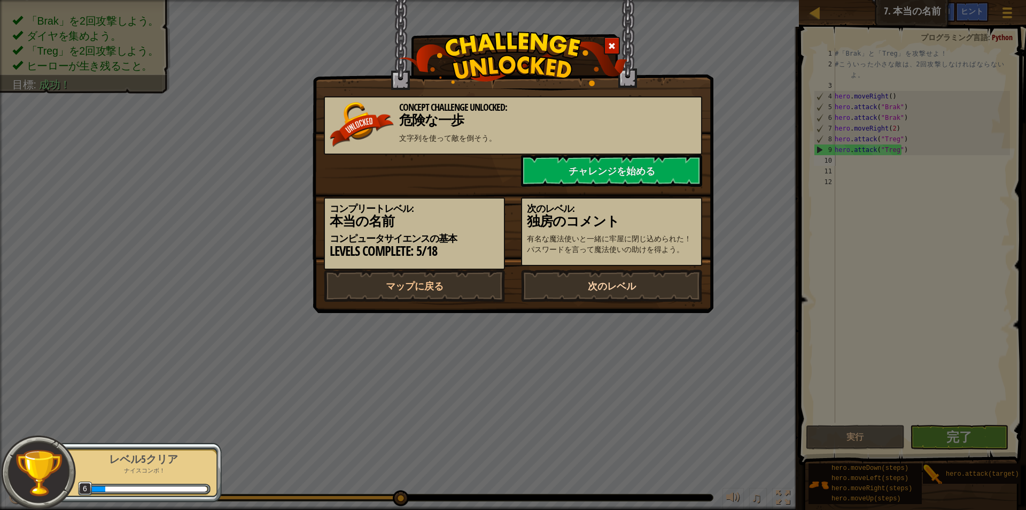
click at [561, 280] on link "次のレベル" at bounding box center [611, 285] width 181 height 32
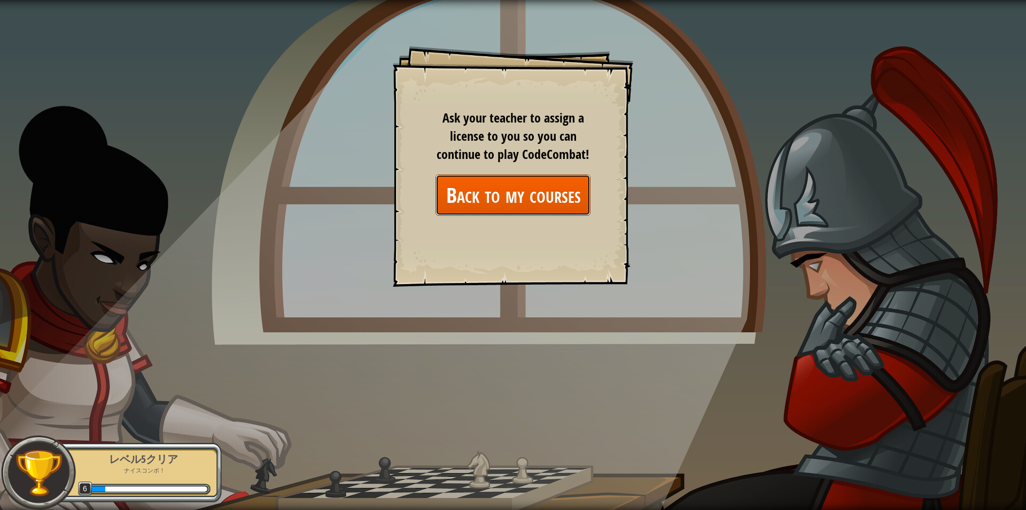
click at [555, 195] on link "Back to my courses" at bounding box center [513, 194] width 155 height 41
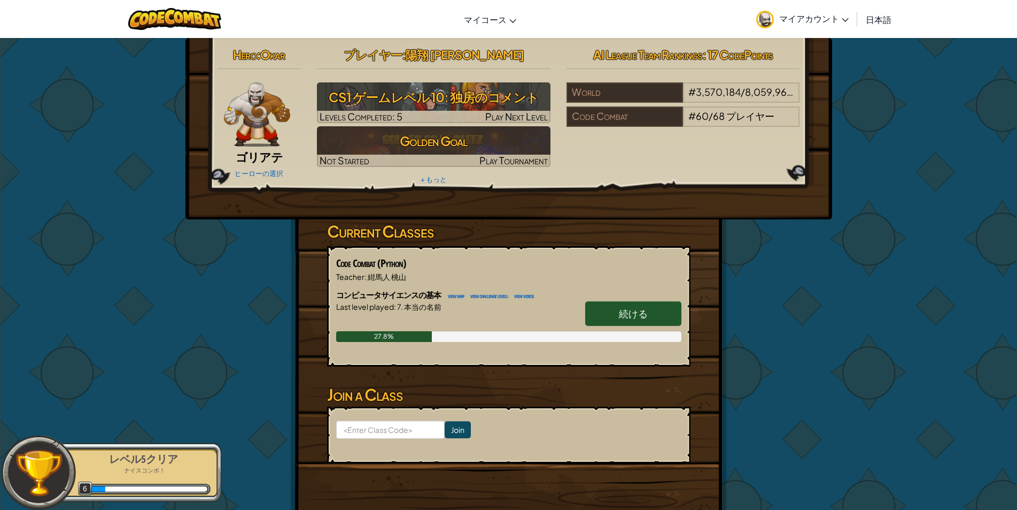
click at [668, 320] on link "続ける" at bounding box center [633, 313] width 96 height 25
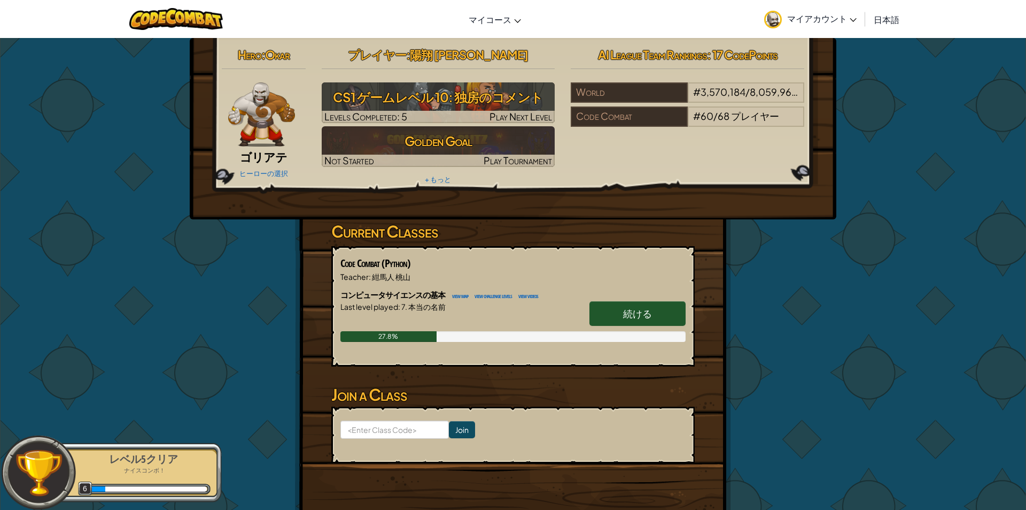
select select "ja"
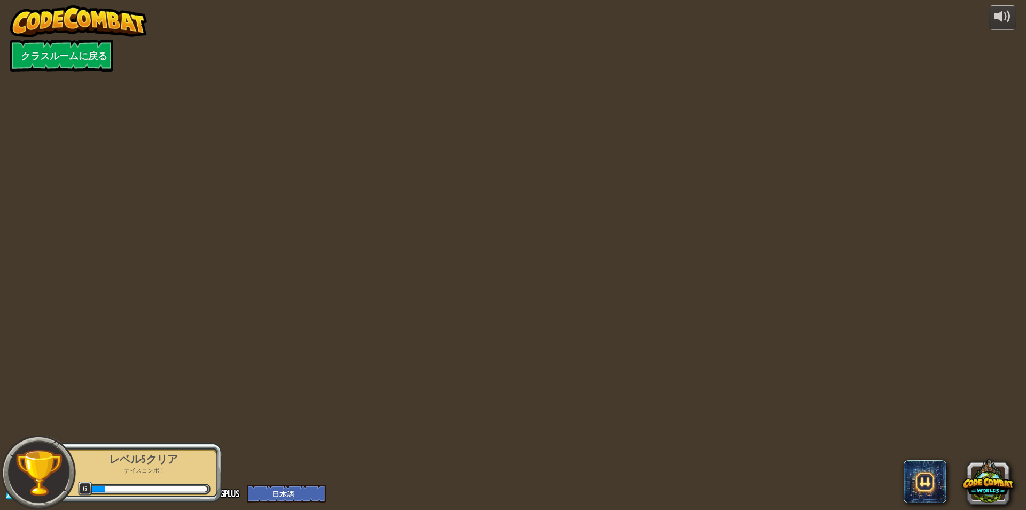
select select "ja"
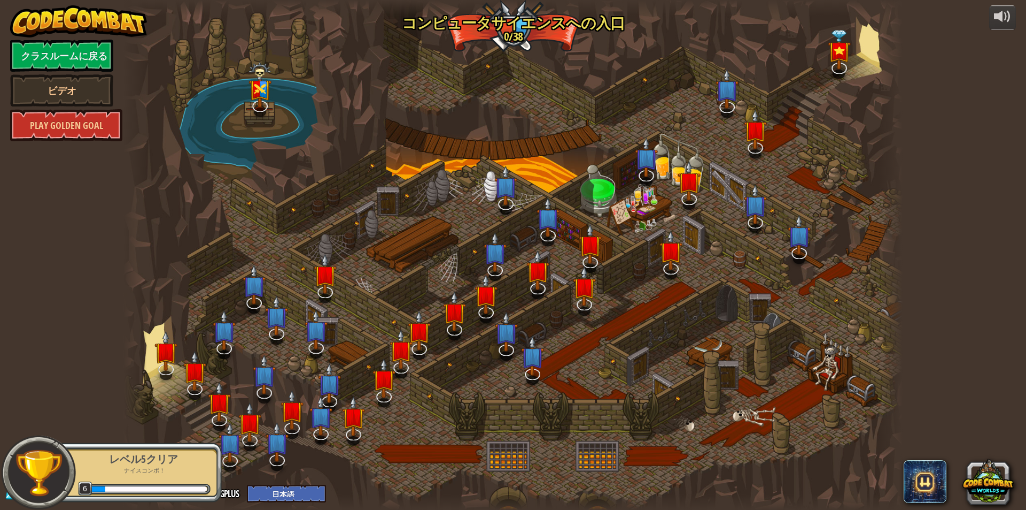
select select "ja"
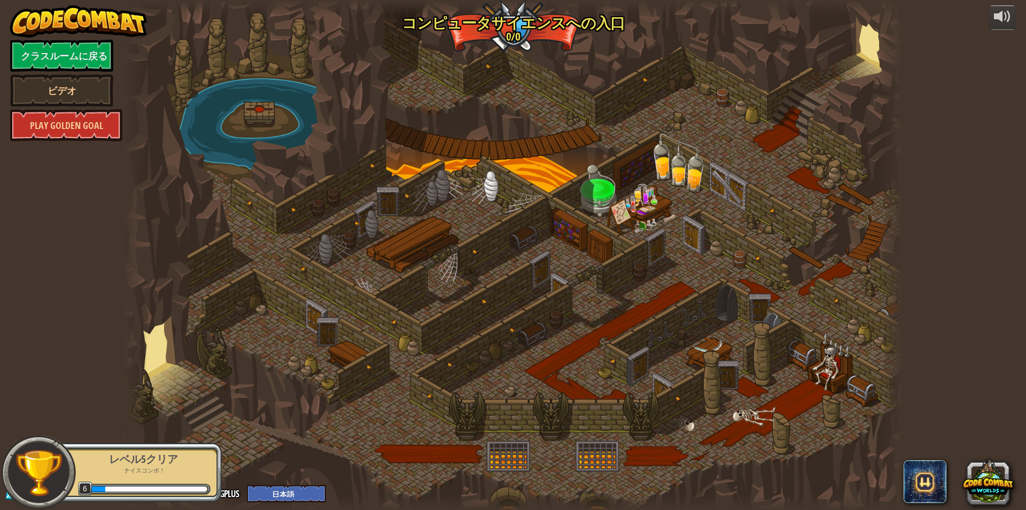
select select "ja"
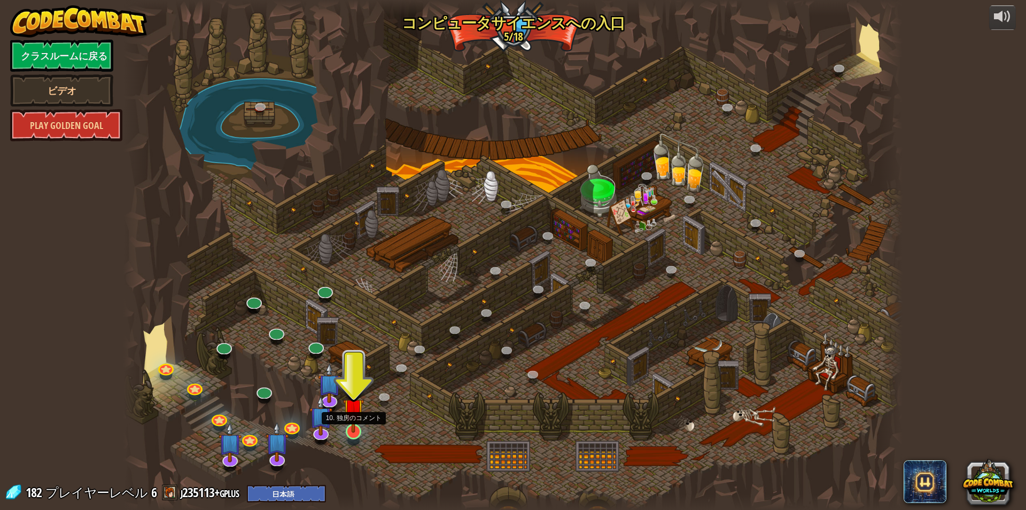
click at [361, 427] on img at bounding box center [353, 408] width 21 height 48
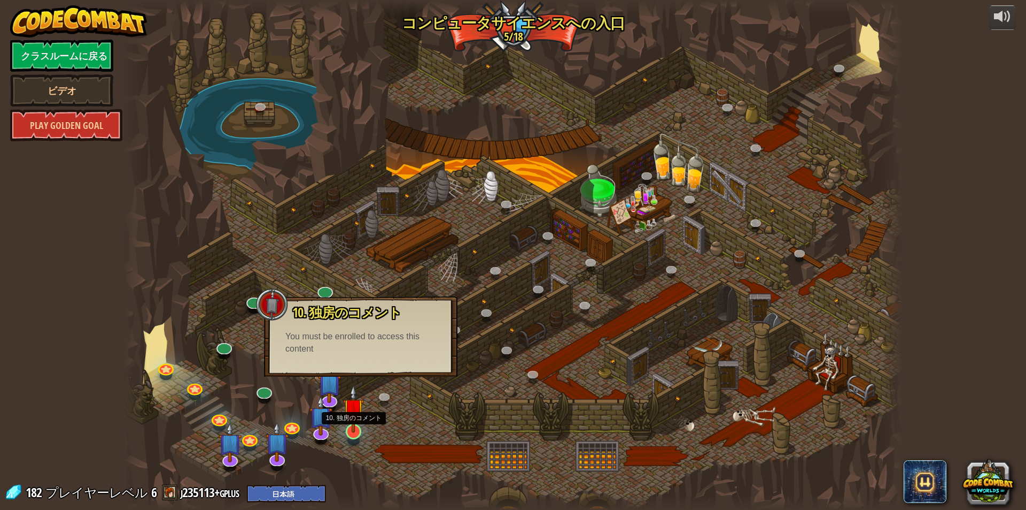
click at [351, 419] on img at bounding box center [353, 408] width 21 height 48
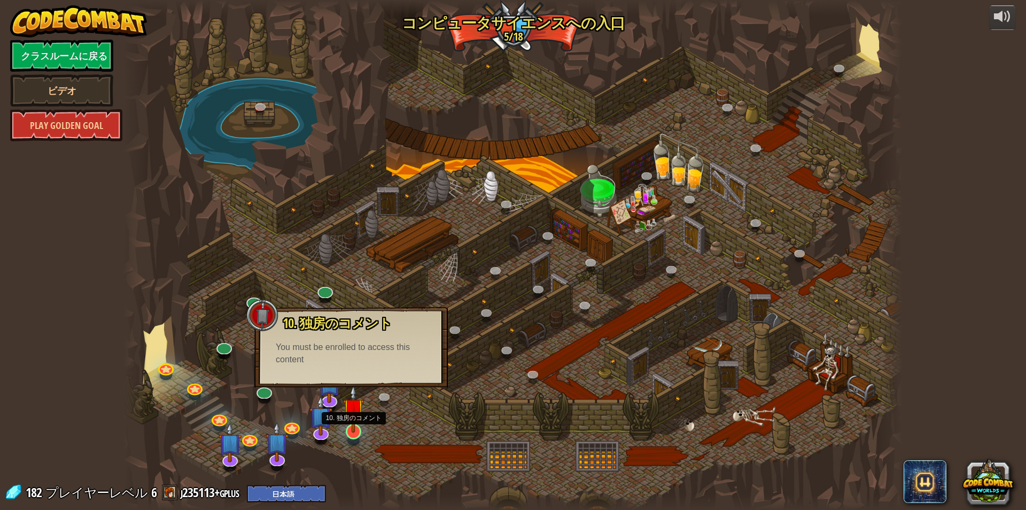
click at [345, 420] on img at bounding box center [353, 408] width 21 height 48
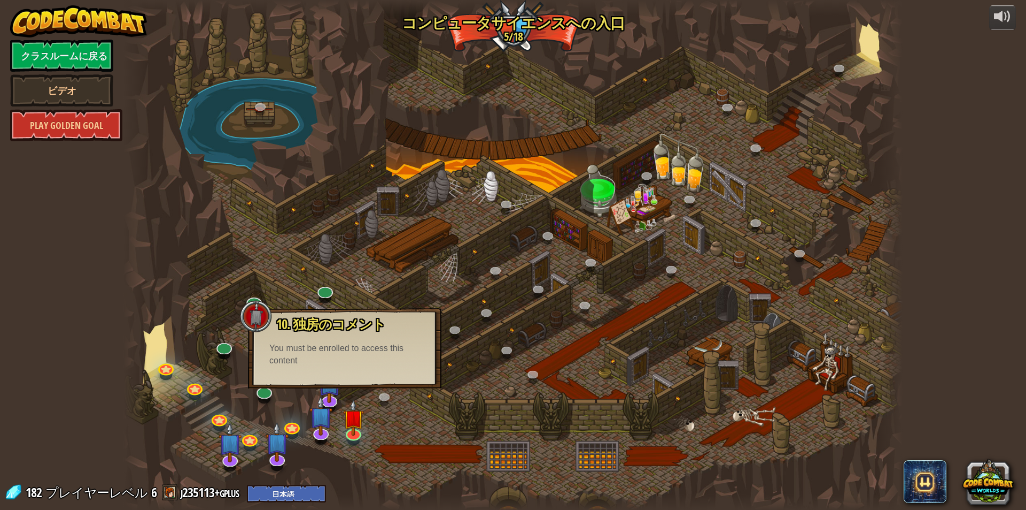
click at [379, 422] on div at bounding box center [512, 255] width 779 height 510
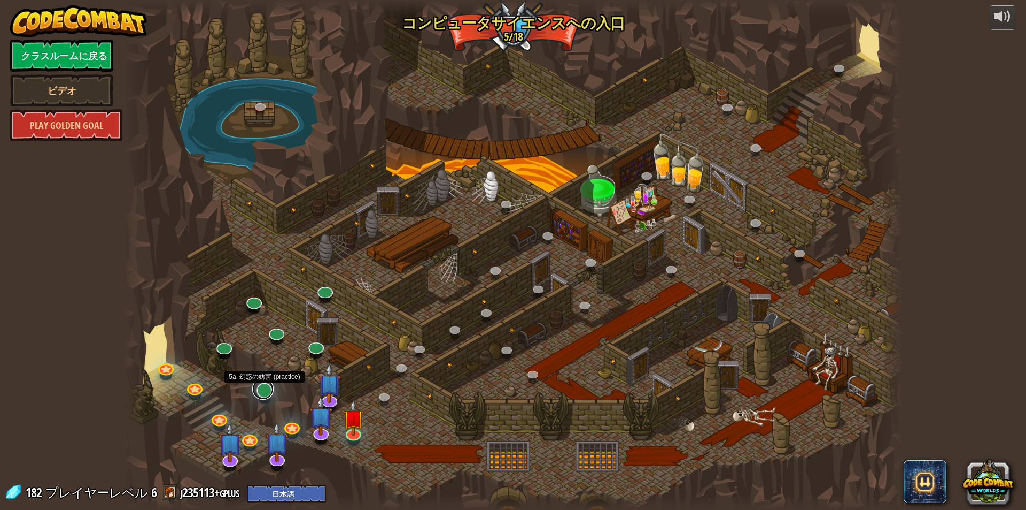
click at [265, 388] on link at bounding box center [262, 388] width 21 height 21
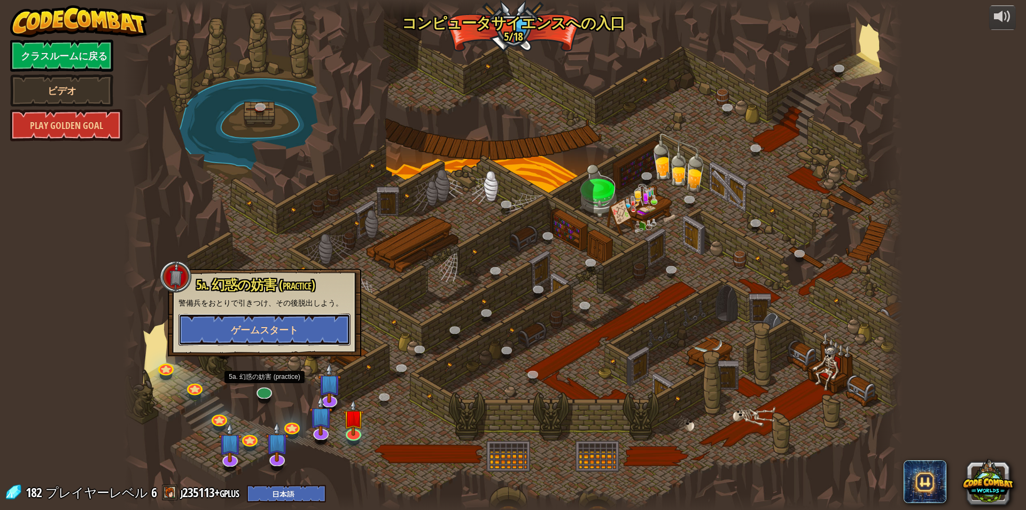
click at [277, 332] on span "ゲームスタート" at bounding box center [264, 329] width 67 height 13
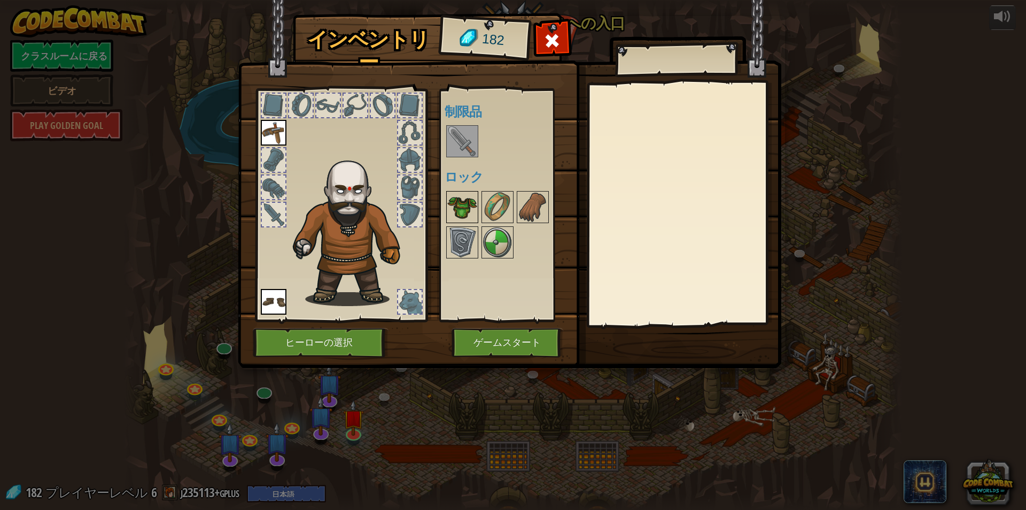
click at [467, 196] on img at bounding box center [462, 207] width 30 height 30
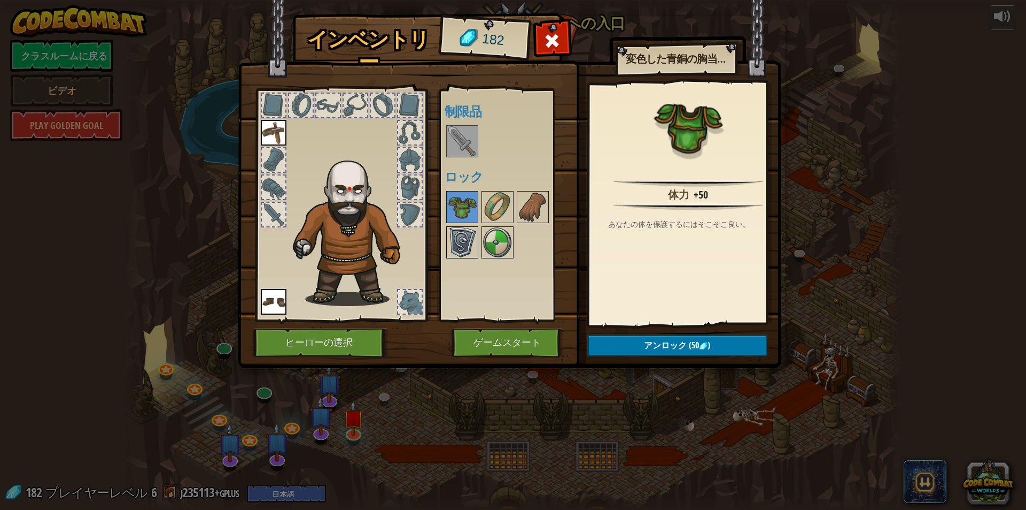
click at [459, 228] on img at bounding box center [462, 242] width 30 height 30
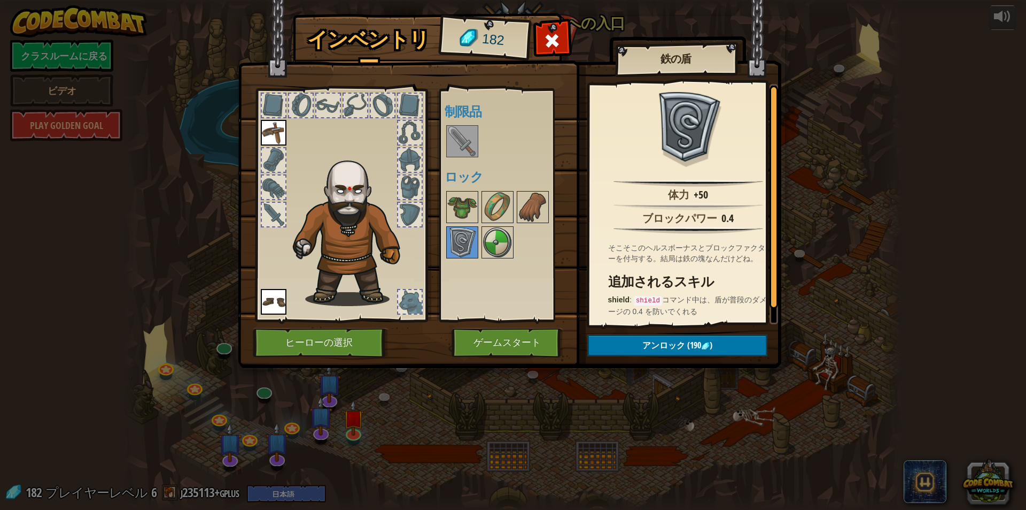
click at [453, 133] on img at bounding box center [462, 141] width 30 height 30
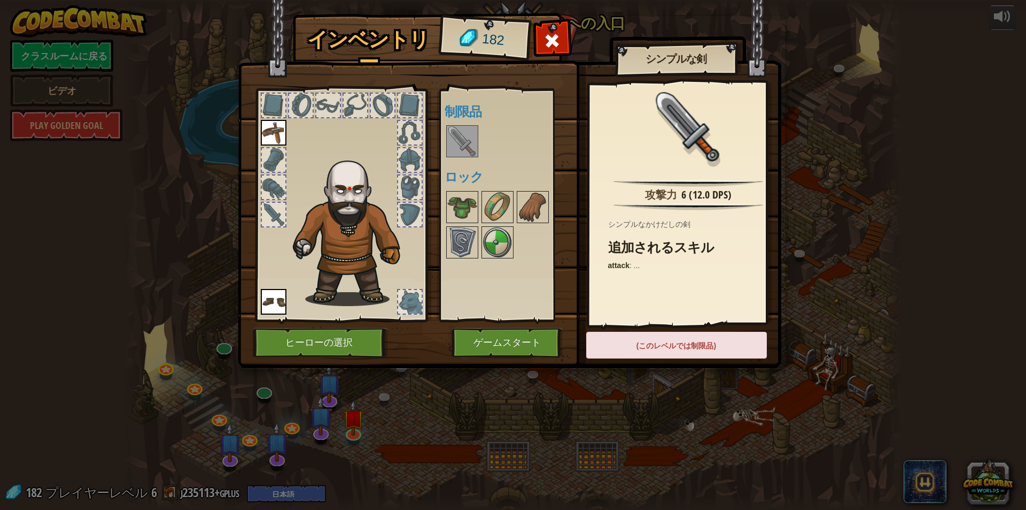
drag, startPoint x: 452, startPoint y: 133, endPoint x: 447, endPoint y: 171, distance: 38.3
click at [452, 133] on img at bounding box center [462, 141] width 30 height 30
click at [522, 338] on button "ゲームスタート" at bounding box center [508, 342] width 112 height 29
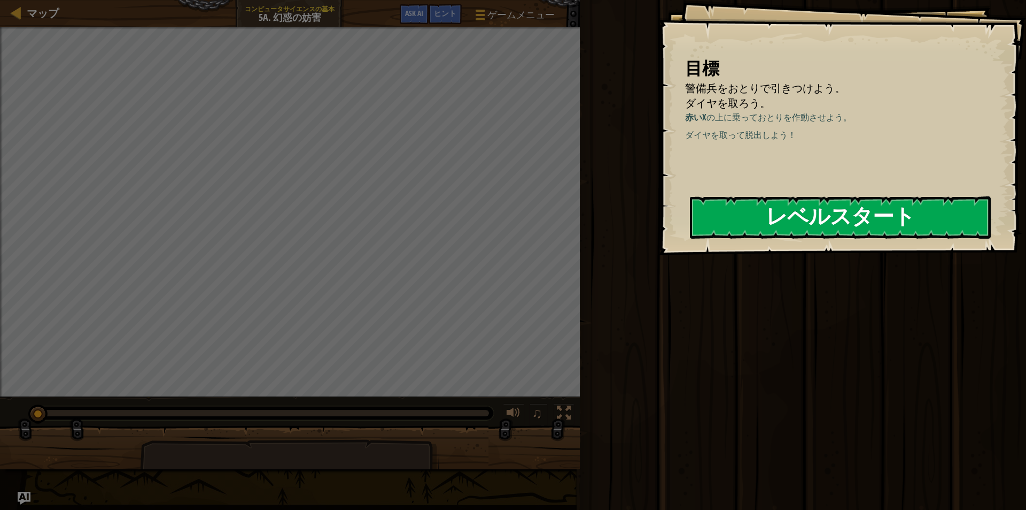
click at [845, 212] on button "レベルスタート" at bounding box center [840, 217] width 301 height 42
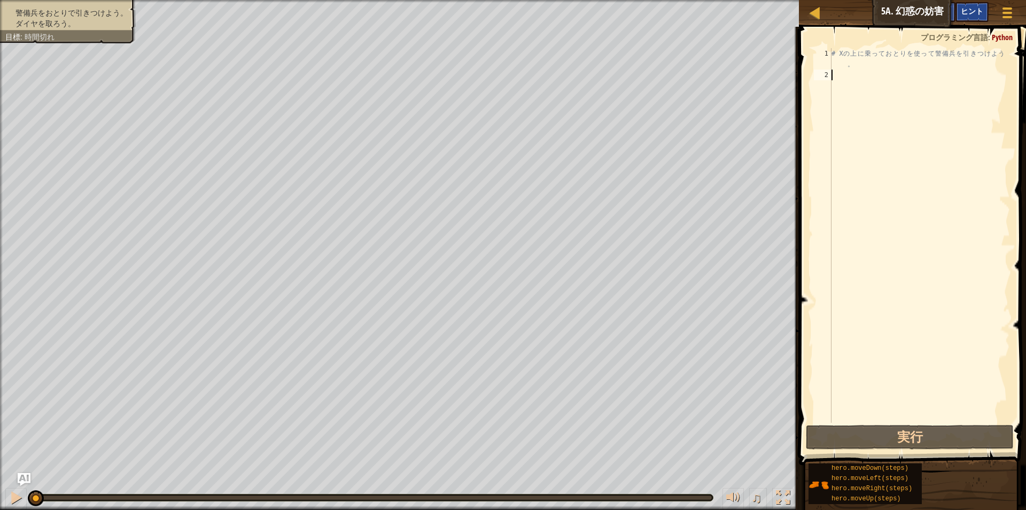
click at [964, 7] on span "ヒント" at bounding box center [972, 11] width 22 height 10
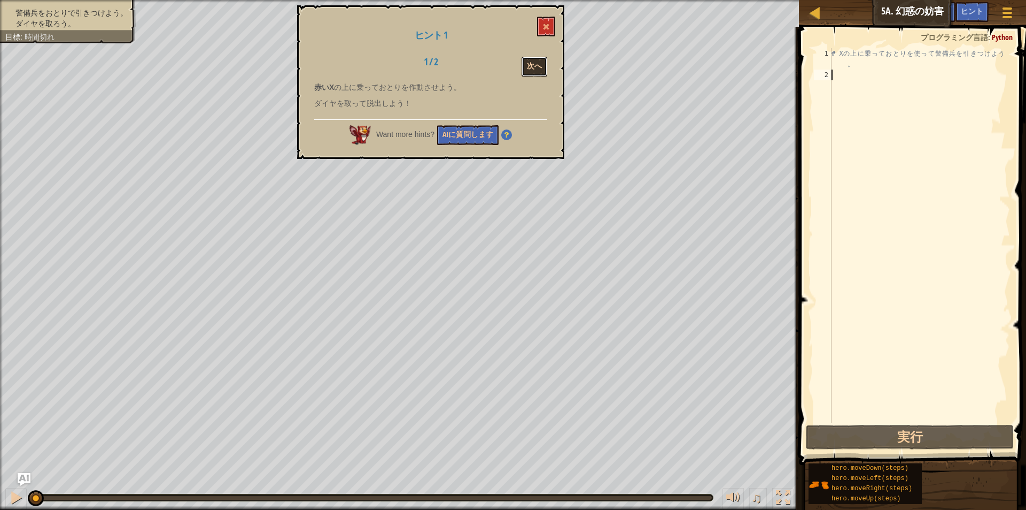
click at [540, 65] on button "次へ" at bounding box center [535, 67] width 26 height 20
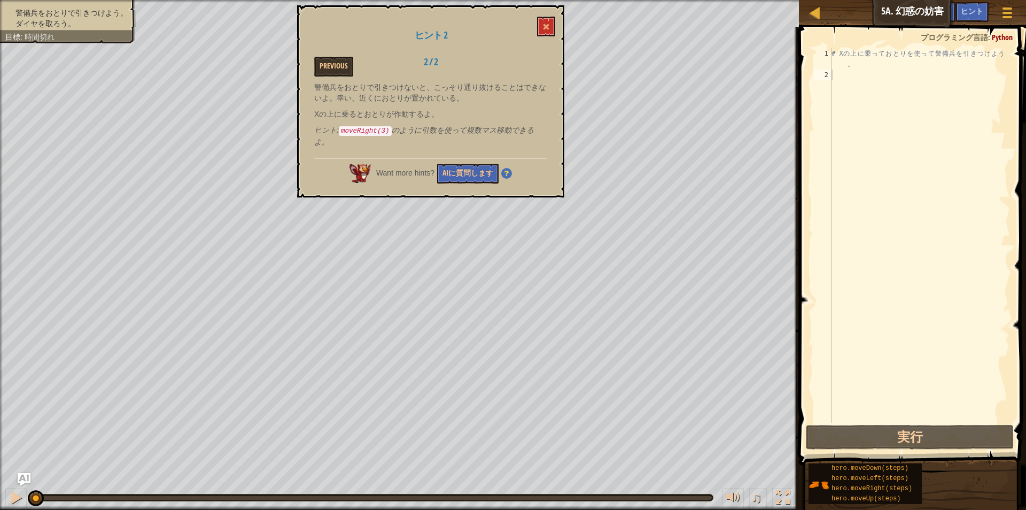
click at [534, 12] on div "ヒント 2 Previous 2 / 2 警備兵をおとりで引きつけないと、こっそり通り抜けることはできないよ。幸い、近くにおとりが置かれている。 Xの上に乗る…" at bounding box center [430, 101] width 267 height 192
click at [544, 12] on div "ヒント 2 Previous 2 / 2 警備兵をおとりで引きつけないと、こっそり通り抜けることはできないよ。幸い、近くにおとりが置かれている。 Xの上に乗る…" at bounding box center [430, 101] width 267 height 192
click at [552, 24] on button at bounding box center [546, 27] width 18 height 20
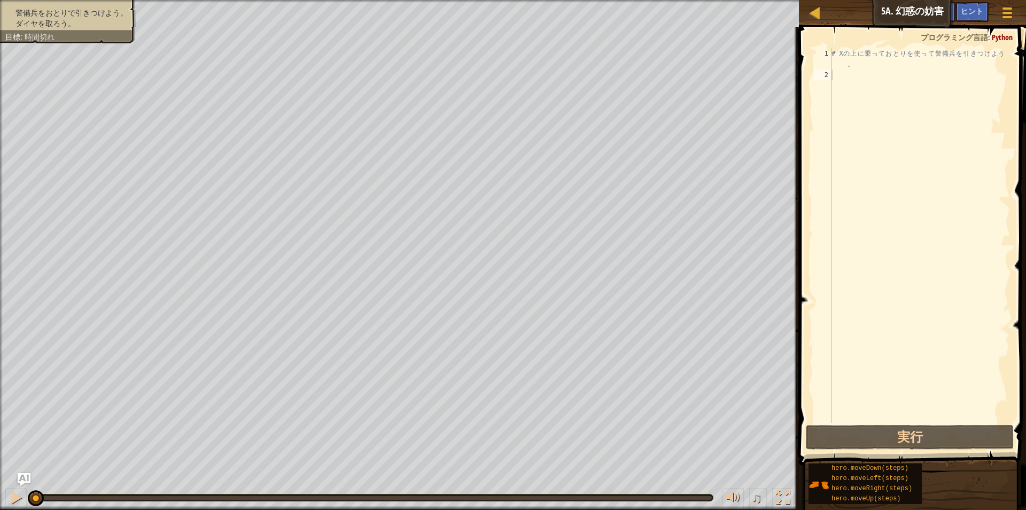
click at [917, 112] on div "# X の 上 に 乗 っ て お と り を 使 っ て 警 備 兵 を 引 き つ け よ う 。" at bounding box center [920, 251] width 181 height 406
type textarea "he"
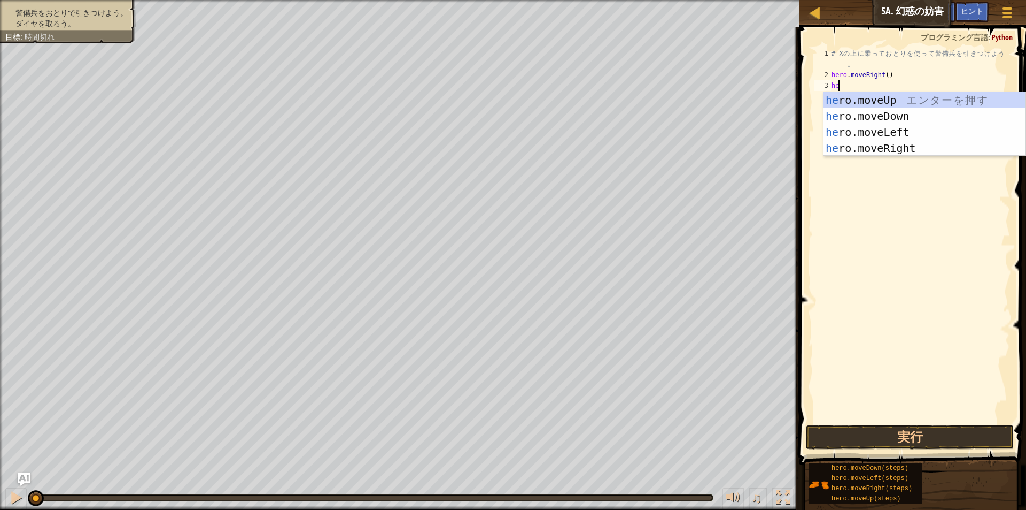
scroll to position [5, 1]
type textarea "here"
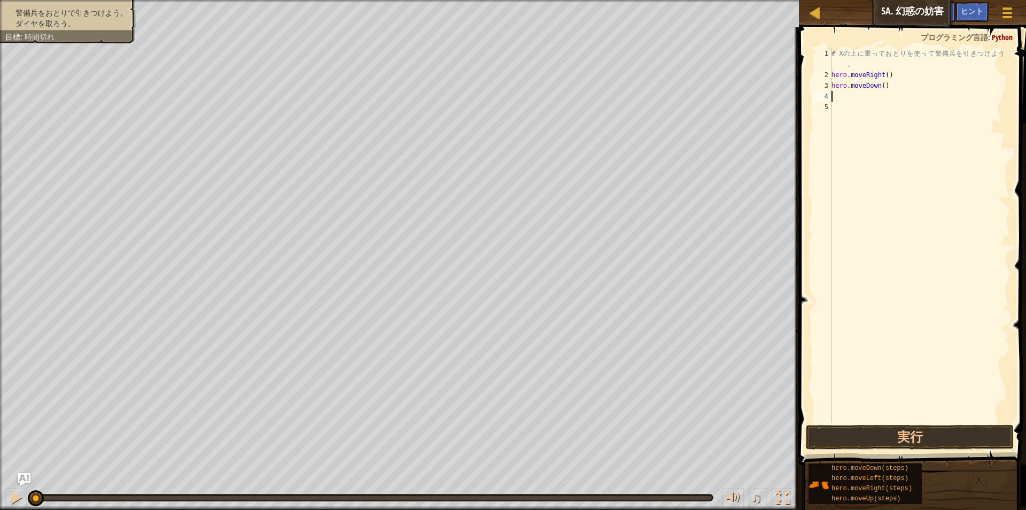
scroll to position [5, 0]
type textarea "hero.moveDown(2)"
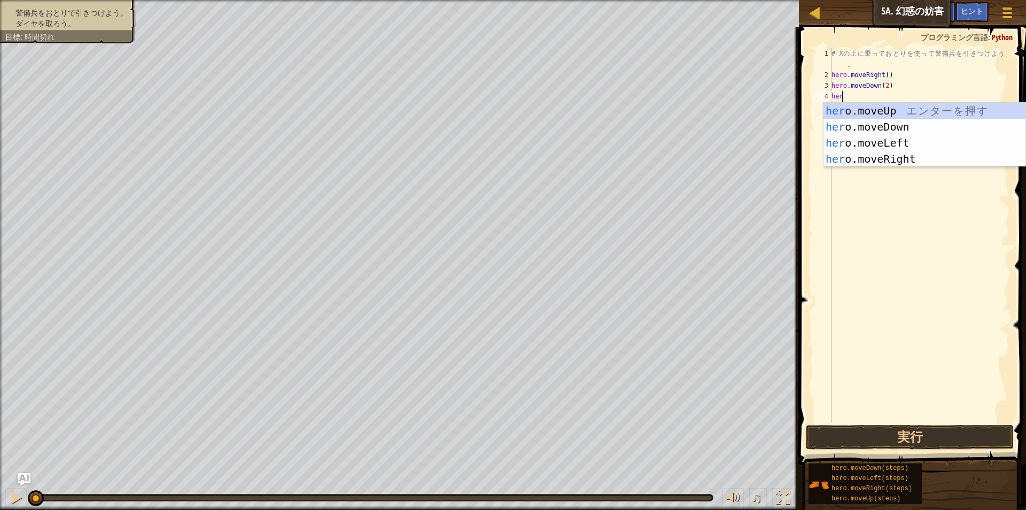
scroll to position [5, 1]
type textarea "here"
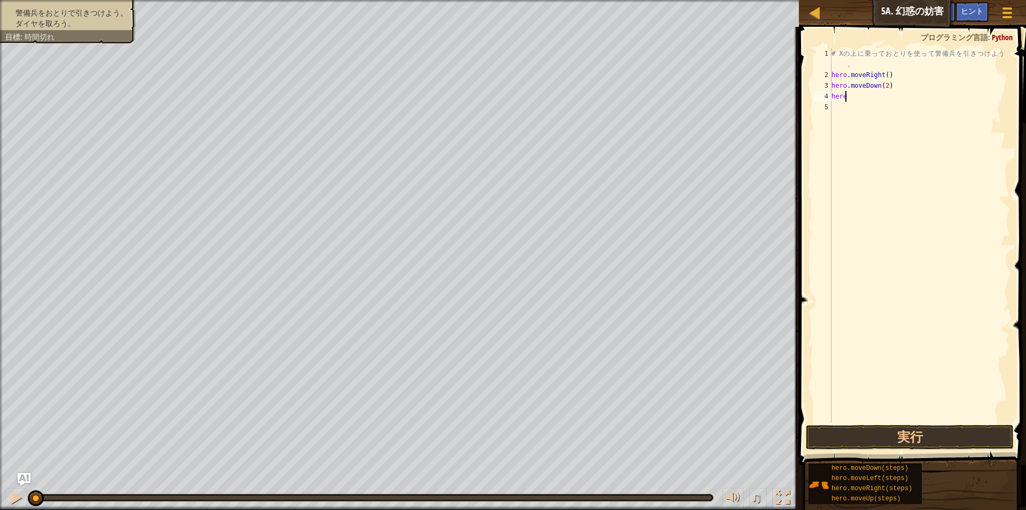
scroll to position [5, 0]
type textarea "hero.moveUp(2)"
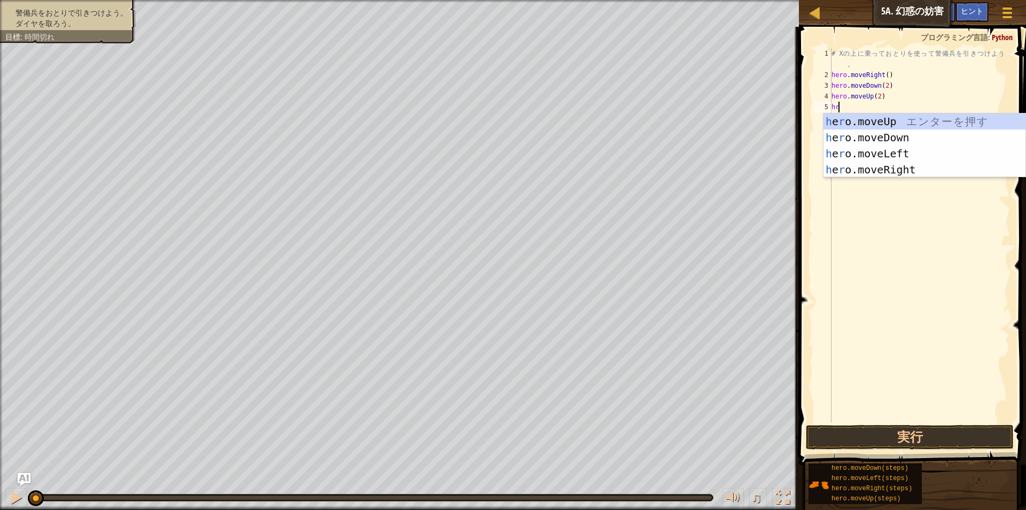
type textarea "hre"
type textarea "h"
type textarea "her"
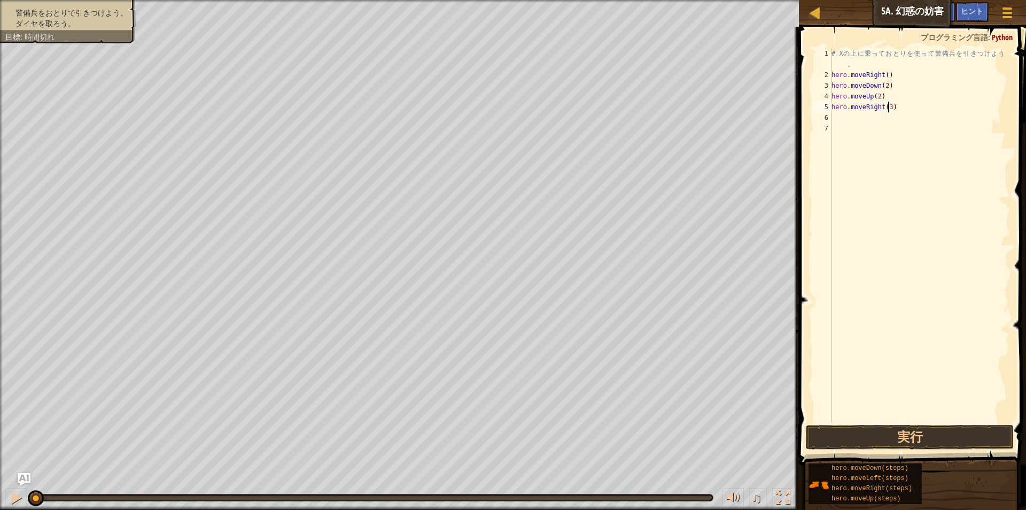
scroll to position [5, 4]
type textarea "hero.moveRight(3)"
click at [883, 424] on div "hero.moveRight(3) 1 2 3 4 5 6 7 # X の 上 に 乗 っ て お と り を 使 っ て 警 備 兵 を 引 き つ け よ…" at bounding box center [911, 266] width 230 height 469
click at [879, 428] on button "実行" at bounding box center [910, 436] width 208 height 25
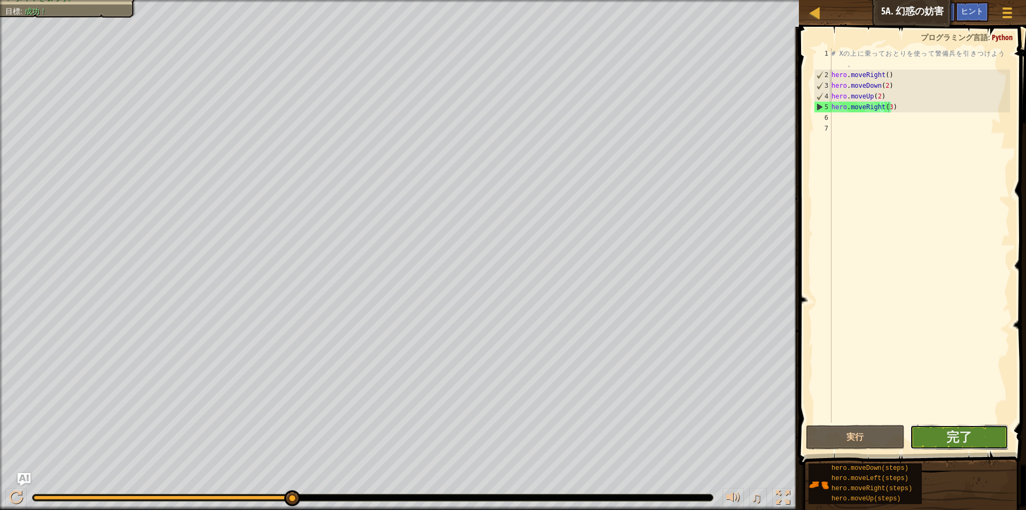
click at [985, 434] on button "完了" at bounding box center [959, 436] width 98 height 25
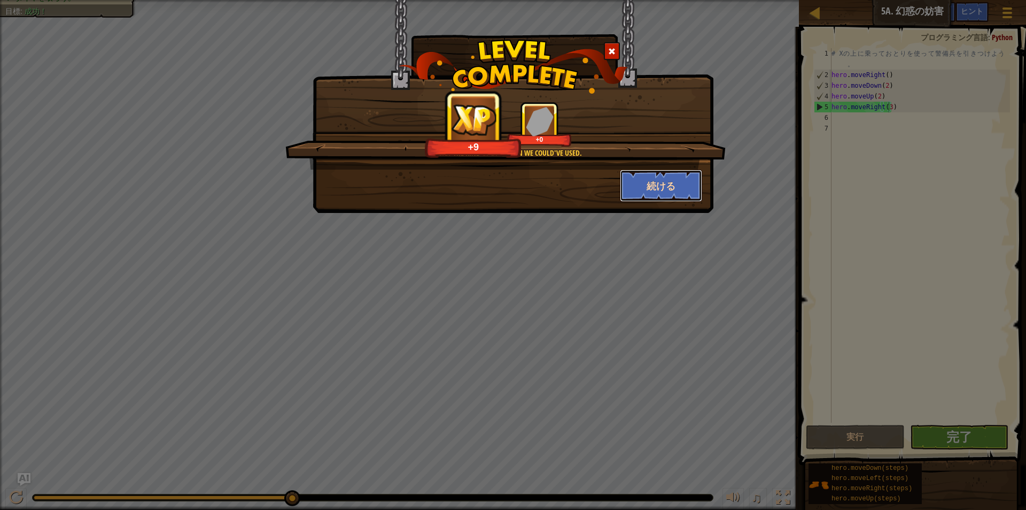
click at [676, 177] on button "続ける" at bounding box center [661, 185] width 83 height 32
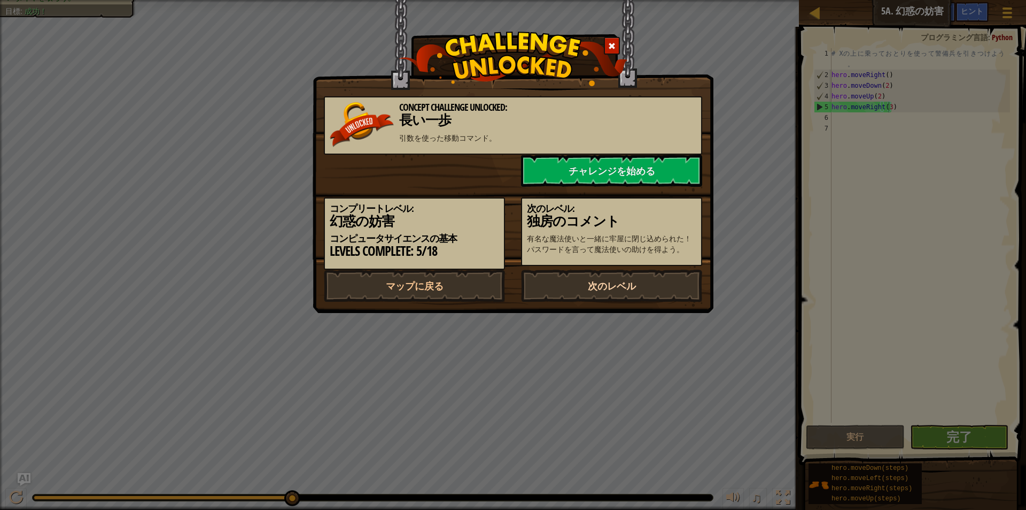
click at [680, 280] on link "次のレベル" at bounding box center [611, 285] width 181 height 32
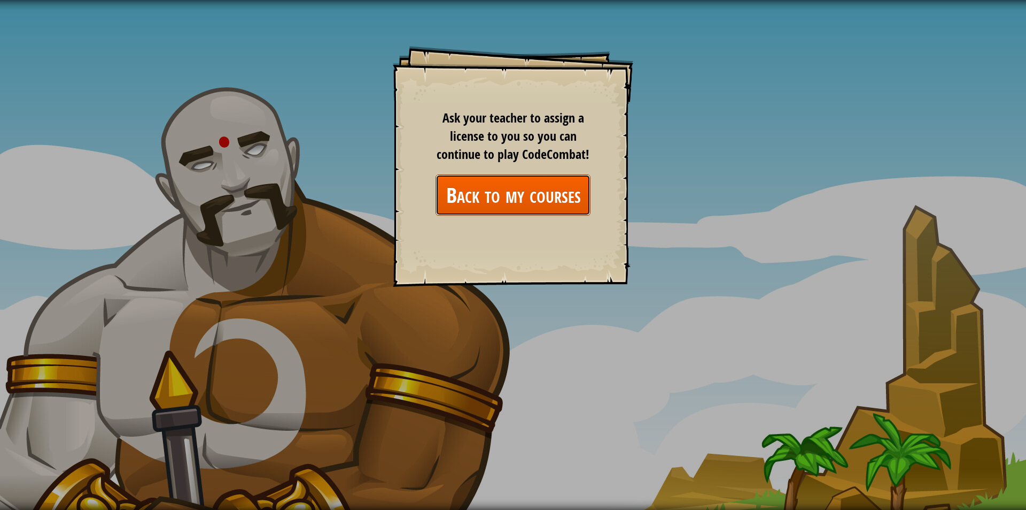
click at [575, 191] on link "Back to my courses" at bounding box center [513, 194] width 155 height 41
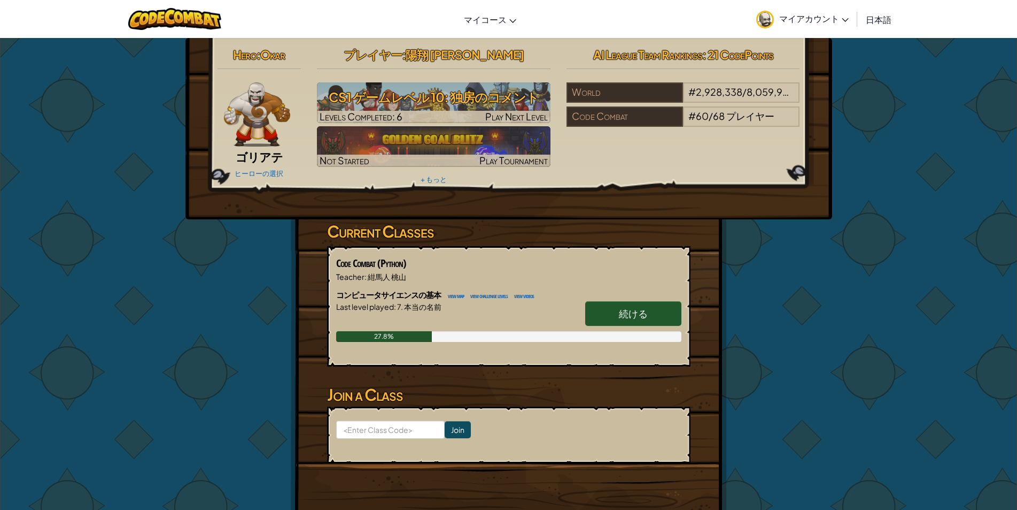
click at [668, 304] on link "続ける" at bounding box center [633, 313] width 96 height 25
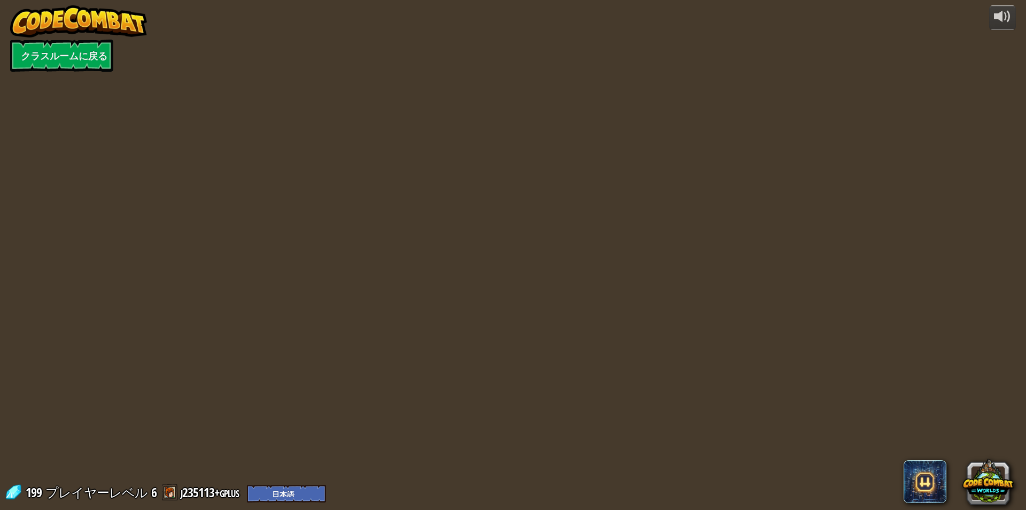
select select "ja"
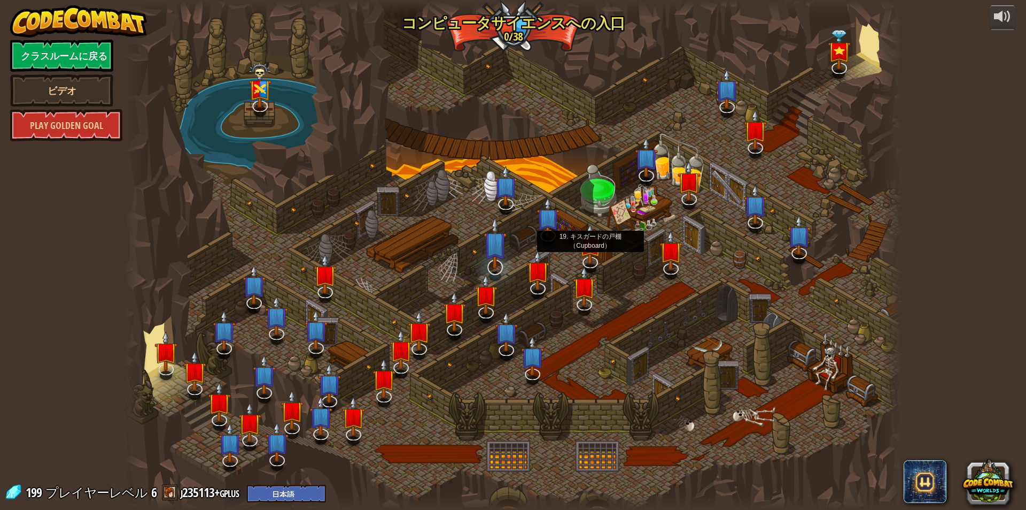
select select "ja"
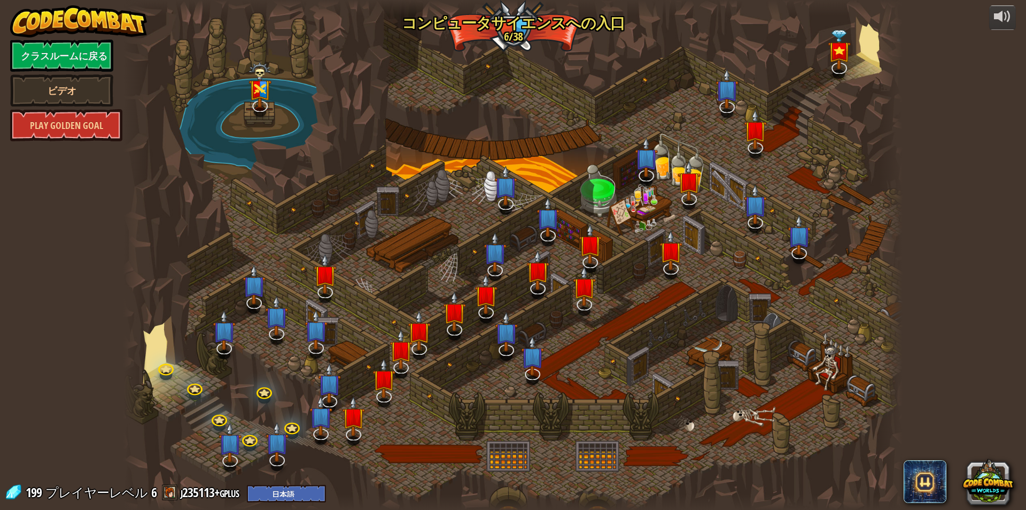
select select "ja"
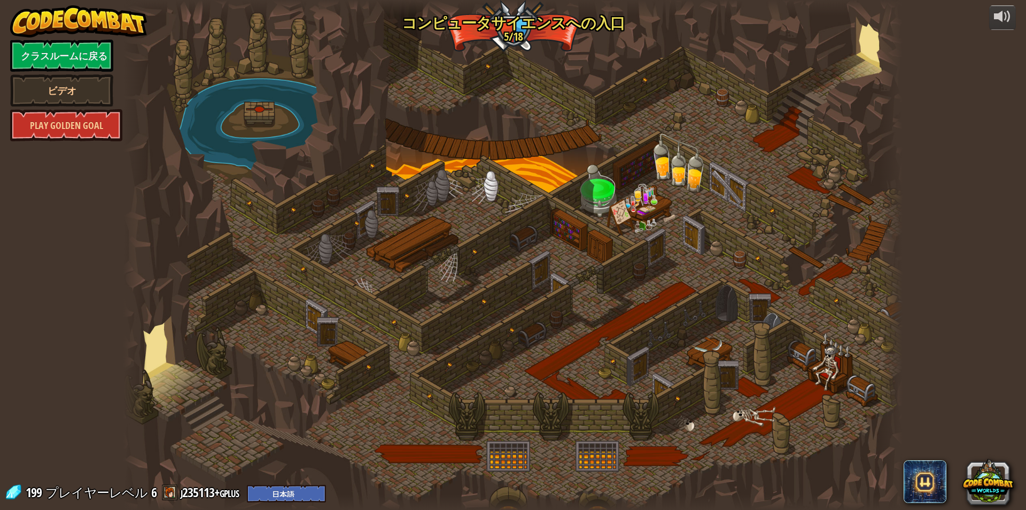
select select "ja"
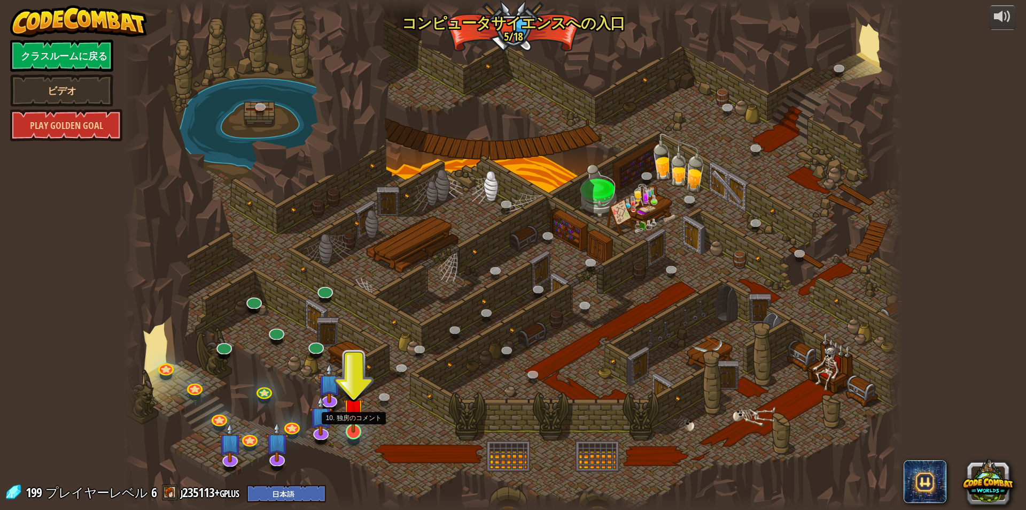
click at [353, 422] on img at bounding box center [353, 408] width 21 height 48
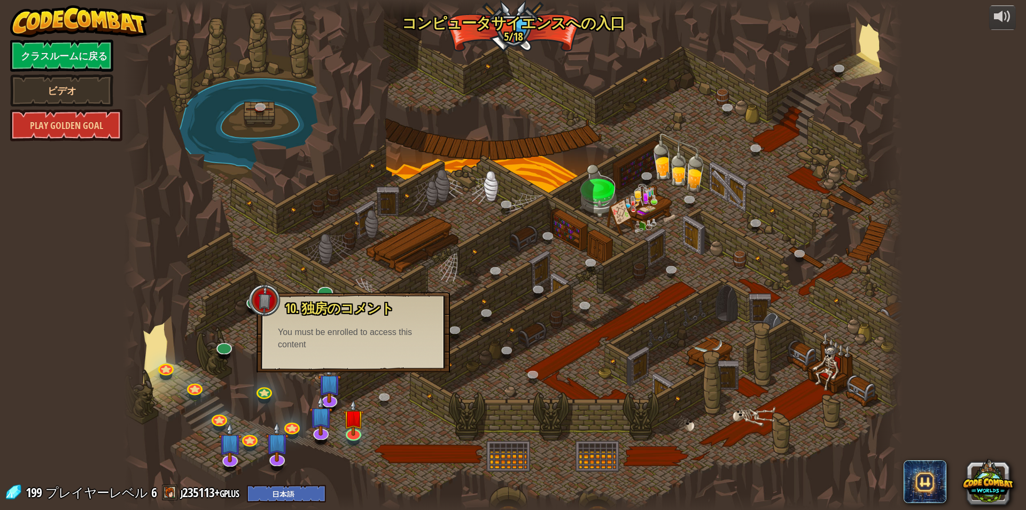
click at [279, 351] on div "10. 独房のコメント 有名な魔法使いと一緒に牢屋に閉じ込められた！パスワードを言って魔法使いの助けを得よう。 You must be enrolled to…" at bounding box center [354, 332] width 194 height 80
click at [150, 317] on div at bounding box center [512, 255] width 779 height 510
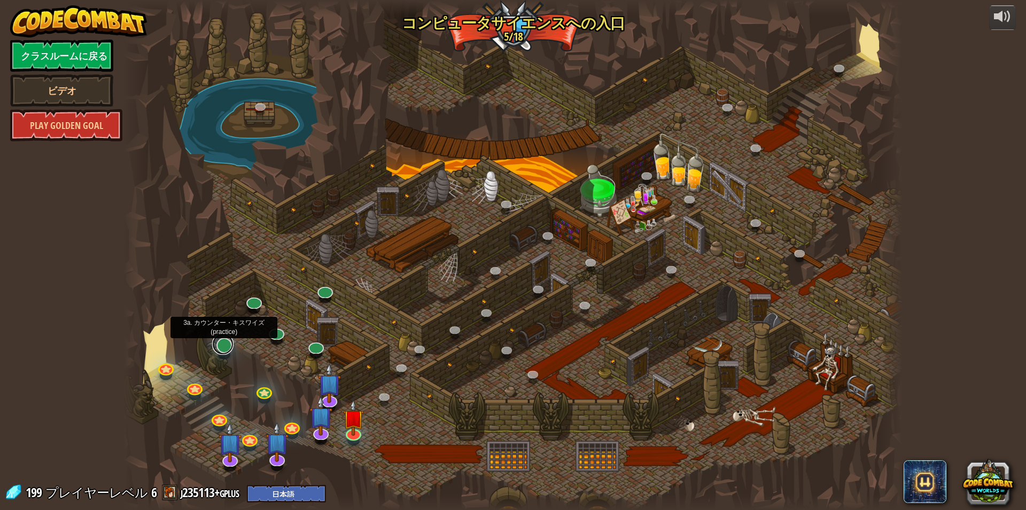
click at [227, 344] on link at bounding box center [222, 343] width 21 height 21
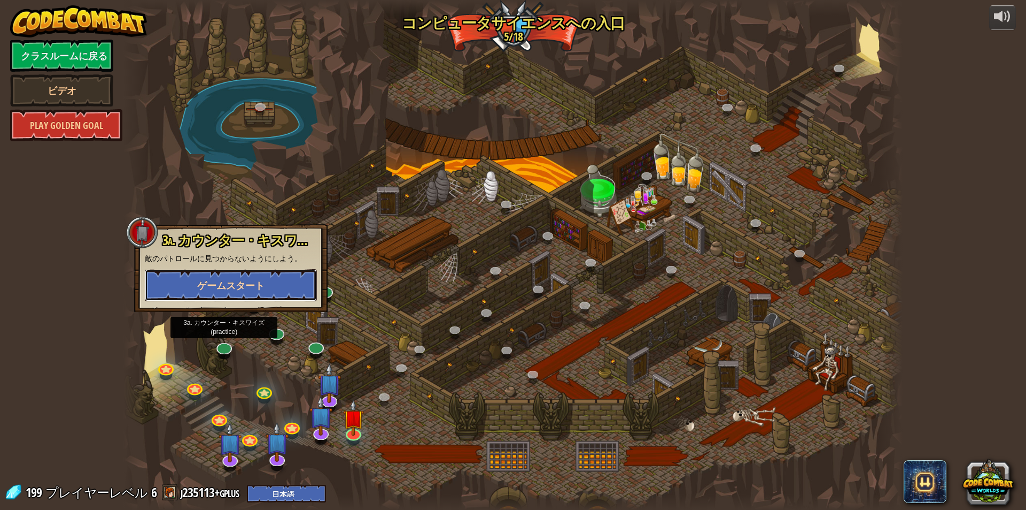
click at [277, 275] on button "ゲームスタート" at bounding box center [231, 285] width 172 height 32
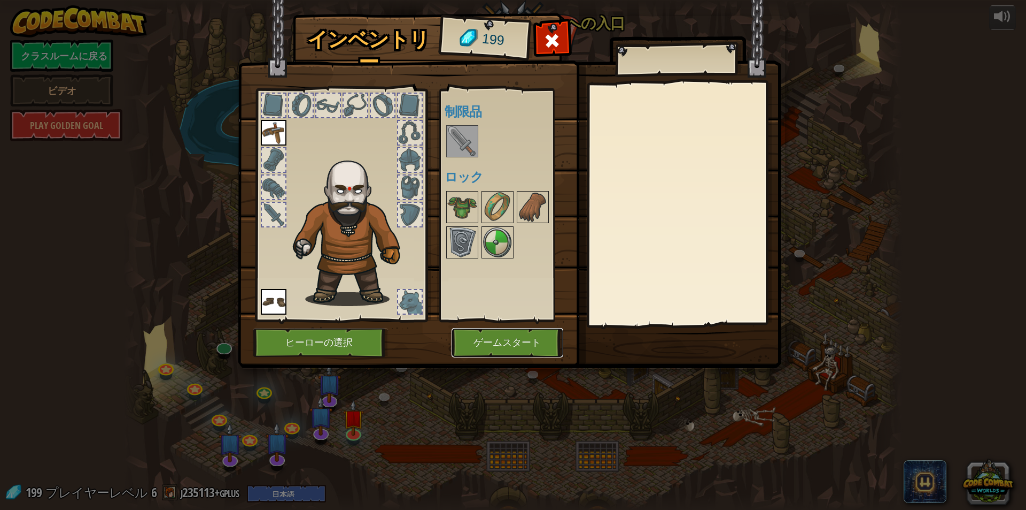
click at [499, 335] on button "ゲームスタート" at bounding box center [508, 342] width 112 height 29
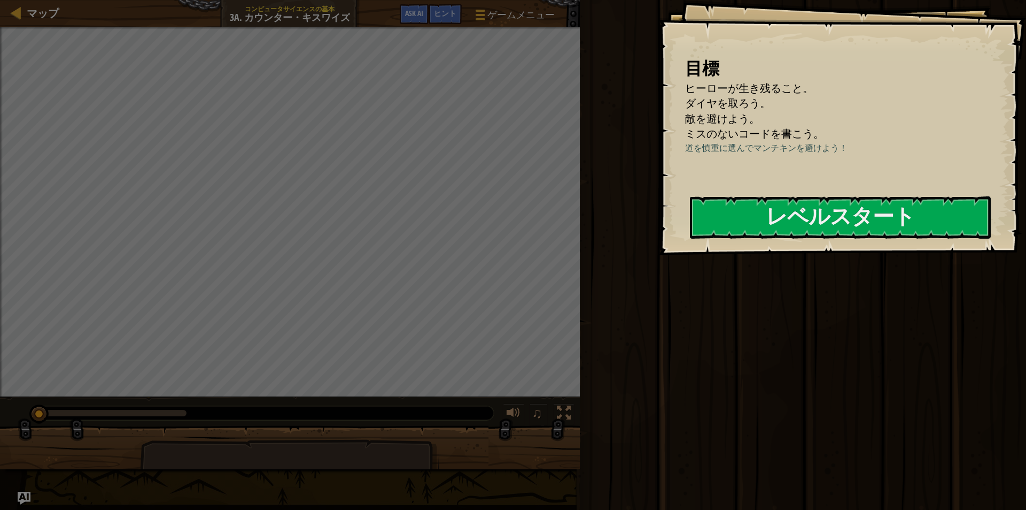
click at [752, 244] on div "目標 ヒーローが生き残ること。 ダイヤを取ろう。 敵を避けよう。 ミスのないコードを書こう。 道を慎重に選んでマンチキンを避けよう！ レベルスタート Erro…" at bounding box center [843, 127] width 368 height 255
select select "ja"
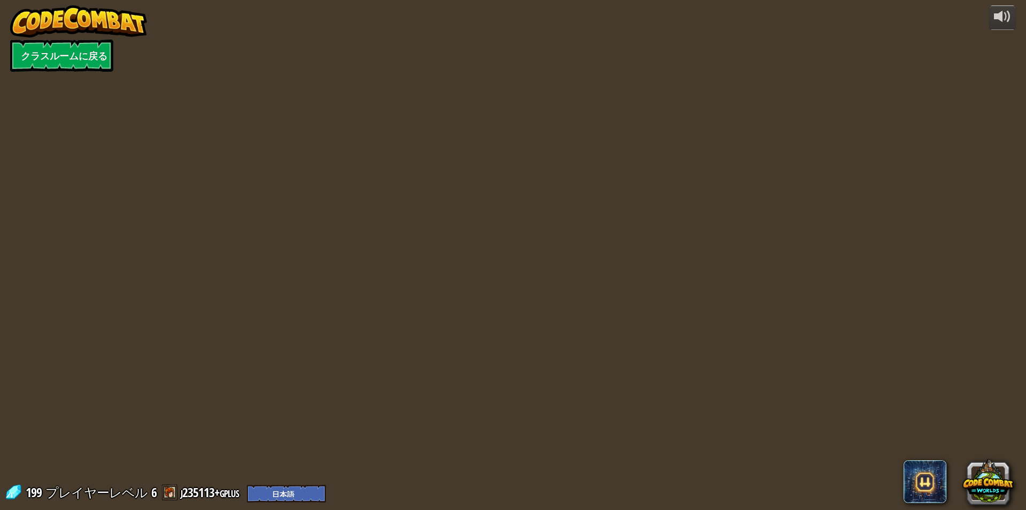
select select "ja"
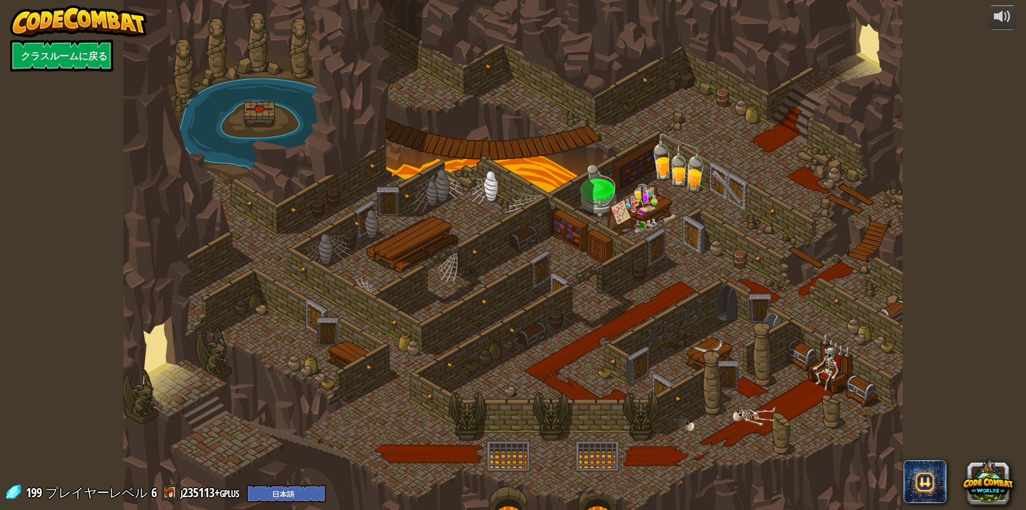
select select "ja"
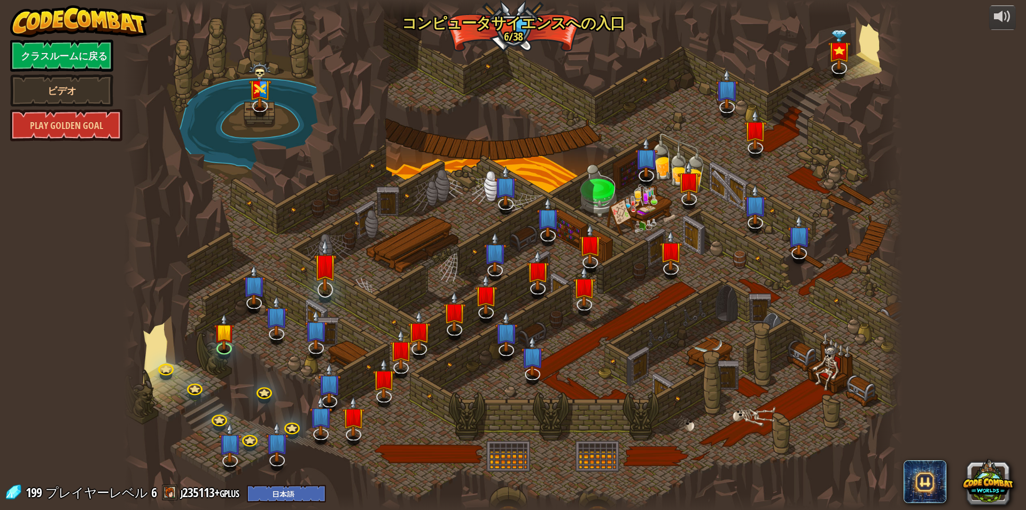
select select "ja"
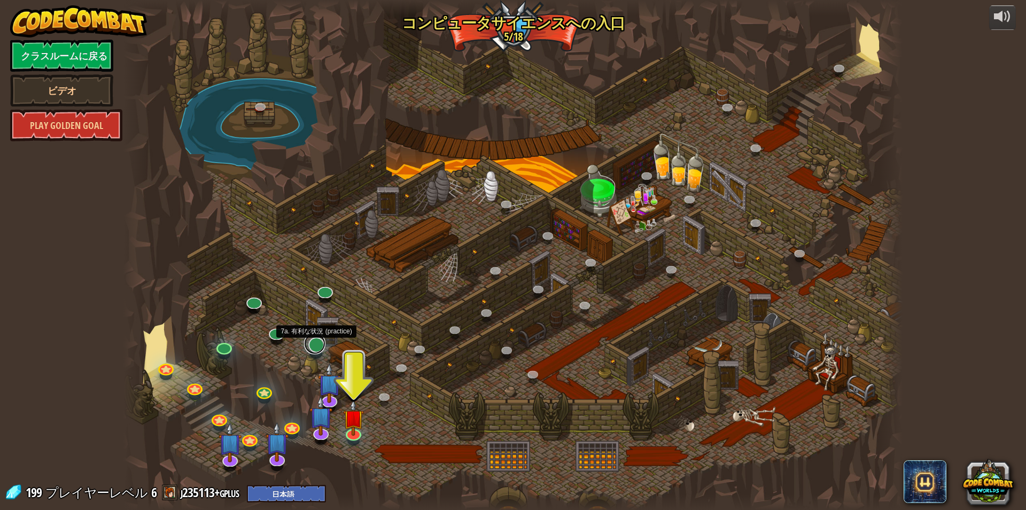
click at [307, 343] on link at bounding box center [314, 343] width 21 height 21
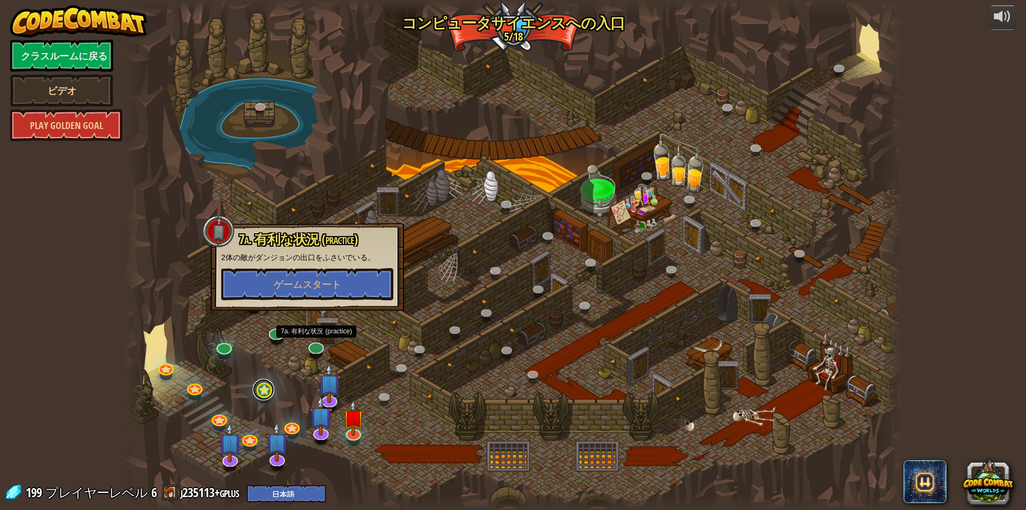
click at [267, 385] on link at bounding box center [263, 389] width 21 height 21
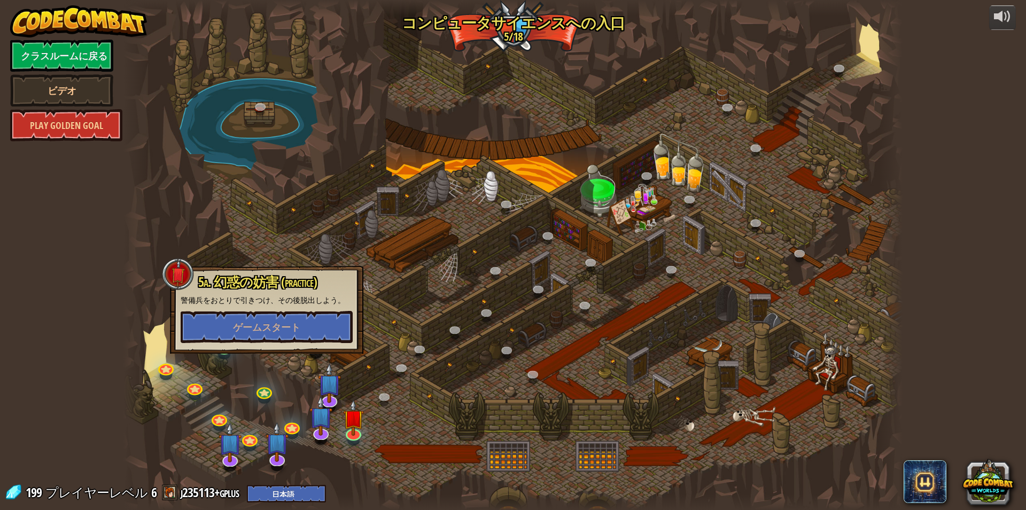
click at [288, 370] on div at bounding box center [512, 255] width 779 height 510
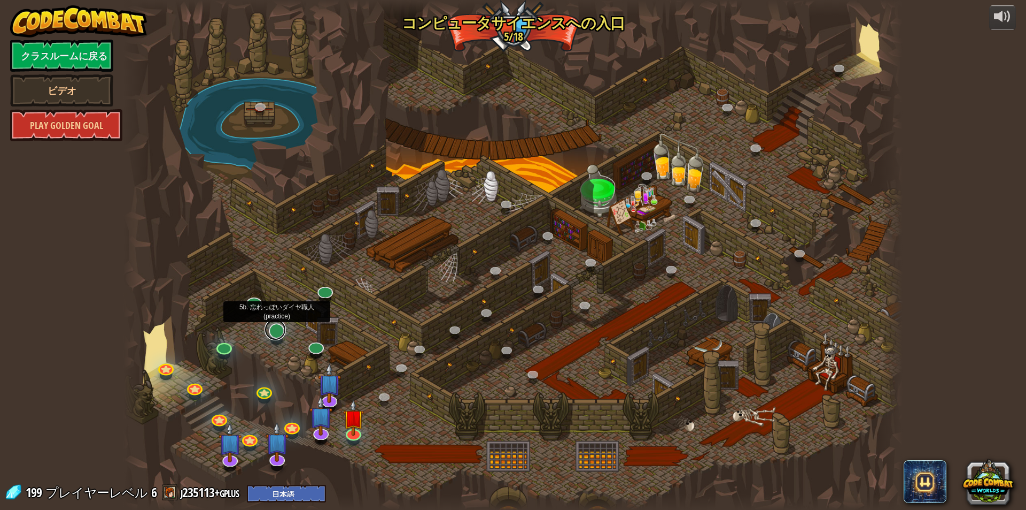
click at [274, 336] on link at bounding box center [275, 329] width 21 height 21
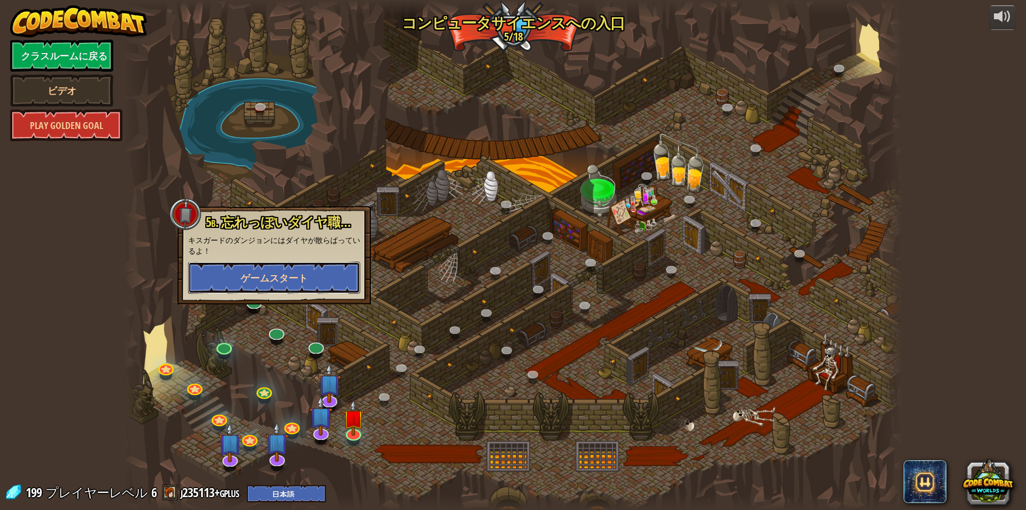
click at [304, 273] on span "ゲームスタート" at bounding box center [274, 277] width 67 height 13
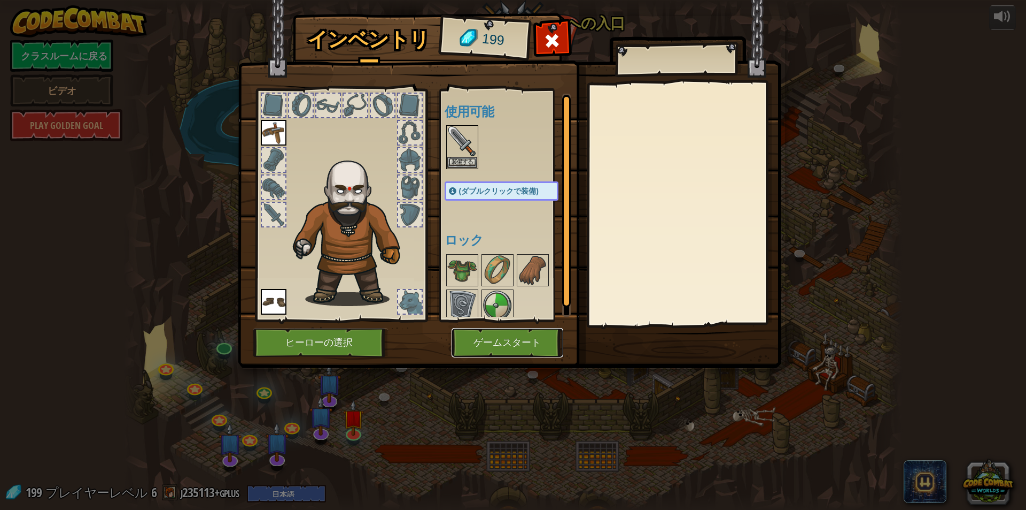
click at [485, 332] on button "ゲームスタート" at bounding box center [508, 342] width 112 height 29
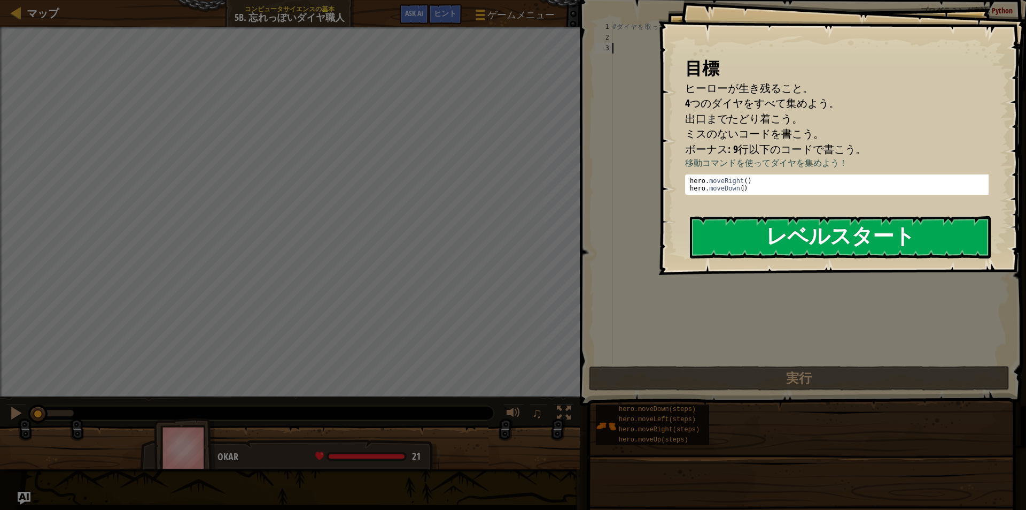
click at [813, 248] on button "レベルスタート" at bounding box center [840, 237] width 301 height 42
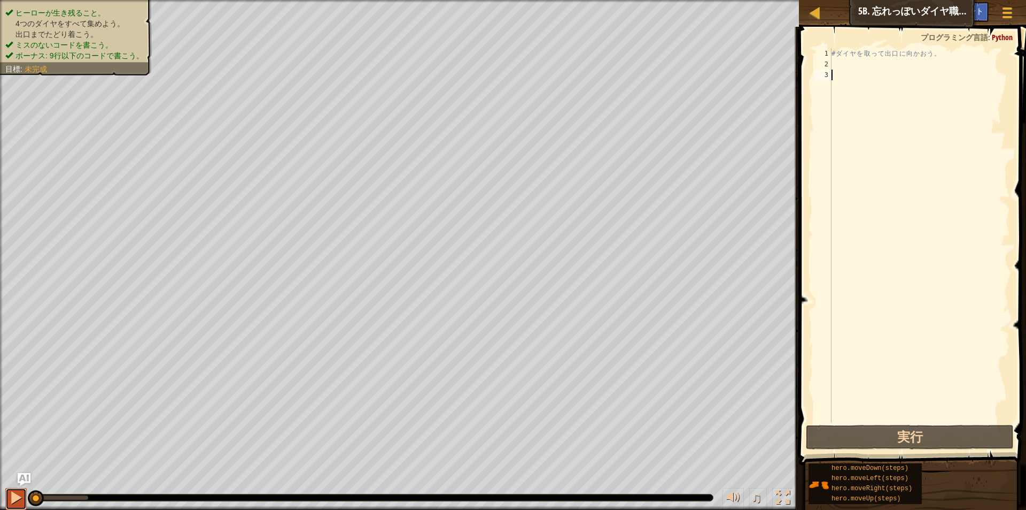
click at [12, 490] on button at bounding box center [15, 499] width 21 height 22
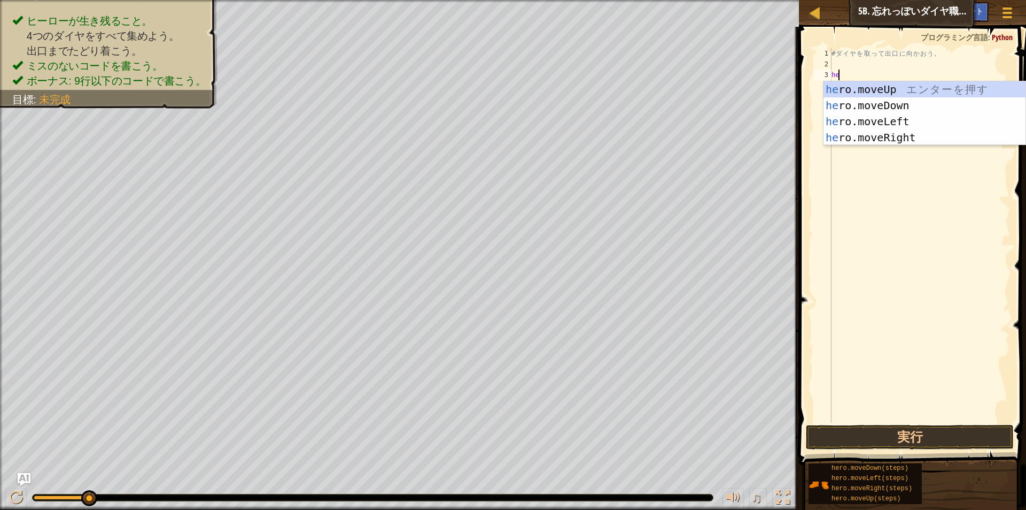
scroll to position [5, 1]
type textarea "here"
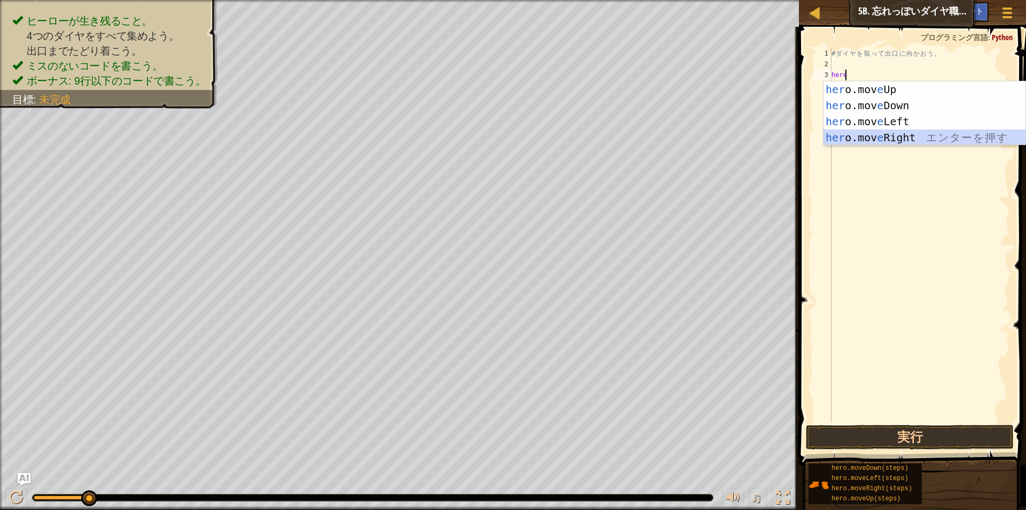
scroll to position [5, 0]
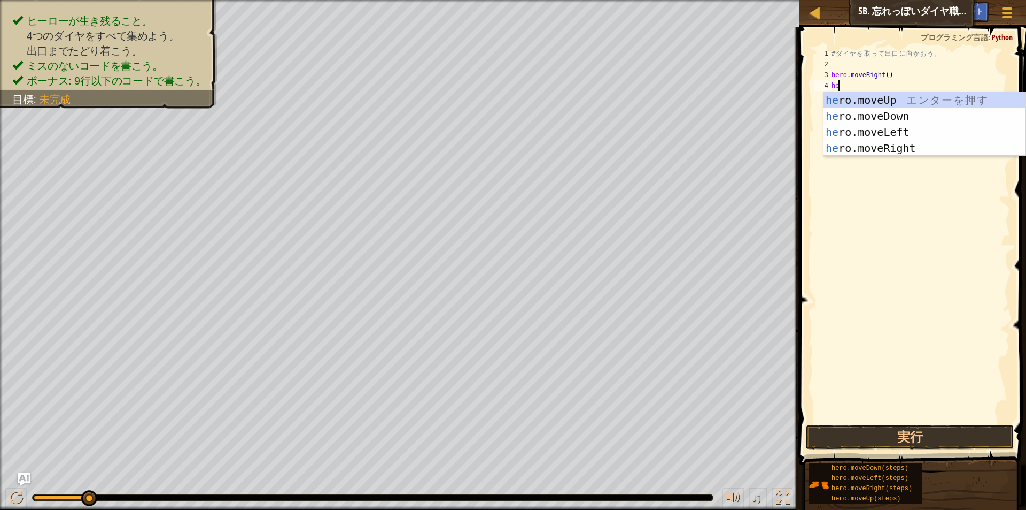
type textarea "her"
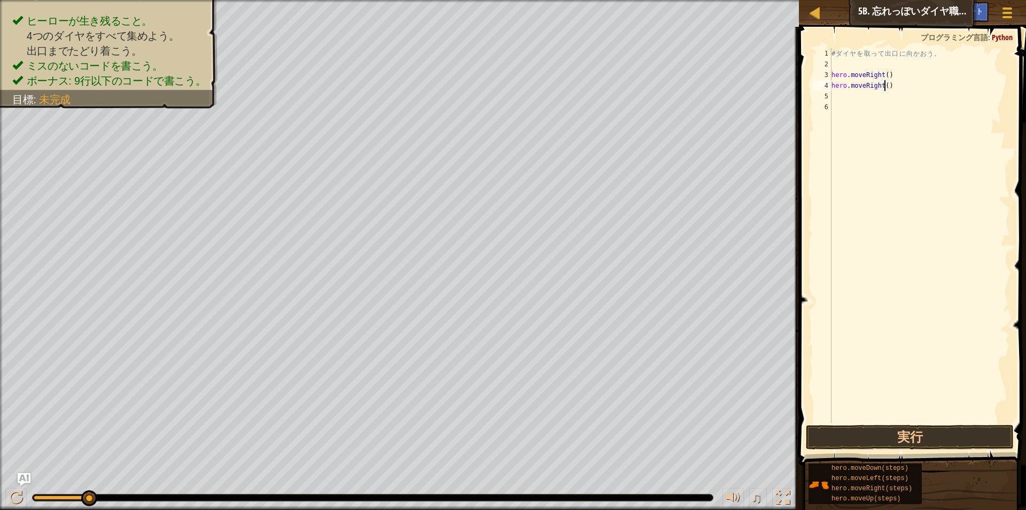
type textarea "hero.moveRight(2)"
type textarea "he"
drag, startPoint x: 907, startPoint y: 431, endPoint x: 917, endPoint y: 433, distance: 10.8
click at [911, 433] on button "実行" at bounding box center [910, 436] width 208 height 25
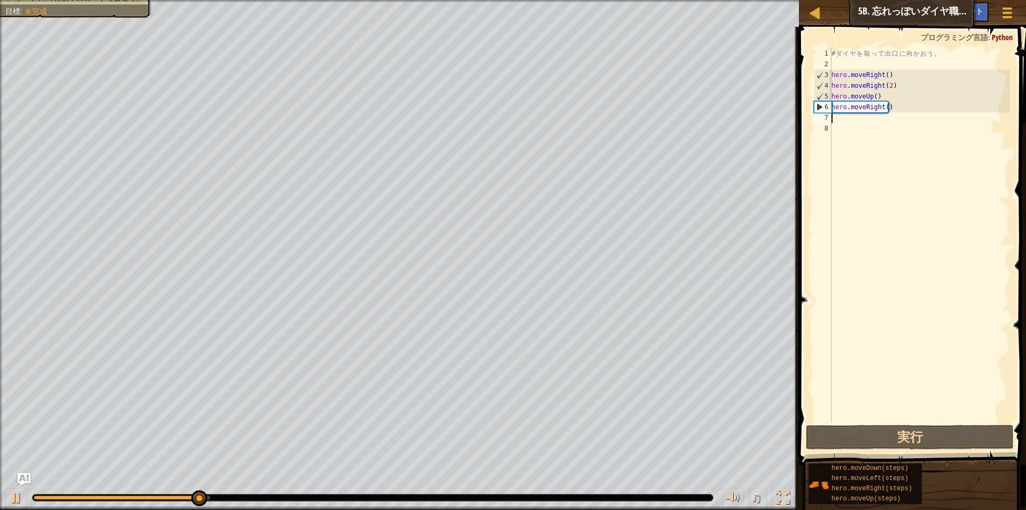
click at [929, 90] on div "# ダ イ ヤ を 取 っ て [PERSON_NAME] に [PERSON_NAME] う 。 hero . moveRight ( ) hero . m…" at bounding box center [920, 246] width 181 height 396
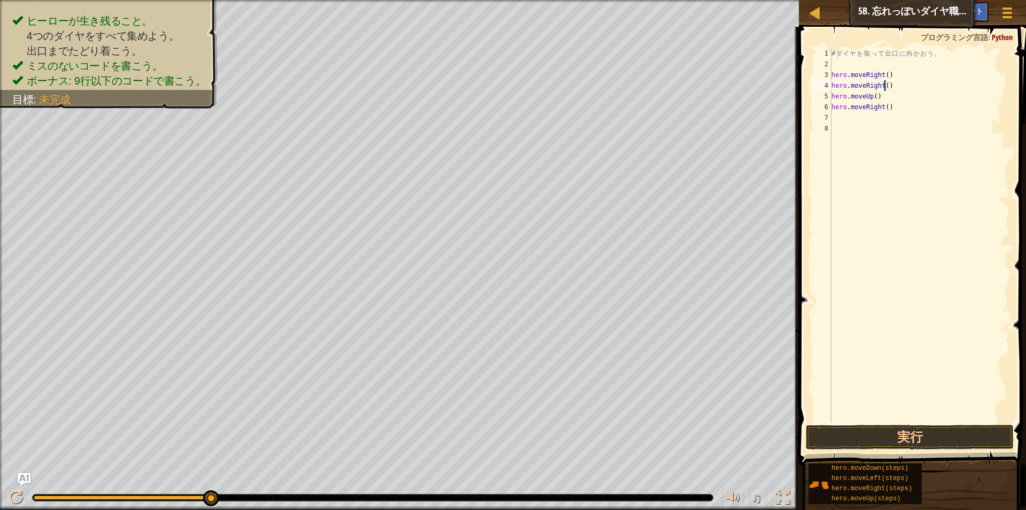
scroll to position [5, 3]
type textarea "hero.moveRight()"
